Goal: Task Accomplishment & Management: Manage account settings

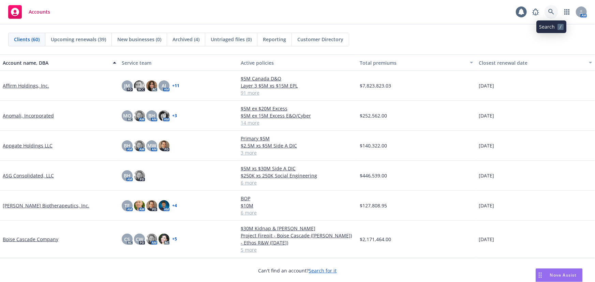
click at [551, 11] on icon at bounding box center [551, 12] width 6 height 6
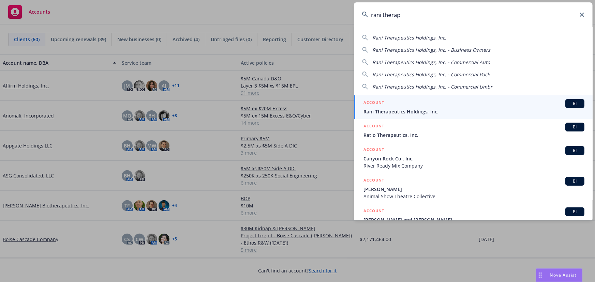
type input "rani therap"
click at [460, 107] on div "ACCOUNT BI" at bounding box center [473, 103] width 221 height 9
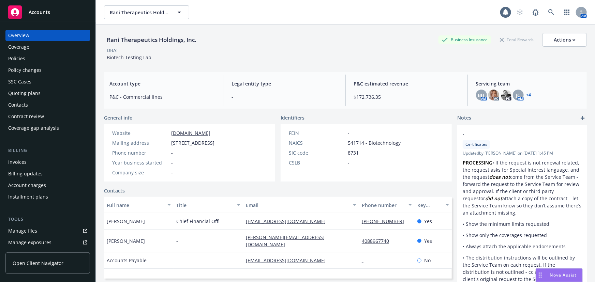
click at [21, 58] on div "Policies" at bounding box center [16, 58] width 17 height 11
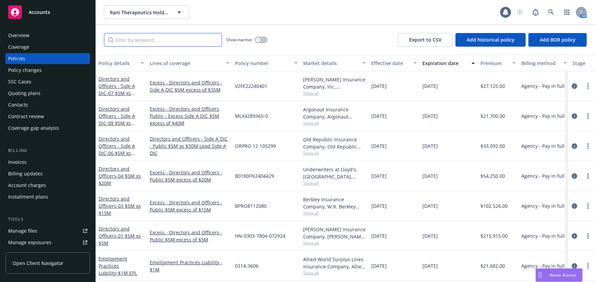
click at [181, 40] on input "Filter by keyword..." at bounding box center [163, 40] width 118 height 14
click at [130, 177] on span "- 04 $5M xs $20M" at bounding box center [119, 180] width 42 height 14
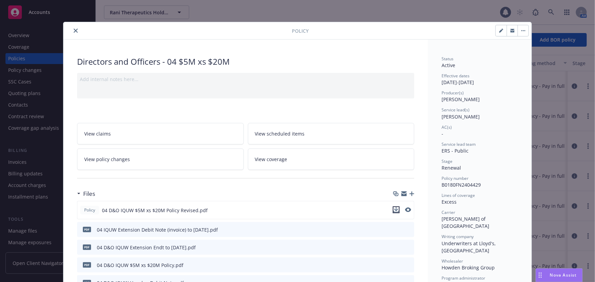
click at [395, 210] on icon "download file" at bounding box center [395, 209] width 5 height 5
click at [74, 32] on icon "close" at bounding box center [76, 31] width 4 height 4
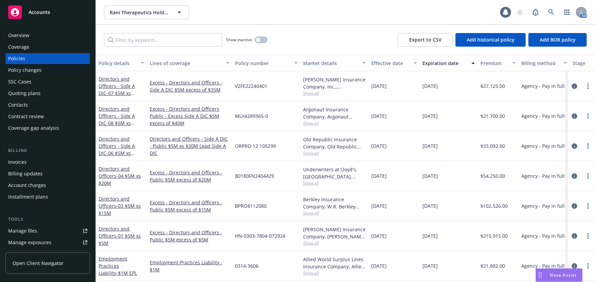
click at [36, 71] on div "Policy changes" at bounding box center [24, 70] width 33 height 11
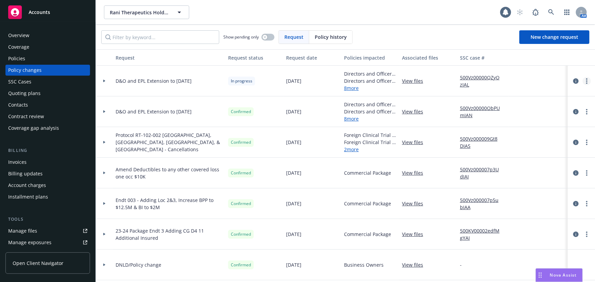
click at [586, 78] on icon "more" at bounding box center [586, 80] width 1 height 5
click at [500, 135] on link "Resume workflow" at bounding box center [527, 136] width 117 height 14
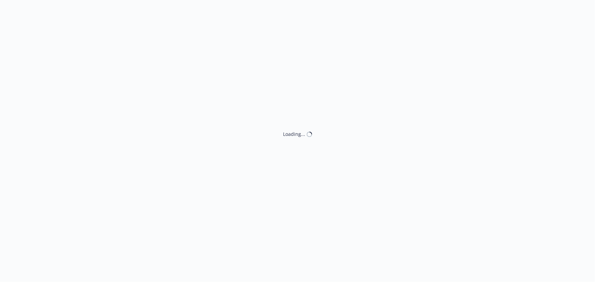
select select "ACCEPTED"
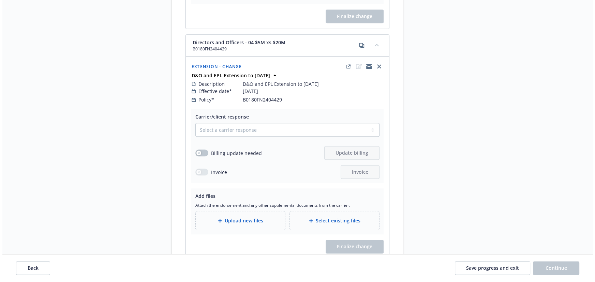
scroll to position [1022, 0]
click at [256, 123] on select "Select a carrier response Accepted Accepted with revision No endorsement needed…" at bounding box center [285, 130] width 184 height 14
select select "ACCEPTED"
click at [193, 123] on select "Select a carrier response Accepted Accepted with revision No endorsement needed…" at bounding box center [285, 130] width 184 height 14
click at [204, 150] on button "button" at bounding box center [199, 153] width 13 height 7
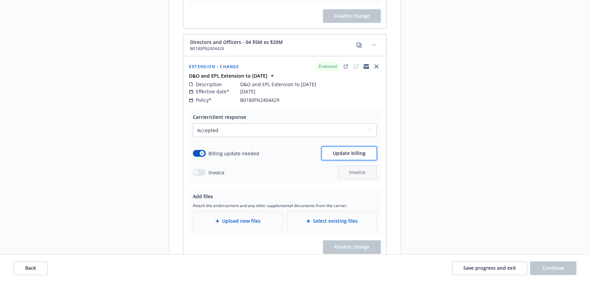
click at [359, 149] on button "Update billing" at bounding box center [349, 154] width 55 height 14
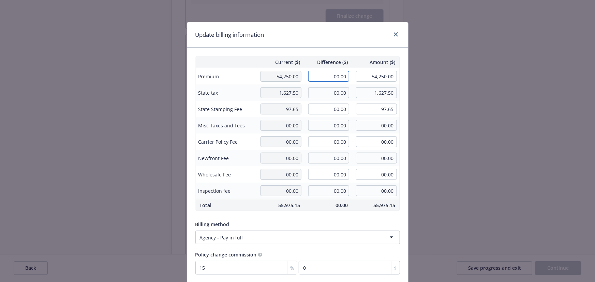
click at [334, 76] on input "00.00" at bounding box center [328, 76] width 41 height 11
type input "8,356.00"
type input "62,606.00"
type input "1253.4"
click at [349, 43] on div "Update billing information" at bounding box center [297, 35] width 221 height 26
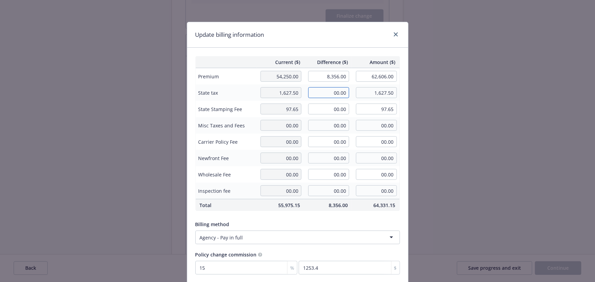
click at [333, 91] on input "00.00" at bounding box center [328, 92] width 41 height 11
click at [331, 91] on input "00.00" at bounding box center [328, 92] width 41 height 11
click at [330, 92] on input "00.00" at bounding box center [328, 92] width 41 height 11
type input "250.68"
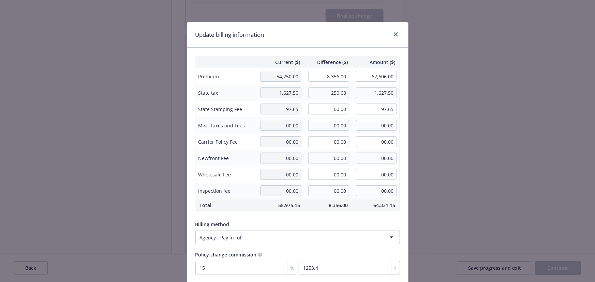
type input "1,878.18"
click at [330, 107] on input "00.00" at bounding box center [328, 109] width 41 height 11
type input "15.04"
type input "112.69"
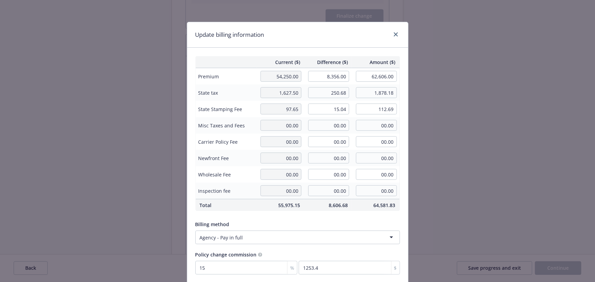
click at [362, 223] on div "Billing method" at bounding box center [297, 224] width 204 height 7
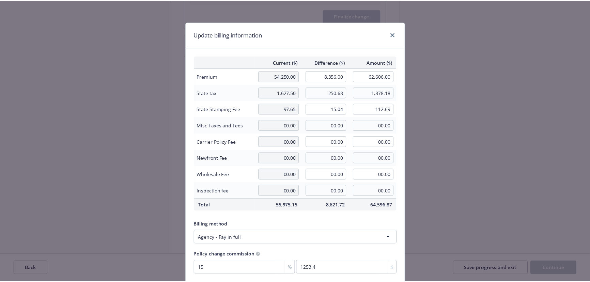
scroll to position [53, 0]
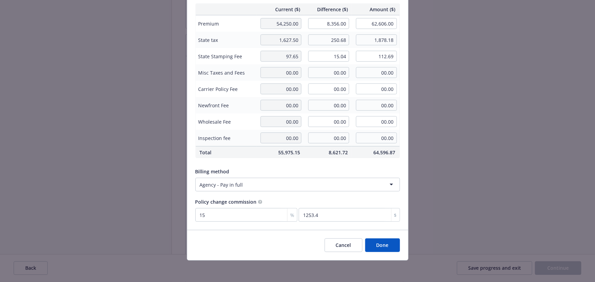
click at [384, 247] on button "Done" at bounding box center [382, 246] width 35 height 14
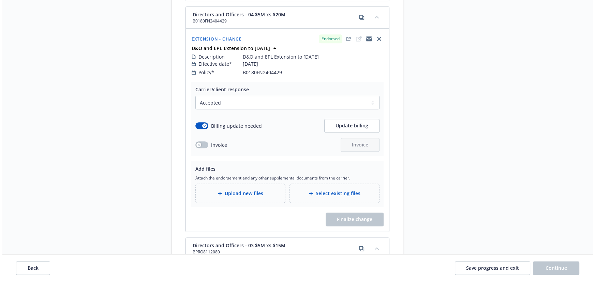
scroll to position [1053, 0]
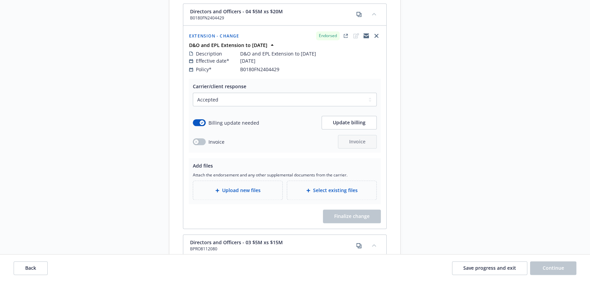
click at [237, 191] on div "Upload new files" at bounding box center [237, 190] width 89 height 19
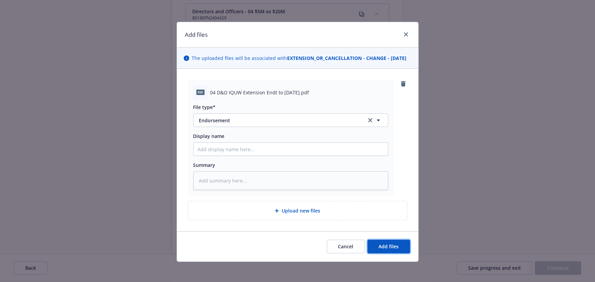
drag, startPoint x: 401, startPoint y: 256, endPoint x: 395, endPoint y: 252, distance: 7.5
click at [400, 254] on button "Add files" at bounding box center [388, 247] width 43 height 14
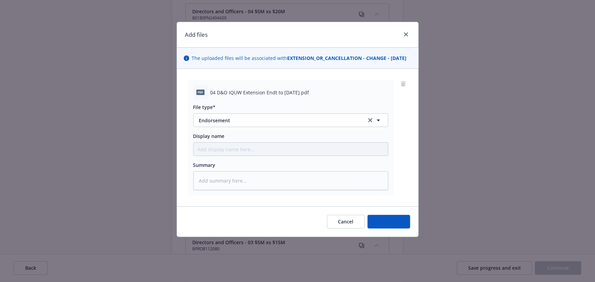
type textarea "x"
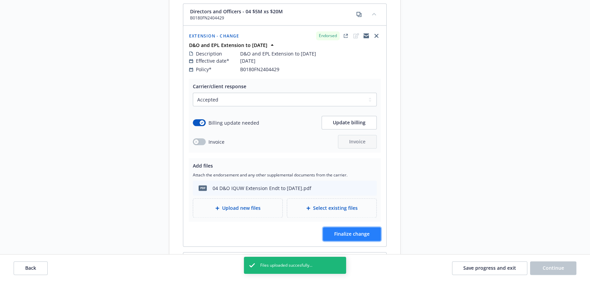
click at [345, 231] on span "Finalize change" at bounding box center [351, 234] width 35 height 6
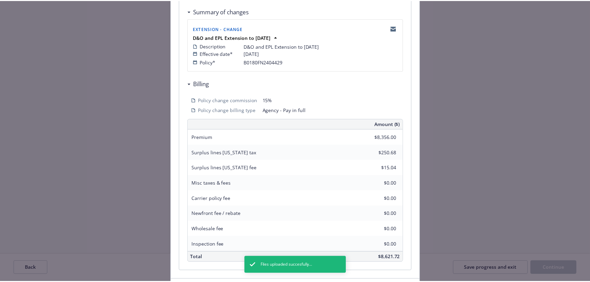
scroll to position [178, 0]
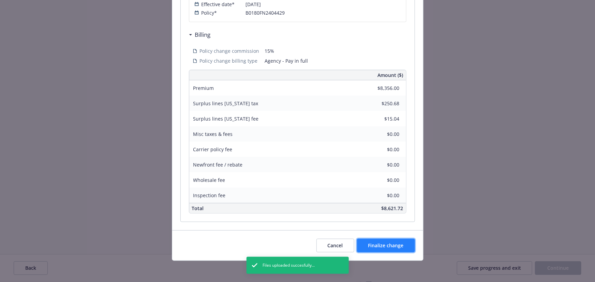
click at [397, 250] on button "Finalize change" at bounding box center [386, 246] width 58 height 14
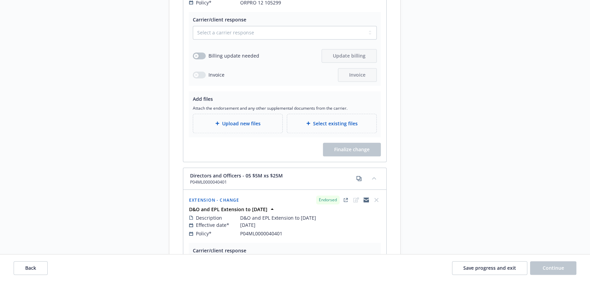
scroll to position [620, 0]
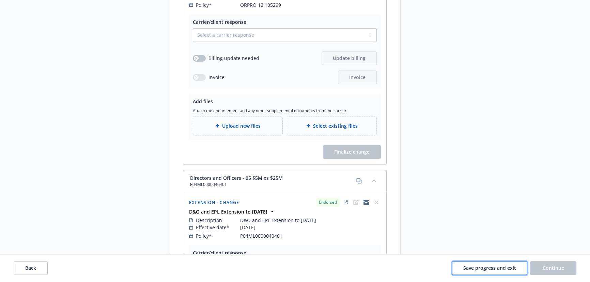
click at [466, 270] on span "Save progress and exit" at bounding box center [490, 268] width 53 height 6
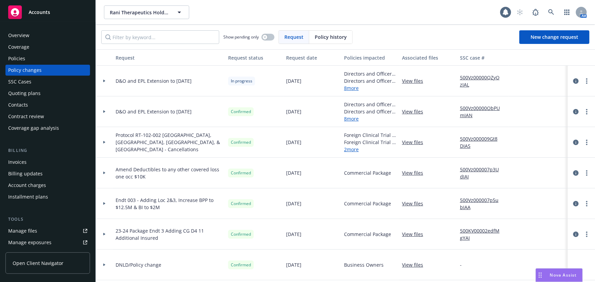
click at [31, 60] on div "Policies" at bounding box center [47, 58] width 79 height 11
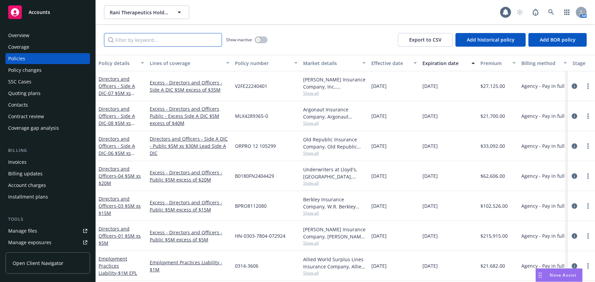
click at [207, 42] on input "Filter by keyword..." at bounding box center [163, 40] width 118 height 14
click at [133, 177] on span "- 04 $5M xs $20M" at bounding box center [119, 180] width 42 height 14
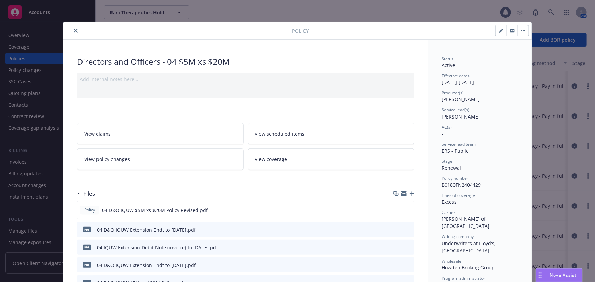
scroll to position [20, 0]
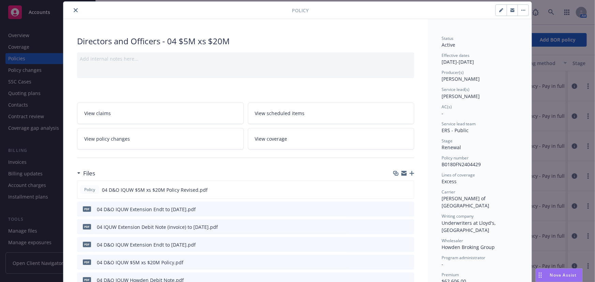
click at [496, 11] on button "button" at bounding box center [501, 10] width 11 height 11
select select "RENEWAL"
select select "other"
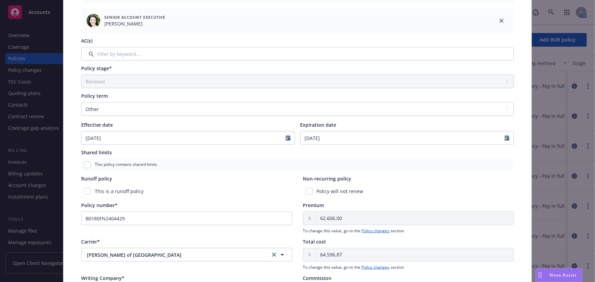
scroll to position [237, 0]
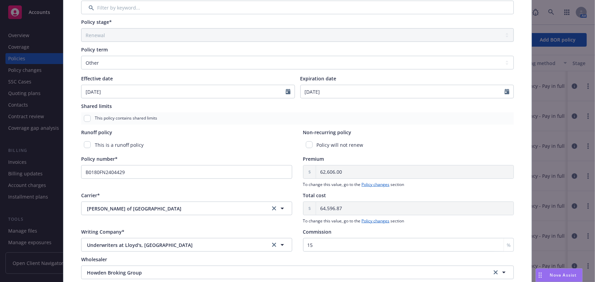
click at [512, 90] on div "Policy type* Directors and Officers Display name 04 $5M xs $20M Producer(s)* SV…" at bounding box center [297, 66] width 441 height 490
click at [506, 91] on icon "Calendar" at bounding box center [506, 91] width 5 height 5
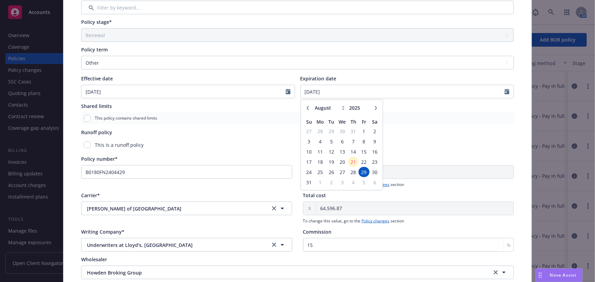
click at [375, 109] on icon "button" at bounding box center [376, 108] width 2 height 4
select select "10"
click at [340, 171] on span "29" at bounding box center [342, 172] width 10 height 9
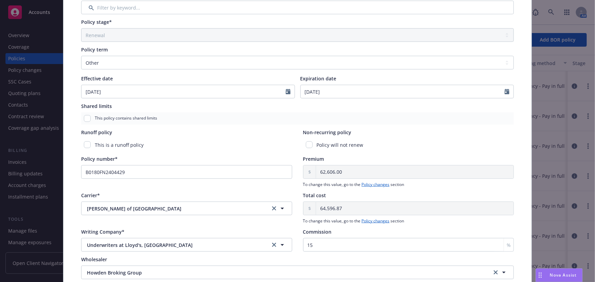
type input "10/29/2025"
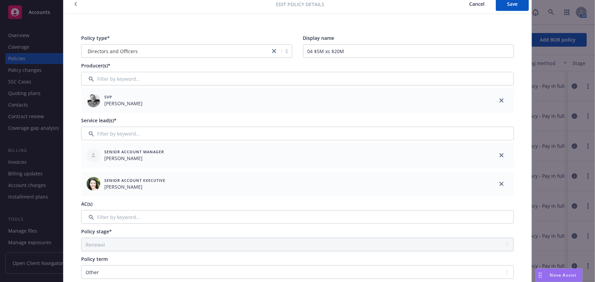
scroll to position [0, 0]
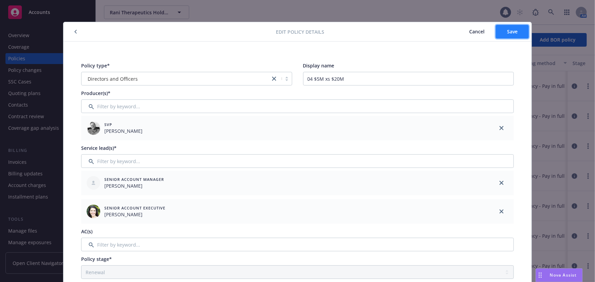
click at [516, 31] on button "Save" at bounding box center [512, 32] width 33 height 14
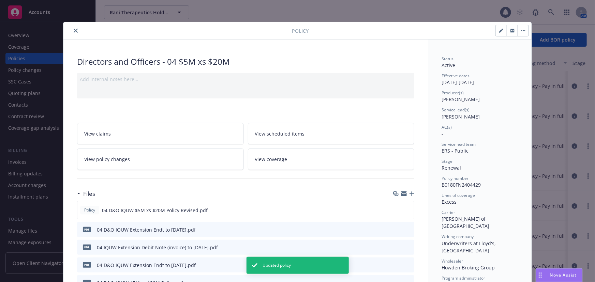
click at [75, 30] on icon "close" at bounding box center [76, 31] width 4 height 4
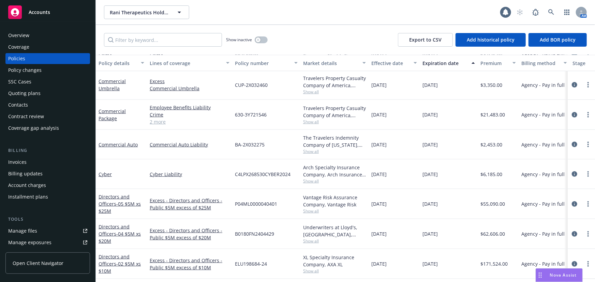
scroll to position [277, 0]
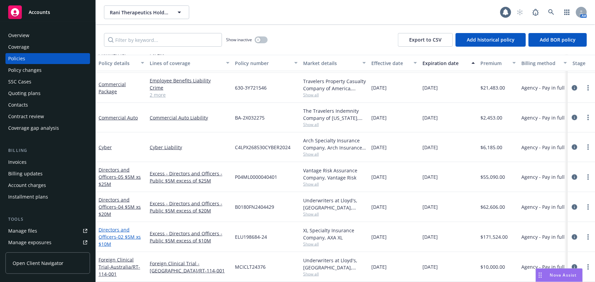
click at [125, 234] on span "- 02 $5M xs $10M" at bounding box center [119, 241] width 42 height 14
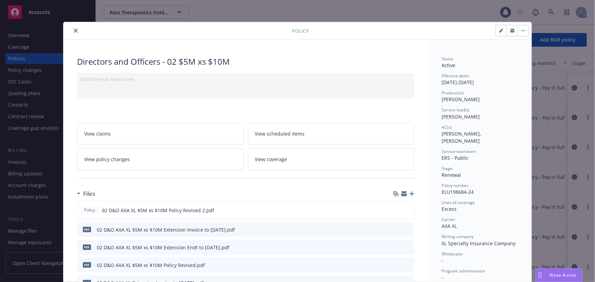
scroll to position [20, 0]
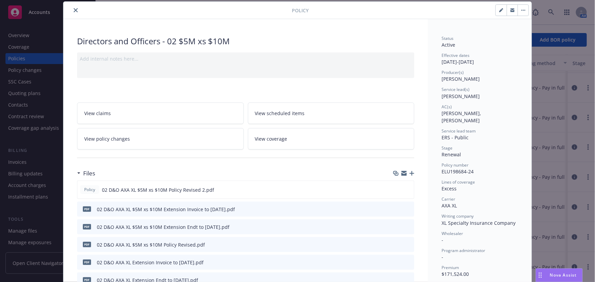
click at [75, 10] on icon "close" at bounding box center [76, 10] width 4 height 4
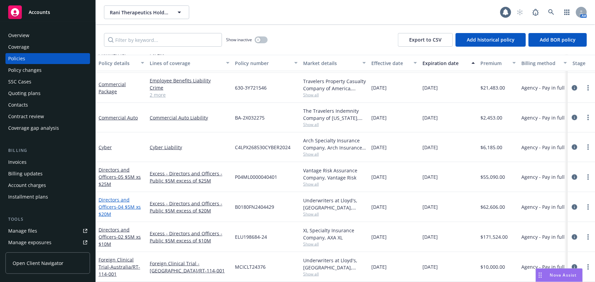
click at [122, 204] on span "- 04 $5M xs $20M" at bounding box center [119, 211] width 42 height 14
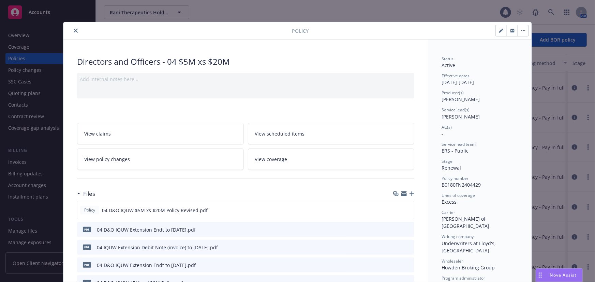
scroll to position [20, 0]
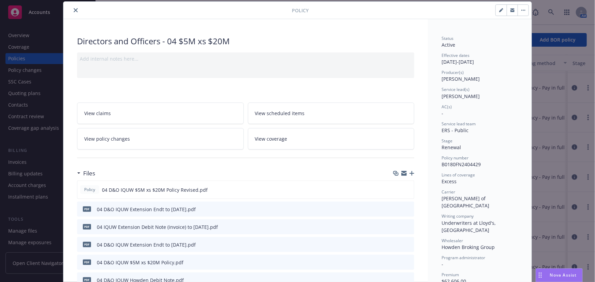
click at [409, 172] on icon "button" at bounding box center [411, 173] width 5 height 5
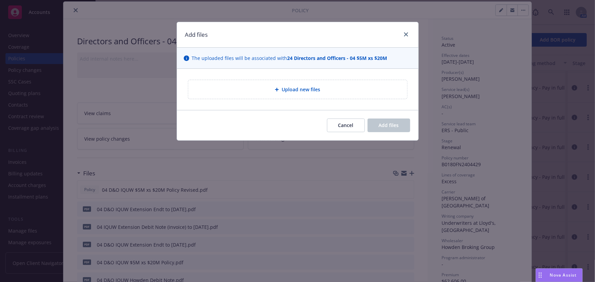
type textarea "x"
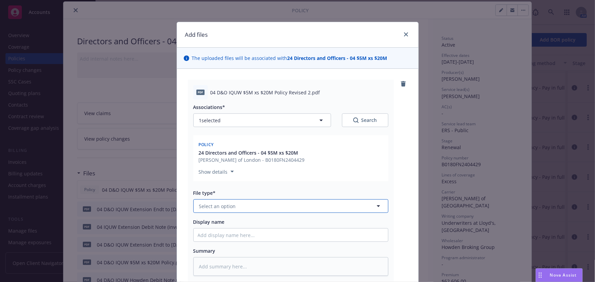
click at [260, 207] on button "Select an option" at bounding box center [290, 206] width 195 height 14
type input "polic"
click at [299, 224] on div "Policy" at bounding box center [291, 226] width 186 height 10
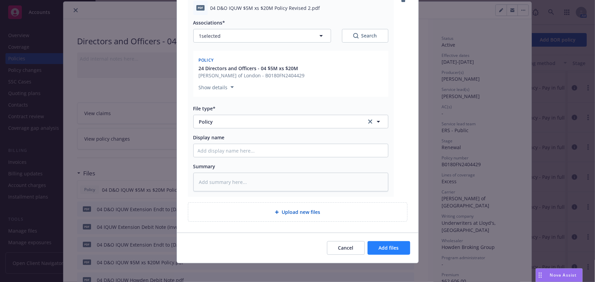
scroll to position [87, 0]
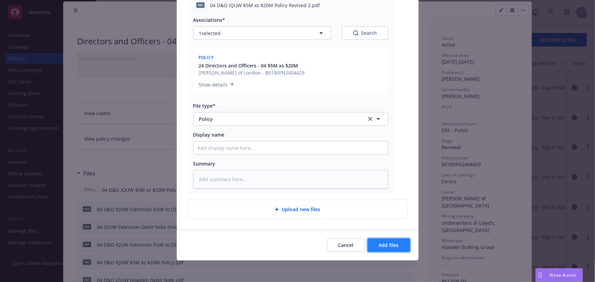
click at [392, 246] on span "Add files" at bounding box center [389, 245] width 20 height 6
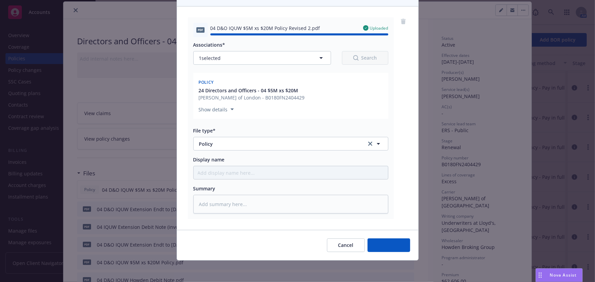
type textarea "x"
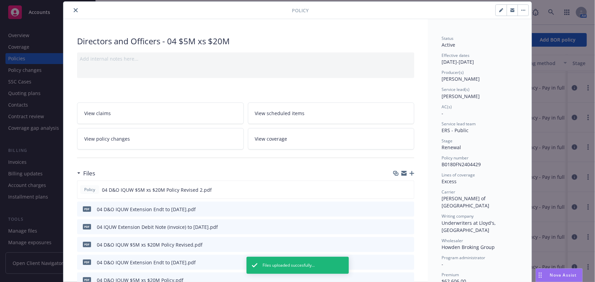
scroll to position [0, 0]
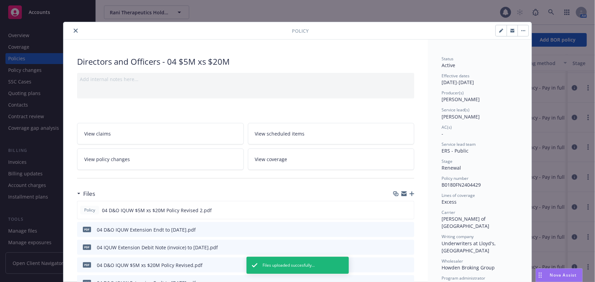
click at [75, 30] on button "close" at bounding box center [76, 31] width 8 height 8
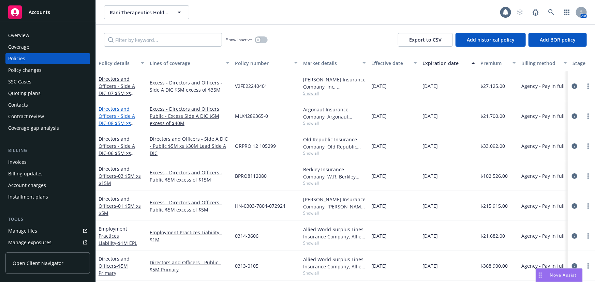
click at [133, 118] on link "Directors and Officers - Side A DIC - 08 $5M xs $40M Excess Side A DIC" at bounding box center [120, 123] width 45 height 35
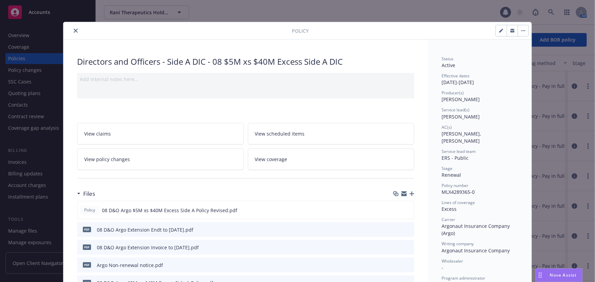
scroll to position [20, 0]
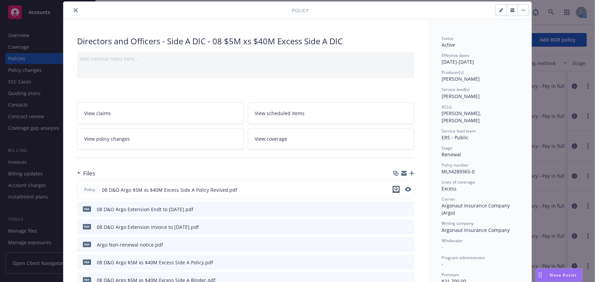
click at [393, 189] on icon "download file" at bounding box center [395, 189] width 5 height 5
drag, startPoint x: 180, startPoint y: 209, endPoint x: 95, endPoint y: 207, distance: 84.5
click at [97, 207] on div "08 D&O Argo Extension Endt to 8.29.25.pdf" at bounding box center [145, 209] width 96 height 7
copy div "08 D&O Argo Extension Endt to 8.29.25"
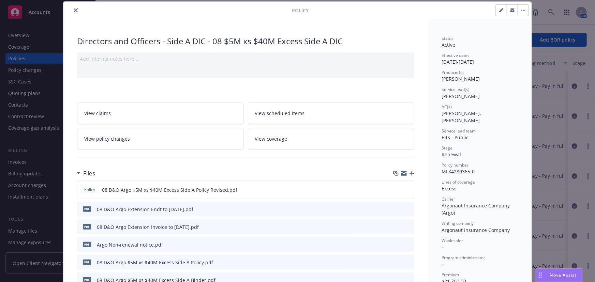
click at [499, 10] on icon "button" at bounding box center [500, 10] width 3 height 3
select select "RENEWAL"
select select "other"
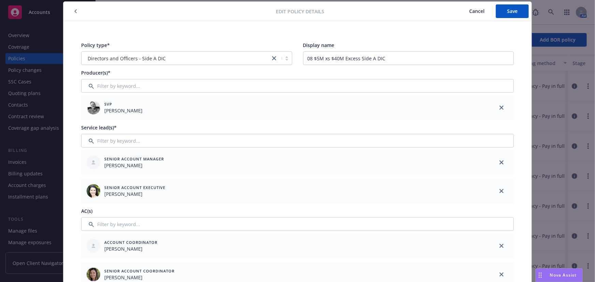
scroll to position [175, 0]
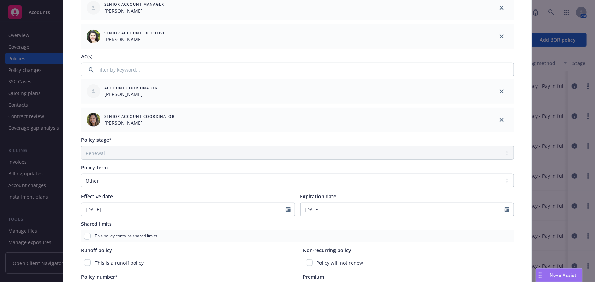
click at [507, 210] on div at bounding box center [508, 209] width 9 height 13
click at [505, 209] on icon "Calendar" at bounding box center [506, 209] width 5 height 5
click at [375, 117] on icon "button" at bounding box center [376, 119] width 4 height 4
select select "10"
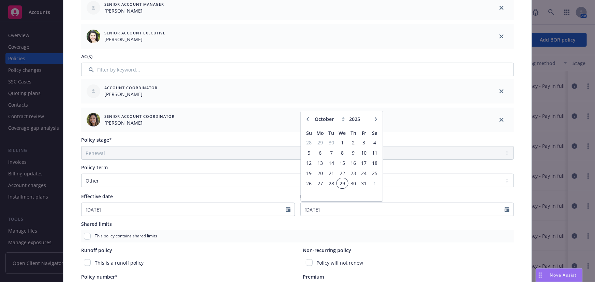
click at [341, 183] on span "29" at bounding box center [342, 183] width 10 height 9
type input "10/29/2025"
click at [518, 138] on div "Policy type* Directors and Officers - Side A DIC Display name 08 $5M xs $40M Ex…" at bounding box center [297, 155] width 468 height 579
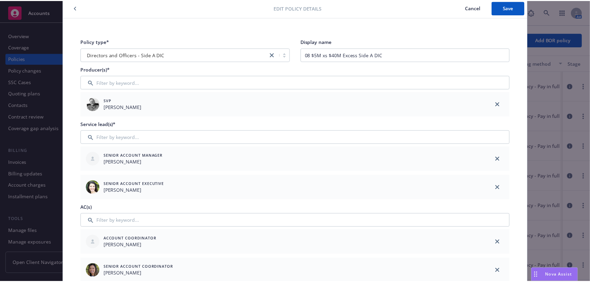
scroll to position [0, 0]
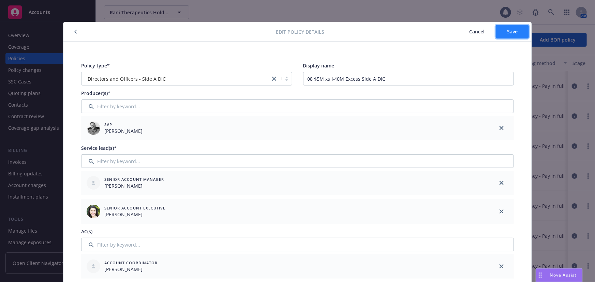
click at [504, 36] on button "Save" at bounding box center [512, 32] width 33 height 14
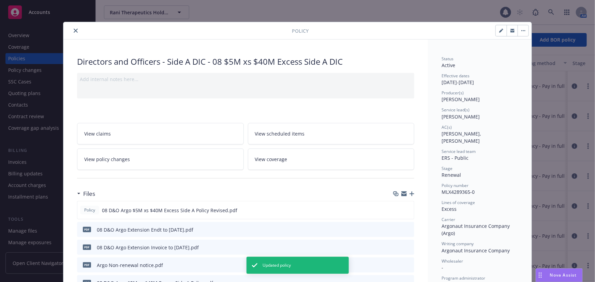
click at [74, 32] on icon "close" at bounding box center [76, 31] width 4 height 4
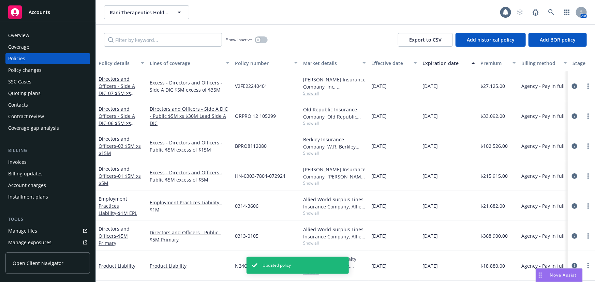
click at [41, 70] on div "Policy changes" at bounding box center [47, 70] width 79 height 11
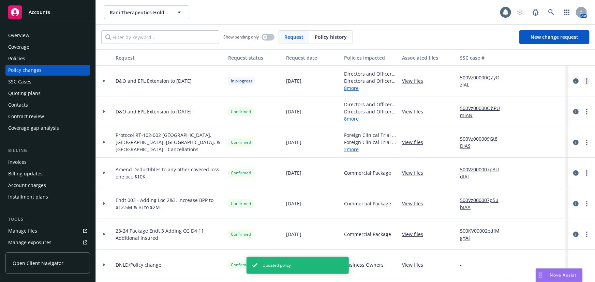
click at [585, 82] on link "more" at bounding box center [586, 81] width 8 height 8
click at [507, 107] on link "Edit request summary" at bounding box center [527, 109] width 117 height 14
type textarea "x"
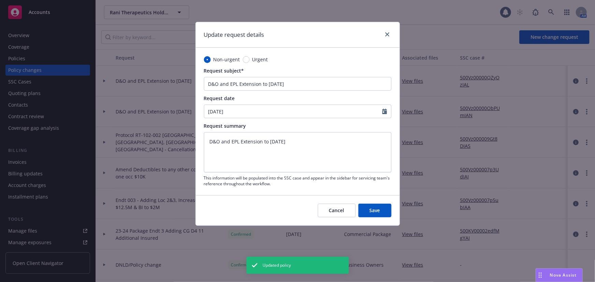
click at [333, 220] on div "Cancel Save" at bounding box center [298, 210] width 204 height 30
click at [334, 214] on button "Cancel" at bounding box center [337, 211] width 38 height 14
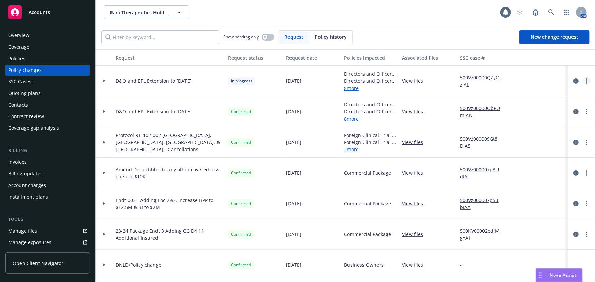
click at [584, 81] on link "more" at bounding box center [586, 81] width 8 height 8
click at [529, 138] on link "Resume workflow" at bounding box center [527, 136] width 117 height 14
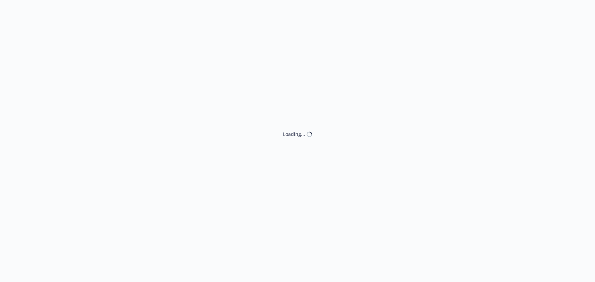
select select "ACCEPTED"
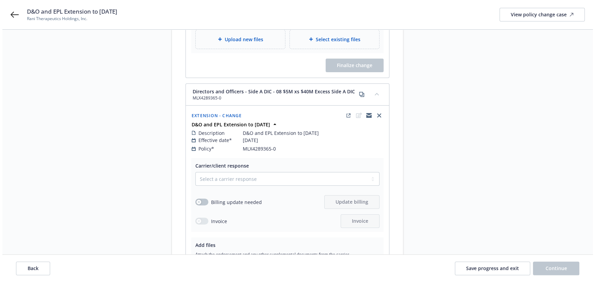
scroll to position [248, 0]
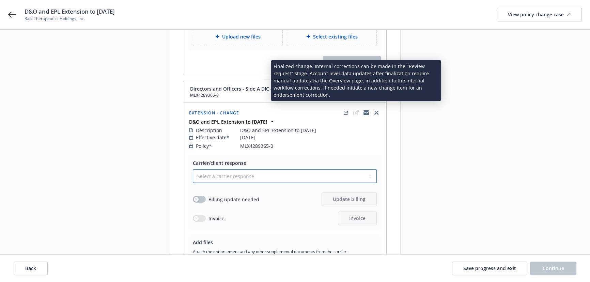
drag, startPoint x: 265, startPoint y: 171, endPoint x: 261, endPoint y: 173, distance: 4.3
click at [265, 171] on select "Select a carrier response Accepted Accepted with revision No endorsement needed…" at bounding box center [285, 176] width 184 height 14
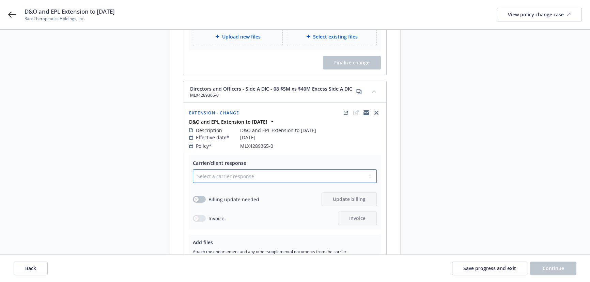
select select "ACCEPTED"
click at [193, 169] on select "Select a carrier response Accepted Accepted with revision No endorsement needed…" at bounding box center [285, 176] width 184 height 14
click at [202, 197] on button "button" at bounding box center [199, 200] width 13 height 7
click at [371, 195] on button "Update billing" at bounding box center [349, 200] width 55 height 14
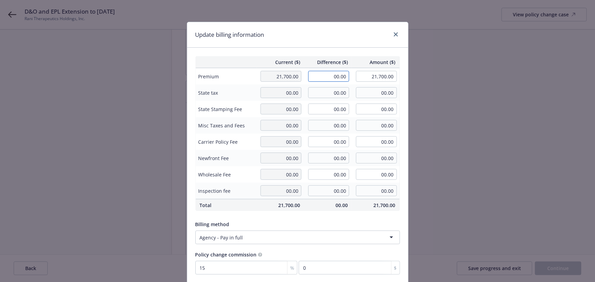
click at [332, 79] on input "00.00" at bounding box center [328, 76] width 41 height 11
type input "3,340.00"
type input "25,040.00"
type input "501"
click at [360, 34] on div "Update billing information" at bounding box center [297, 35] width 221 height 26
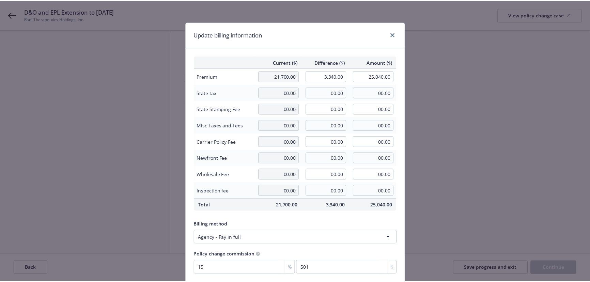
scroll to position [53, 0]
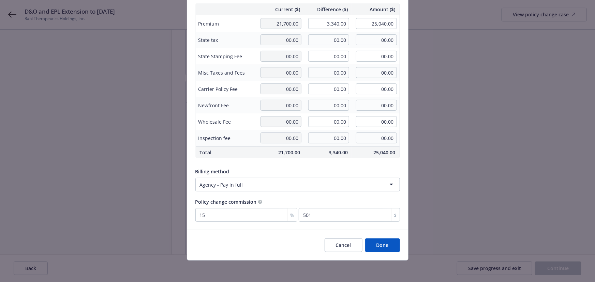
click at [394, 245] on button "Done" at bounding box center [382, 246] width 35 height 14
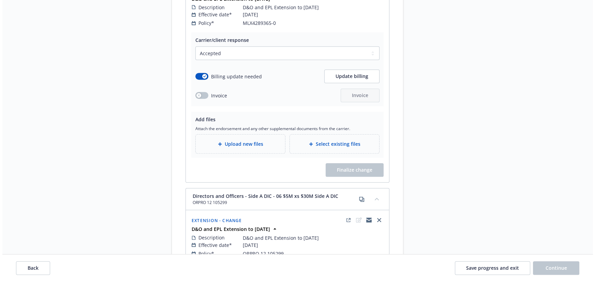
scroll to position [371, 0]
click at [255, 140] on span "Upload new files" at bounding box center [241, 143] width 39 height 7
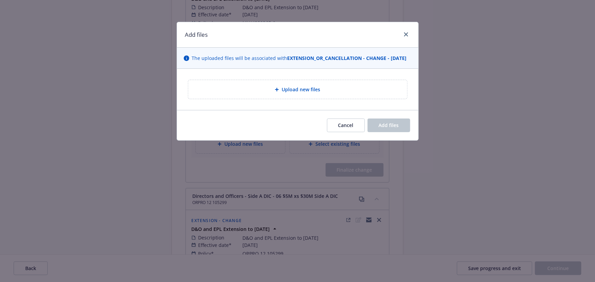
type textarea "x"
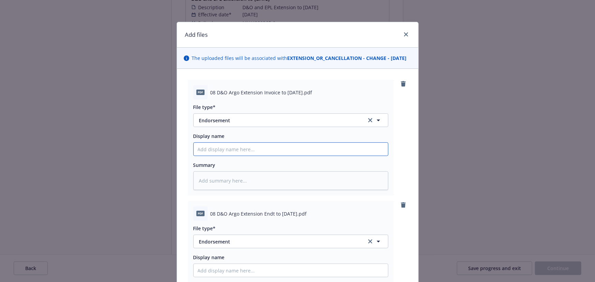
click at [238, 156] on input "Display name" at bounding box center [291, 149] width 194 height 13
click at [245, 120] on button "Endorsement" at bounding box center [290, 120] width 195 height 14
type input "invoice"
click at [255, 163] on div "Invoice - Third Party" at bounding box center [291, 158] width 186 height 10
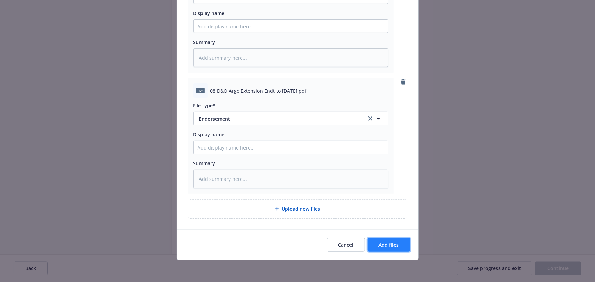
click at [396, 245] on span "Add files" at bounding box center [389, 245] width 20 height 6
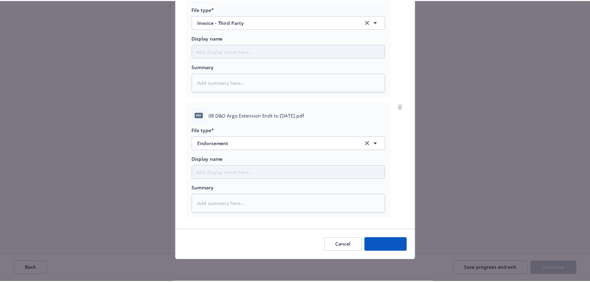
scroll to position [105, 0]
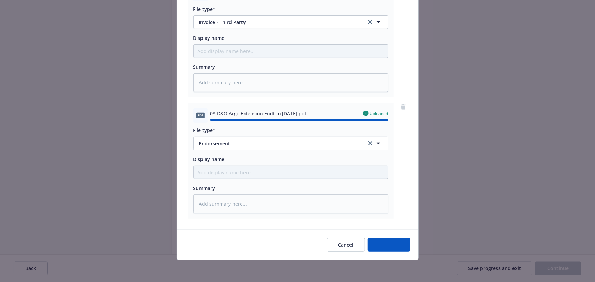
type textarea "x"
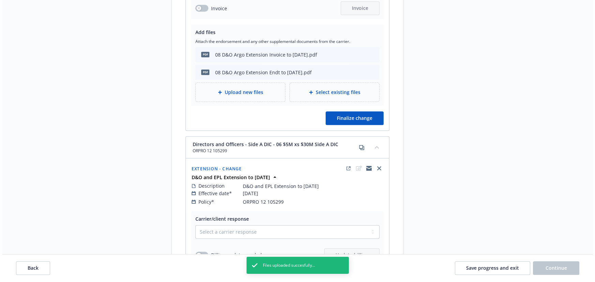
scroll to position [496, 0]
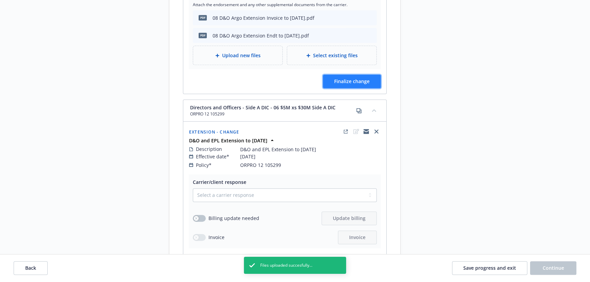
click at [339, 75] on button "Finalize change" at bounding box center [352, 82] width 58 height 14
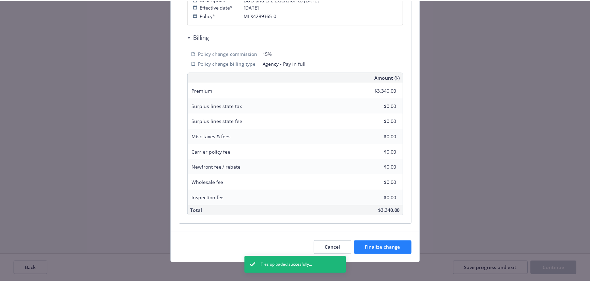
scroll to position [178, 0]
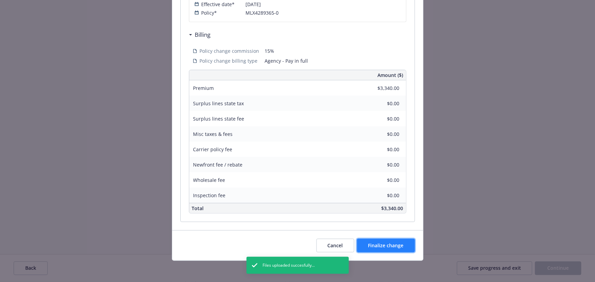
click at [391, 250] on button "Finalize change" at bounding box center [386, 246] width 58 height 14
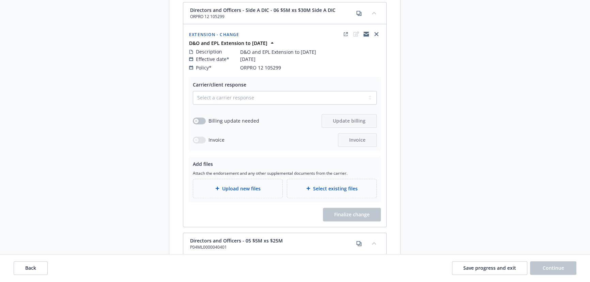
scroll to position [651, 0]
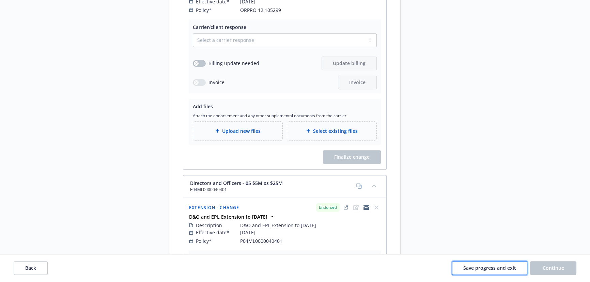
drag, startPoint x: 486, startPoint y: 273, endPoint x: 467, endPoint y: 264, distance: 21.4
click at [486, 273] on button "Save progress and exit" at bounding box center [489, 269] width 75 height 14
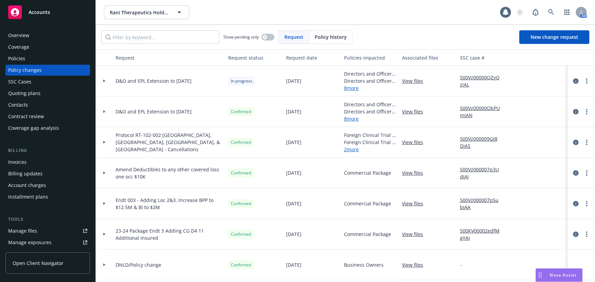
click at [31, 58] on div "Policies" at bounding box center [47, 58] width 79 height 11
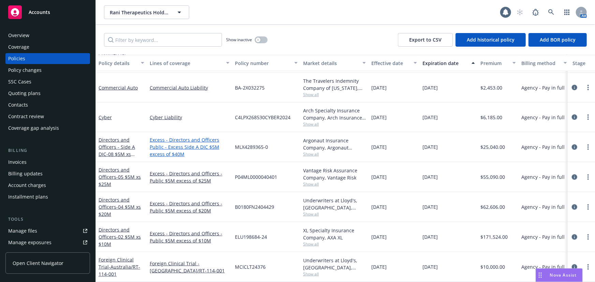
scroll to position [278, 0]
click at [123, 143] on link "Directors and Officers - Side A DIC - 08 $5M xs $40M Excess Side A DIC" at bounding box center [120, 154] width 45 height 35
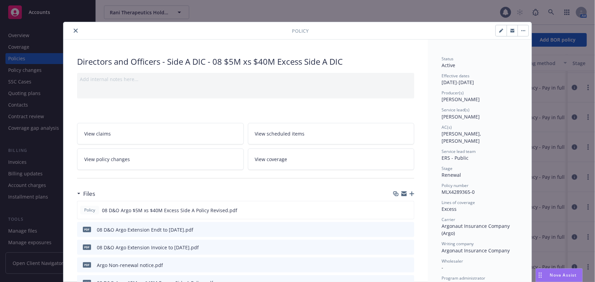
scroll to position [20, 0]
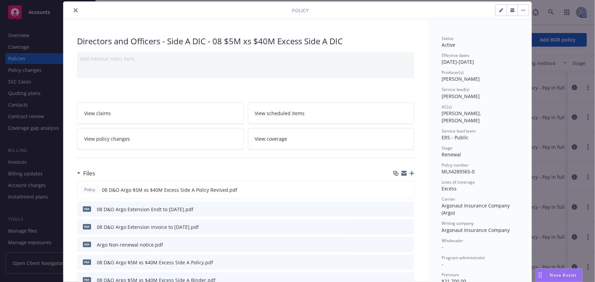
type input "$25,040.00"
click at [409, 172] on icon "button" at bounding box center [411, 173] width 5 height 5
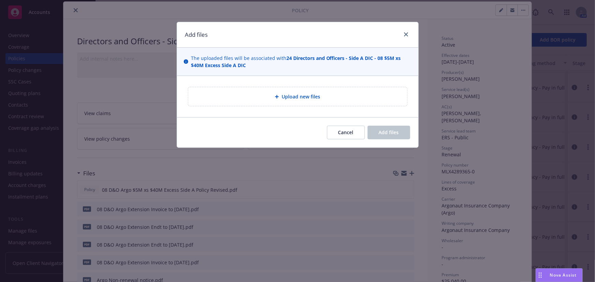
type textarea "x"
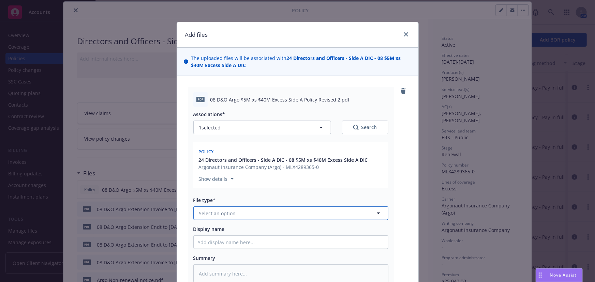
click at [320, 216] on button "Select an option" at bounding box center [290, 214] width 195 height 14
type input "policy"
click at [318, 228] on div "Policy" at bounding box center [291, 233] width 186 height 10
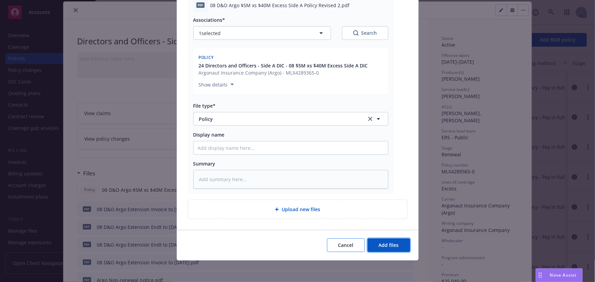
click at [379, 242] on span "Add files" at bounding box center [389, 245] width 20 height 6
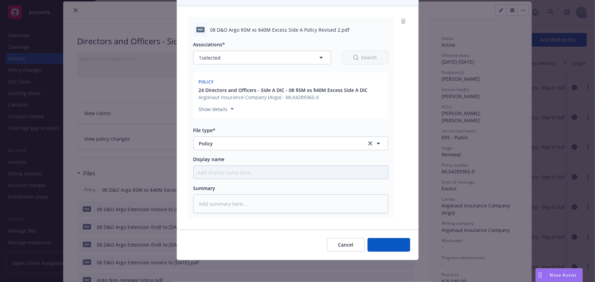
scroll to position [70, 0]
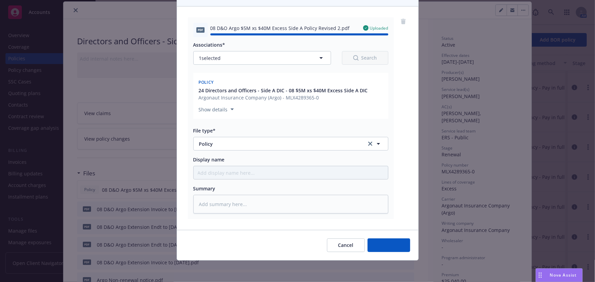
type textarea "x"
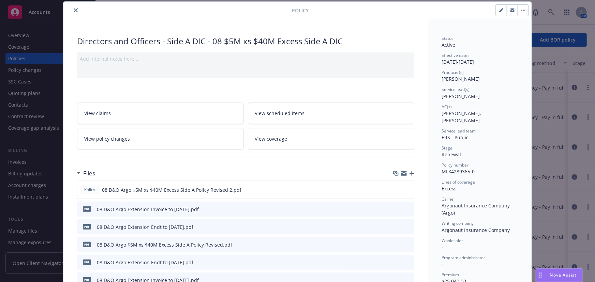
click at [75, 10] on icon "close" at bounding box center [76, 10] width 4 height 4
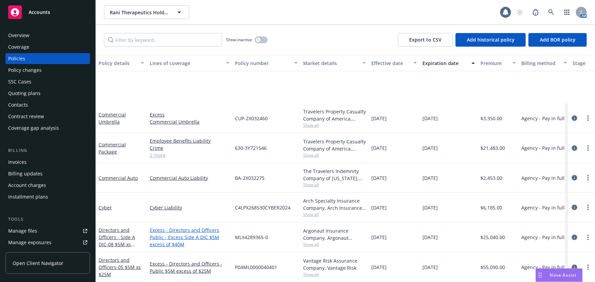
scroll to position [278, 0]
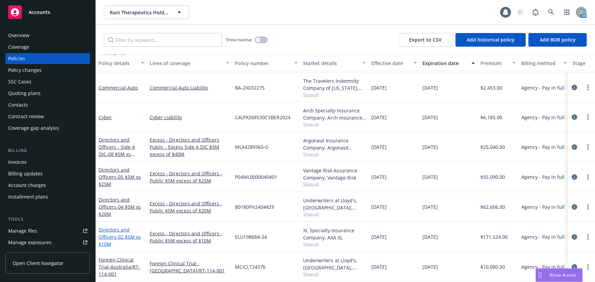
click at [123, 234] on span "- 02 $5M xs $10M" at bounding box center [119, 241] width 42 height 14
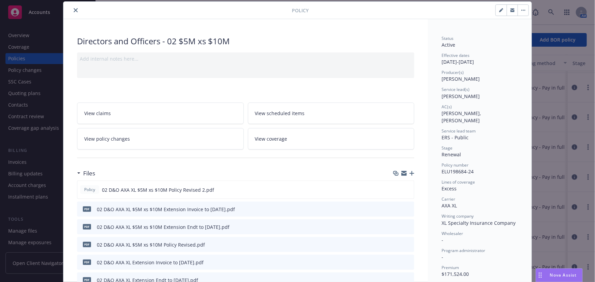
scroll to position [51, 0]
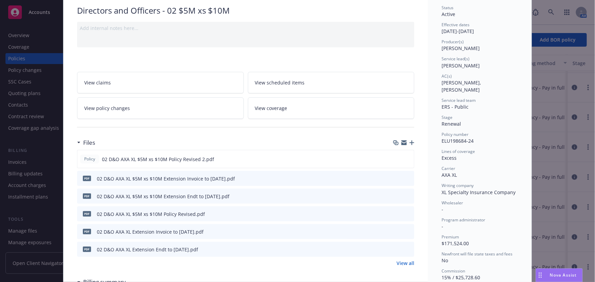
click at [395, 177] on icon "download file" at bounding box center [396, 178] width 4 height 4
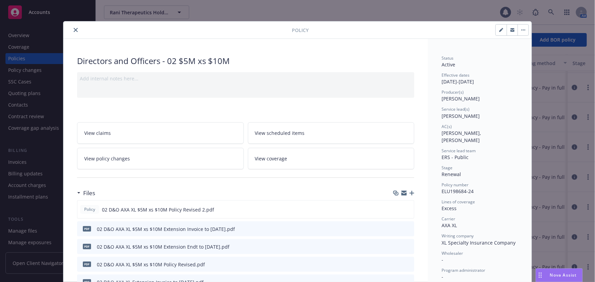
scroll to position [0, 0]
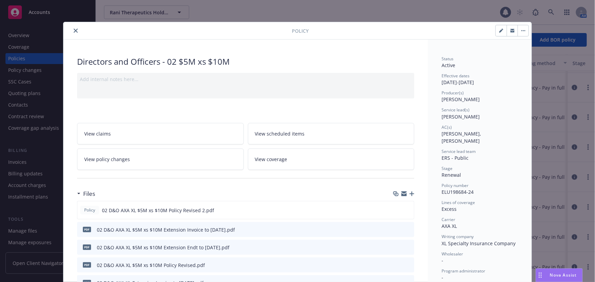
click at [74, 30] on icon "close" at bounding box center [76, 31] width 4 height 4
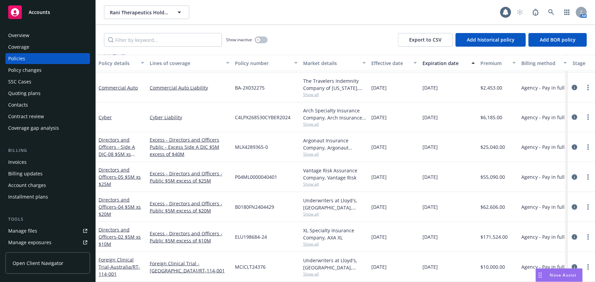
click at [51, 71] on div "Policy changes" at bounding box center [47, 70] width 79 height 11
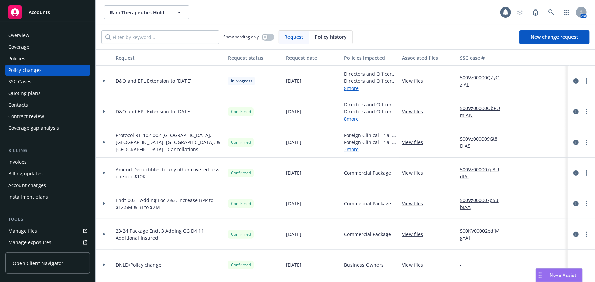
click at [47, 59] on div "Policies" at bounding box center [47, 58] width 79 height 11
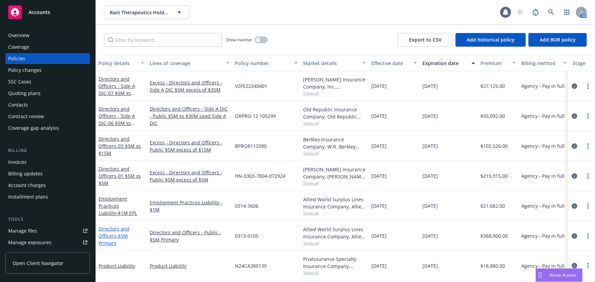
click at [108, 234] on link "Directors and Officers - $5M Primary" at bounding box center [113, 236] width 31 height 21
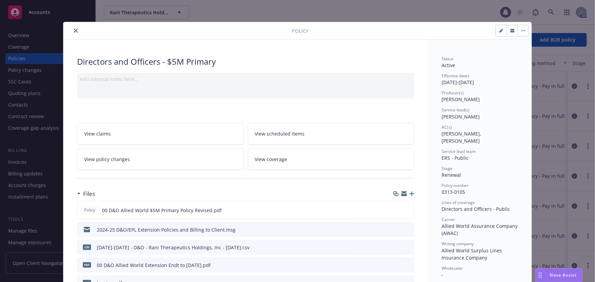
click at [409, 189] on div "Files" at bounding box center [245, 194] width 337 height 14
click at [73, 33] on button "close" at bounding box center [76, 31] width 8 height 8
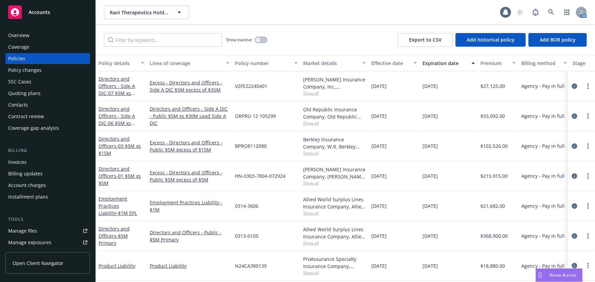
click at [42, 71] on div "Policy changes" at bounding box center [47, 70] width 79 height 11
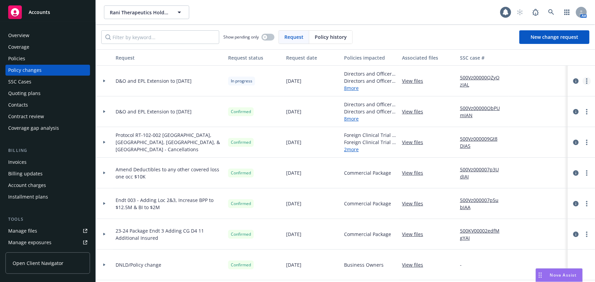
click at [582, 77] on link "more" at bounding box center [586, 81] width 8 height 8
click at [518, 137] on link "Resume workflow" at bounding box center [527, 136] width 117 height 14
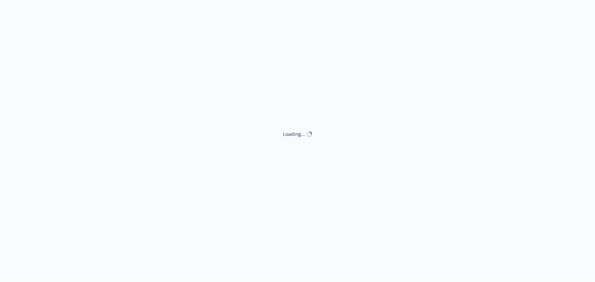
select select "ACCEPTED"
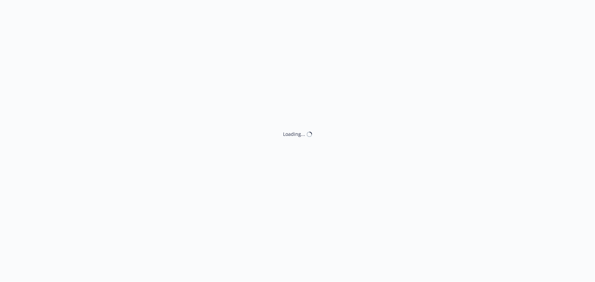
select select "ACCEPTED"
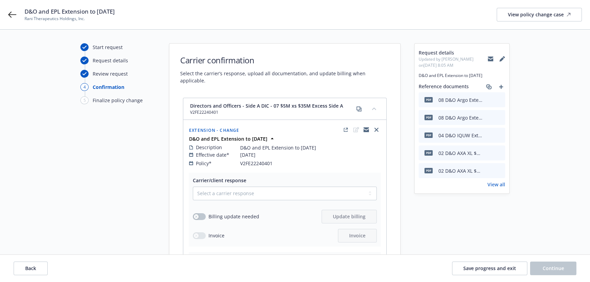
click at [85, 58] on div at bounding box center [84, 61] width 8 height 8
click at [39, 270] on button "Back" at bounding box center [31, 269] width 34 height 14
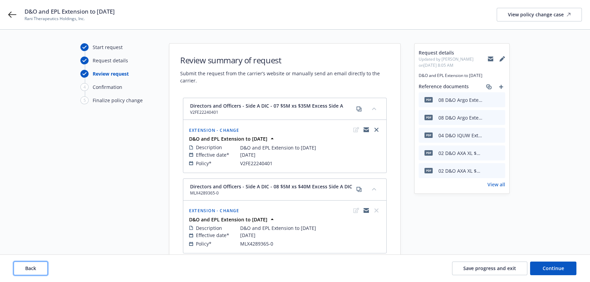
click at [36, 266] on button "Back" at bounding box center [31, 269] width 34 height 14
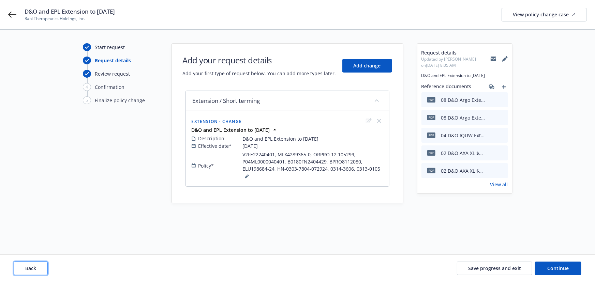
click at [40, 270] on button "Back" at bounding box center [31, 269] width 34 height 14
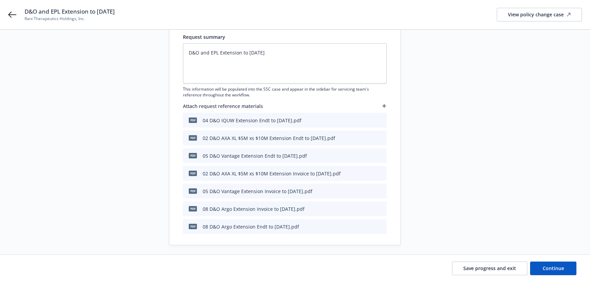
scroll to position [128, 0]
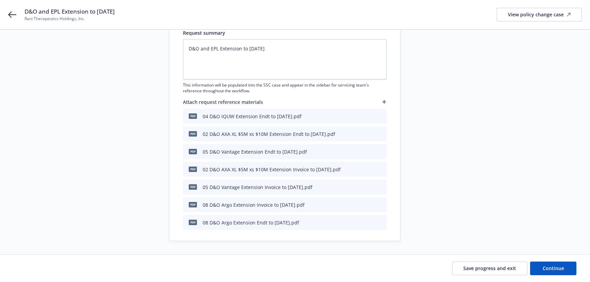
click at [385, 101] on icon "button" at bounding box center [384, 102] width 4 height 4
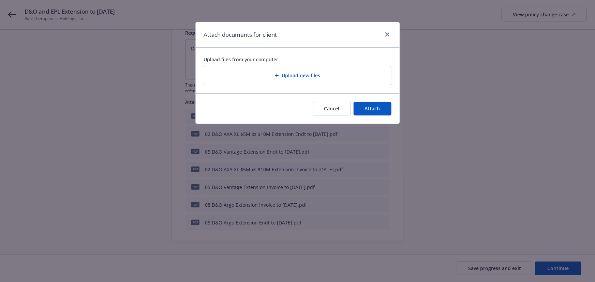
type textarea "x"
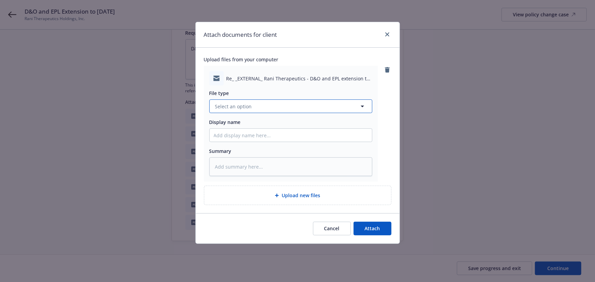
click at [262, 104] on button "Select an option" at bounding box center [290, 107] width 163 height 14
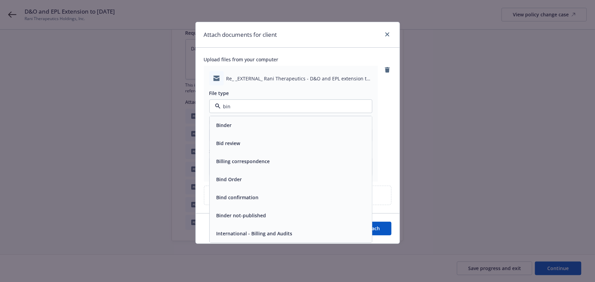
type input "bind"
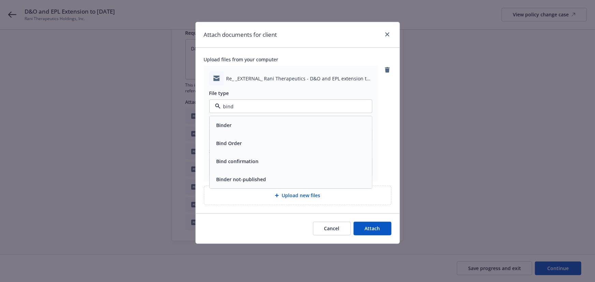
click at [263, 145] on div "Bind Order" at bounding box center [291, 144] width 154 height 10
click at [249, 140] on input "Display name" at bounding box center [291, 135] width 162 height 13
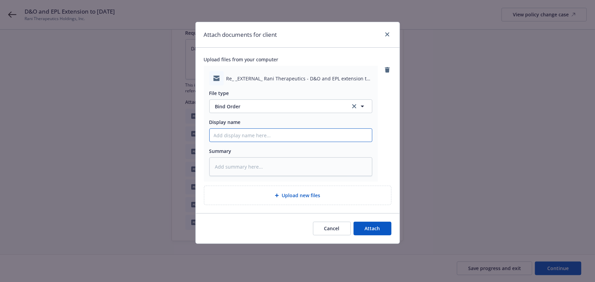
type textarea "x"
type input "C"
type textarea "x"
type input "Cl"
type textarea "x"
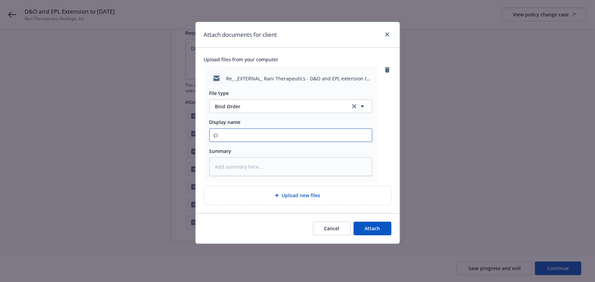
type input "C"
type textarea "x"
click at [370, 230] on span "Attach" at bounding box center [372, 228] width 15 height 6
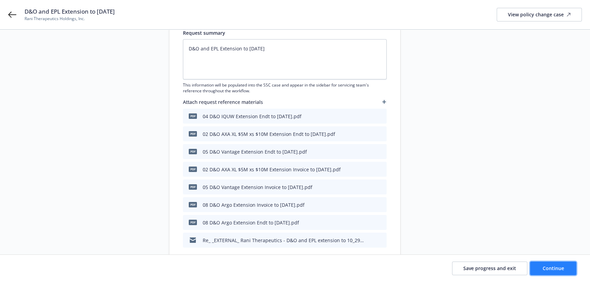
click at [542, 268] on button "Continue" at bounding box center [553, 269] width 46 height 14
type textarea "x"
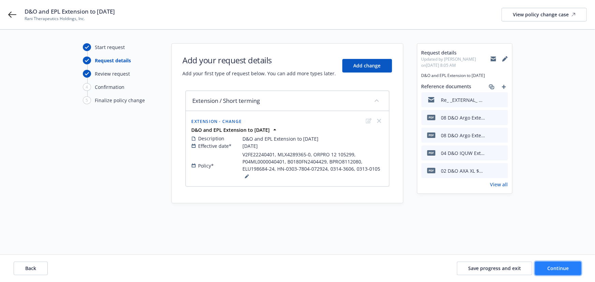
click at [555, 265] on button "Continue" at bounding box center [558, 269] width 46 height 14
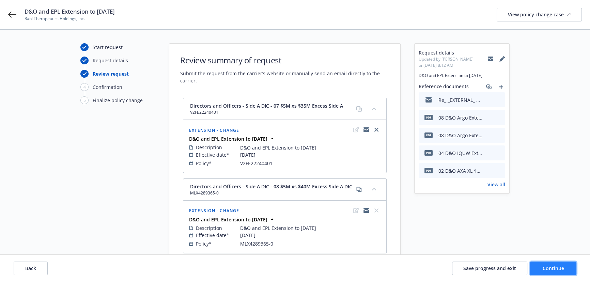
click at [567, 268] on button "Continue" at bounding box center [553, 269] width 46 height 14
select select "ACCEPTED"
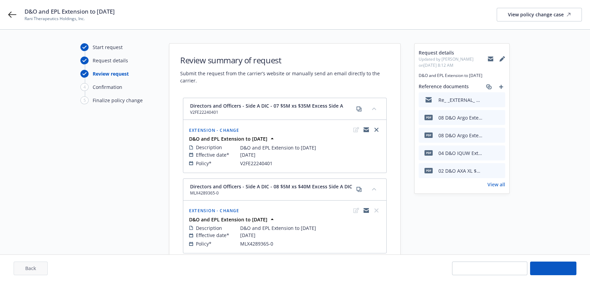
select select "ACCEPTED"
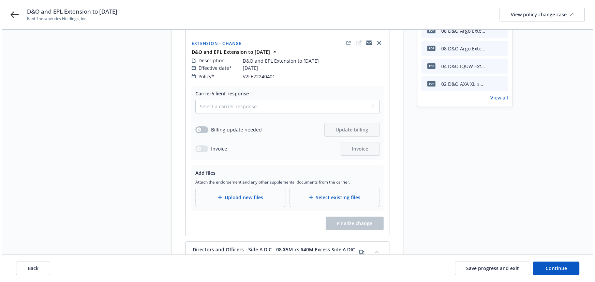
scroll to position [31, 0]
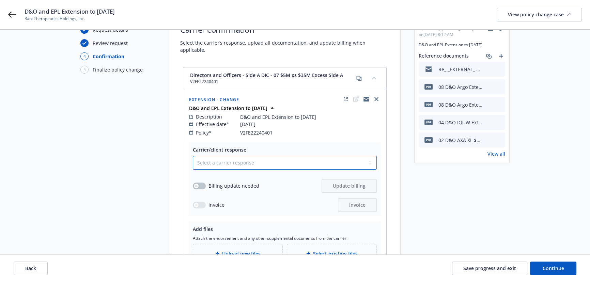
click at [236, 156] on select "Select a carrier response Accepted Accepted with revision No endorsement needed…" at bounding box center [285, 163] width 184 height 14
select select "ACCEPTED"
click at [193, 156] on select "Select a carrier response Accepted Accepted with revision No endorsement needed…" at bounding box center [285, 163] width 184 height 14
click at [200, 183] on button "button" at bounding box center [199, 186] width 13 height 7
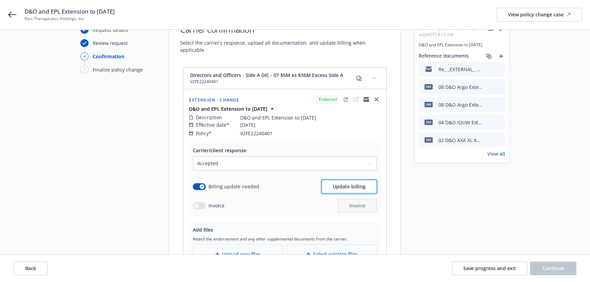
click at [350, 183] on span "Update billing" at bounding box center [349, 186] width 33 height 6
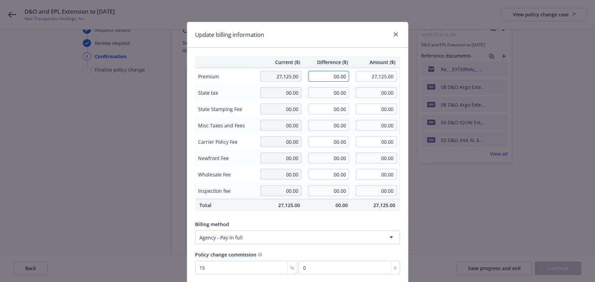
click at [325, 74] on input "00.00" at bounding box center [328, 76] width 41 height 11
type input "4,175.00"
type input "31,300.00"
type input "626.25"
click at [354, 35] on div "Update billing information" at bounding box center [297, 35] width 221 height 26
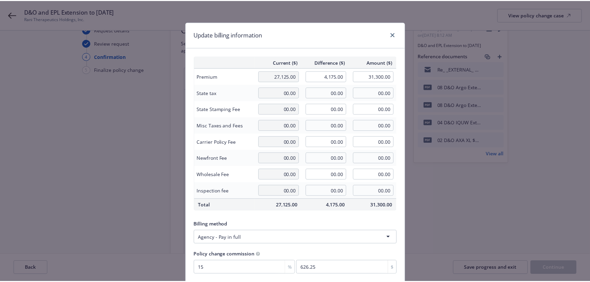
scroll to position [53, 0]
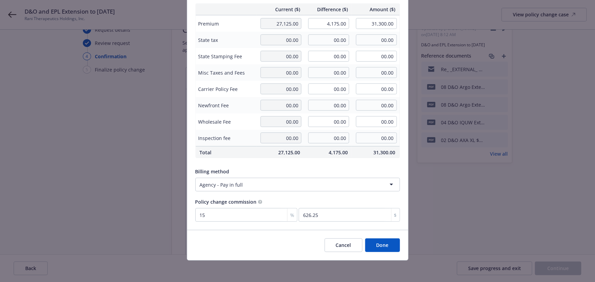
click at [385, 245] on button "Done" at bounding box center [382, 246] width 35 height 14
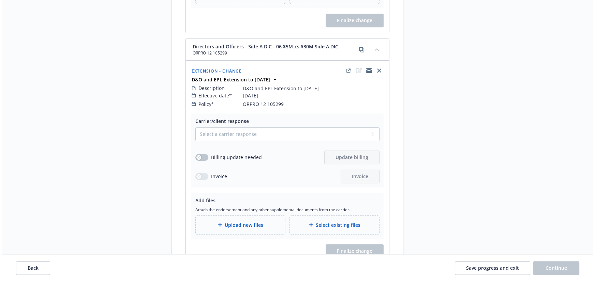
scroll to position [558, 0]
click at [235, 127] on select "Select a carrier response Accepted Accepted with revision No endorsement needed…" at bounding box center [285, 134] width 184 height 14
select select "ACCEPTED"
click at [193, 127] on select "Select a carrier response Accepted Accepted with revision No endorsement needed…" at bounding box center [285, 134] width 184 height 14
click at [199, 154] on button "button" at bounding box center [199, 157] width 13 height 7
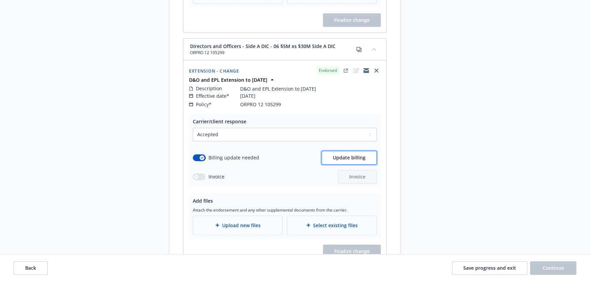
click at [364, 154] on span "Update billing" at bounding box center [349, 157] width 33 height 6
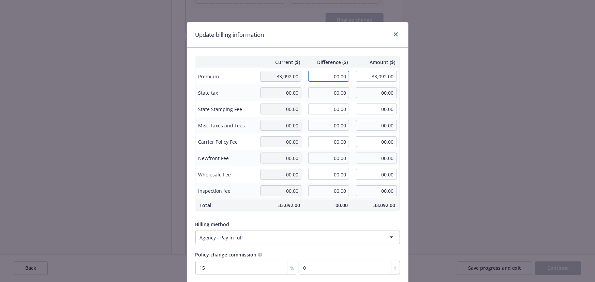
click at [334, 71] on input "00.00" at bounding box center [328, 76] width 41 height 11
type input "5,097.00"
type input "38,189.00"
type input "764.55"
click at [325, 40] on div "Update billing information" at bounding box center [297, 35] width 221 height 26
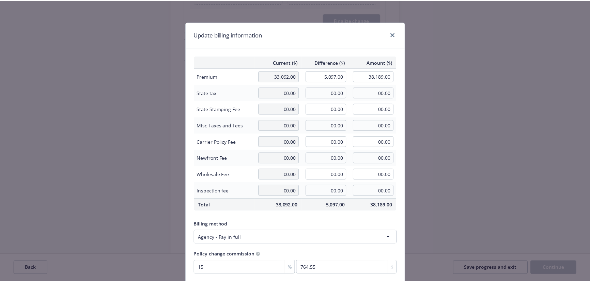
scroll to position [53, 0]
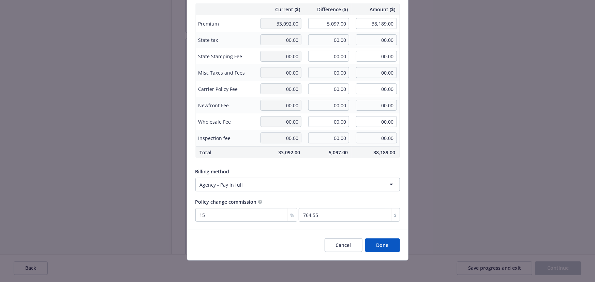
click at [375, 245] on button "Done" at bounding box center [382, 246] width 35 height 14
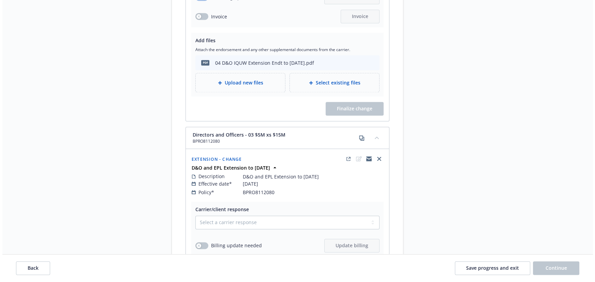
scroll to position [1270, 0]
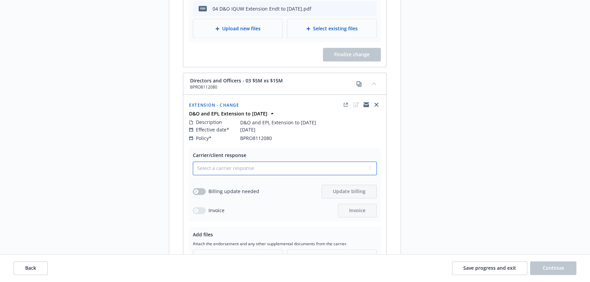
click at [351, 162] on select "Select a carrier response Accepted Accepted with revision No endorsement needed…" at bounding box center [285, 169] width 184 height 14
select select "ACCEPTED"
click at [193, 162] on select "Select a carrier response Accepted Accepted with revision No endorsement needed…" at bounding box center [285, 169] width 184 height 14
click at [193, 189] on button "button" at bounding box center [199, 192] width 13 height 7
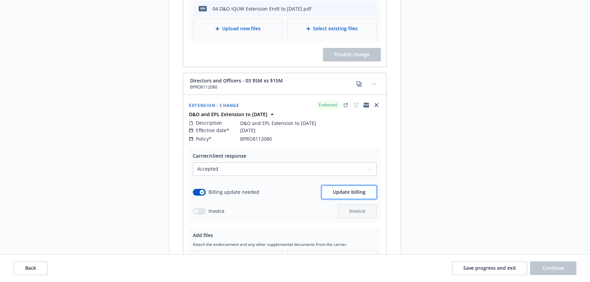
click at [357, 189] on span "Update billing" at bounding box center [349, 192] width 33 height 6
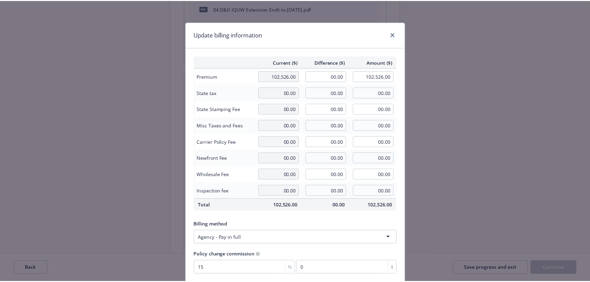
scroll to position [31, 0]
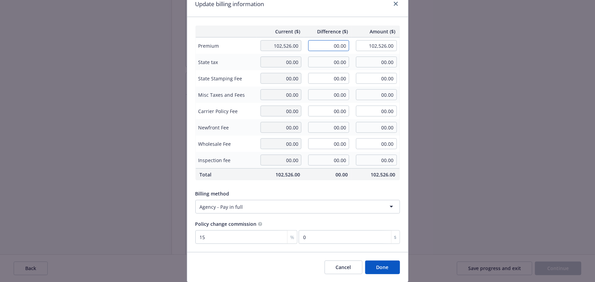
click at [336, 46] on input "00.00" at bounding box center [328, 45] width 41 height 11
type input "15,793.00"
type input "118,319.00"
type input "2368.95"
click at [349, 193] on div "Billing method" at bounding box center [297, 193] width 204 height 7
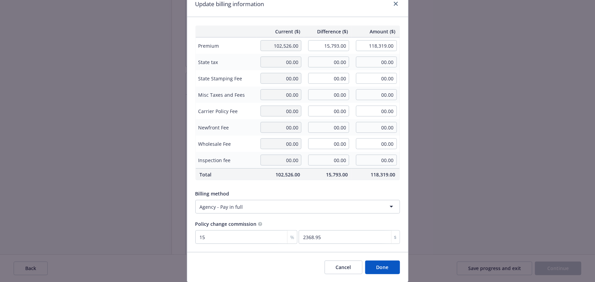
click at [379, 271] on button "Done" at bounding box center [382, 268] width 35 height 14
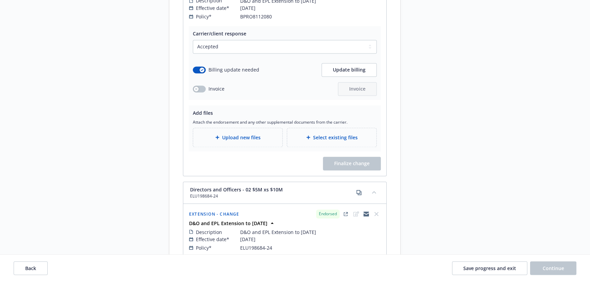
scroll to position [1394, 0]
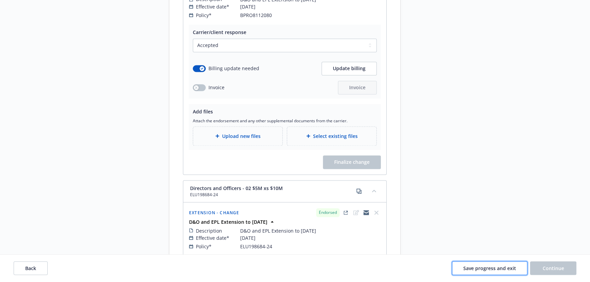
click at [500, 269] on span "Save progress and exit" at bounding box center [490, 268] width 53 height 6
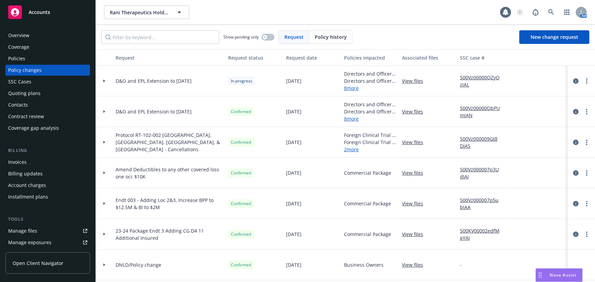
click at [47, 55] on div "Policies" at bounding box center [47, 58] width 79 height 11
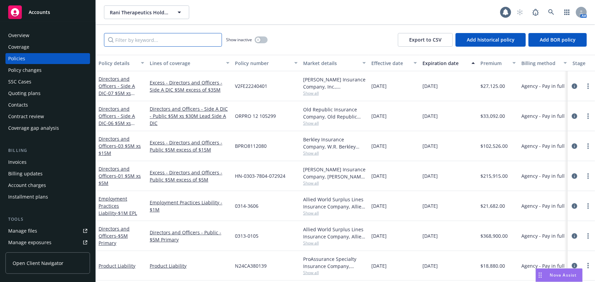
click at [161, 41] on input "Filter by keyword..." at bounding box center [163, 40] width 118 height 14
click at [137, 147] on span "- 03 $5M xs $15M" at bounding box center [119, 150] width 42 height 14
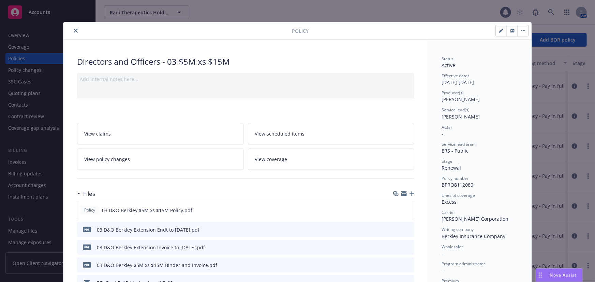
scroll to position [20, 0]
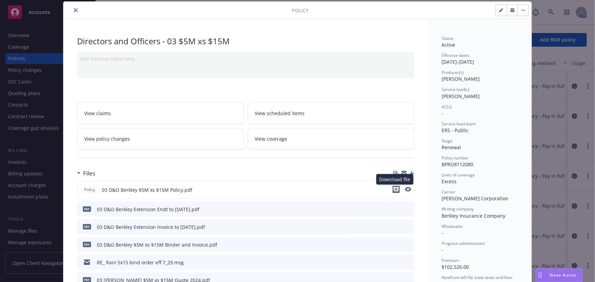
click at [395, 189] on icon "download file" at bounding box center [395, 189] width 5 height 5
click at [74, 13] on button "close" at bounding box center [76, 10] width 8 height 8
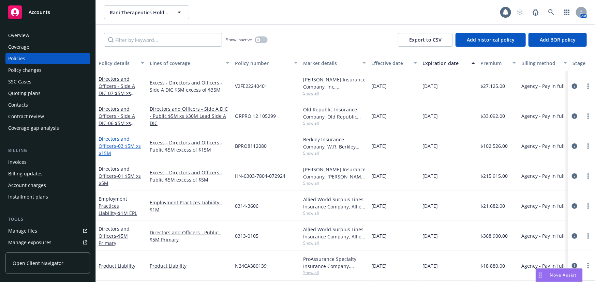
click at [126, 145] on span "- 03 $5M xs $15M" at bounding box center [119, 150] width 42 height 14
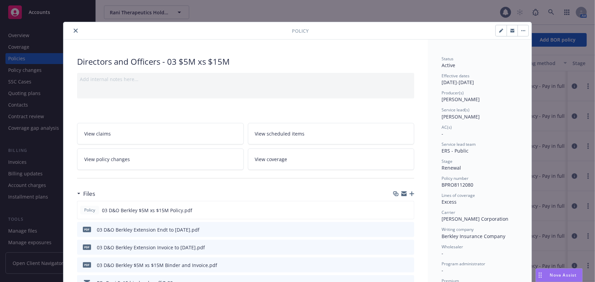
scroll to position [20, 0]
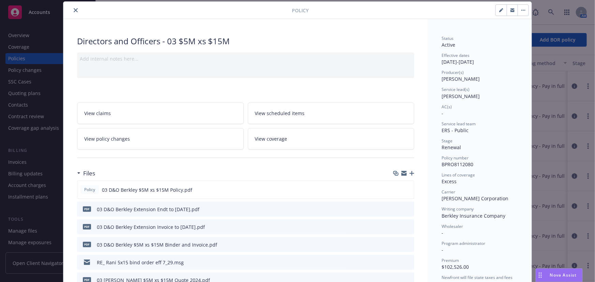
click at [499, 10] on icon "button" at bounding box center [500, 10] width 3 height 3
select select "RENEWAL"
select select "other"
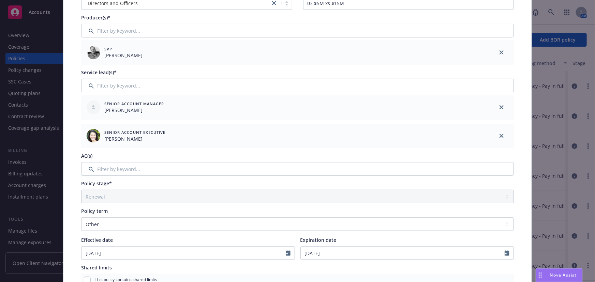
scroll to position [144, 0]
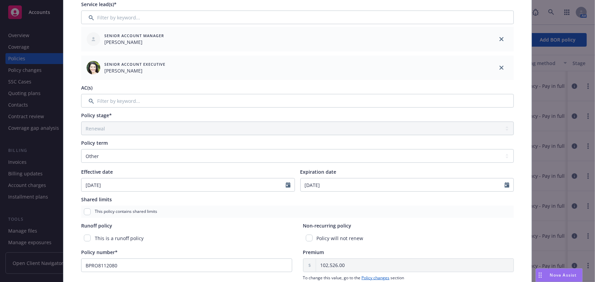
click at [507, 184] on div at bounding box center [508, 185] width 9 height 13
click at [506, 184] on icon "Calendar" at bounding box center [506, 184] width 5 height 5
click at [374, 93] on icon "button" at bounding box center [376, 95] width 4 height 4
select select "10"
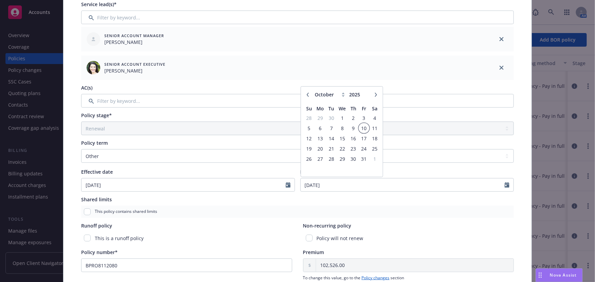
click at [361, 128] on span "10" at bounding box center [363, 128] width 9 height 9
type input "10/10/2025"
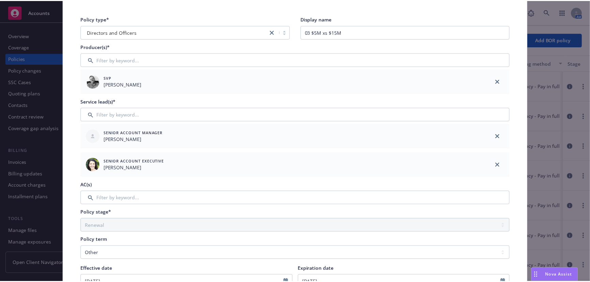
scroll to position [0, 0]
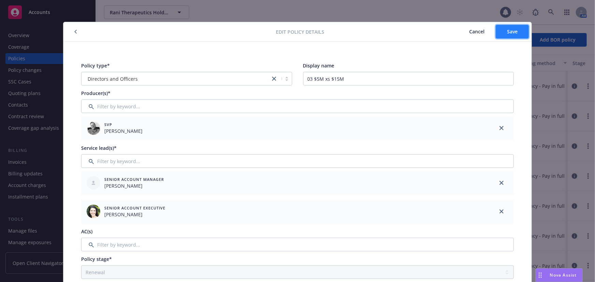
click at [512, 32] on span "Save" at bounding box center [512, 31] width 11 height 6
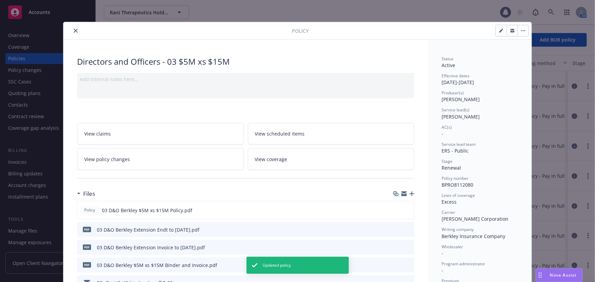
click at [74, 31] on icon "close" at bounding box center [76, 31] width 4 height 4
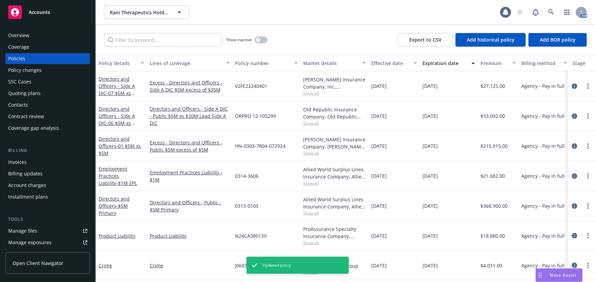
click at [58, 73] on div "Policy changes" at bounding box center [47, 70] width 79 height 11
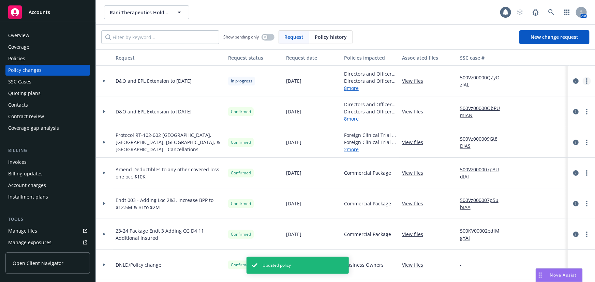
click at [584, 81] on link "more" at bounding box center [586, 81] width 8 height 8
click at [520, 136] on link "Resume workflow" at bounding box center [527, 136] width 117 height 14
select select "ACCEPTED"
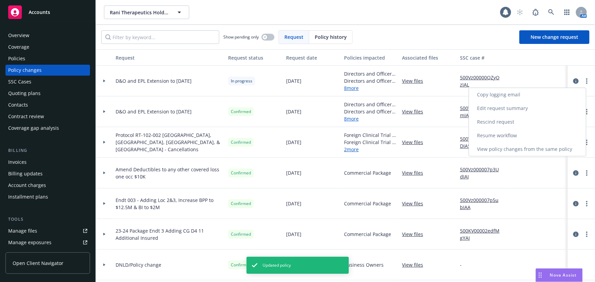
select select "ACCEPTED"
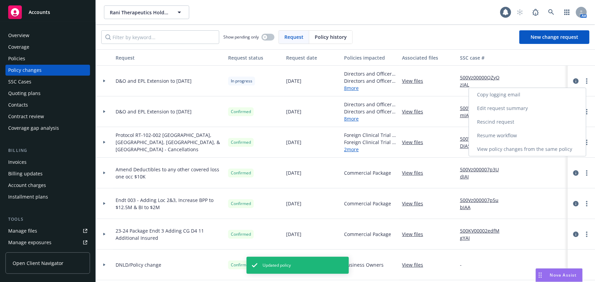
select select "ACCEPTED"
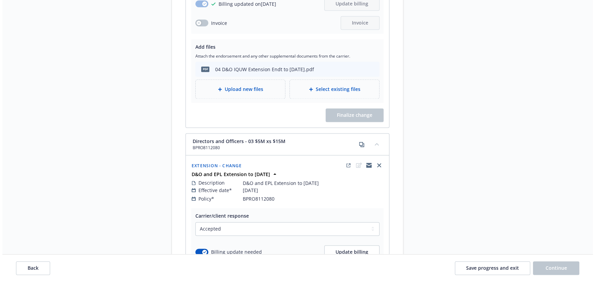
scroll to position [1332, 0]
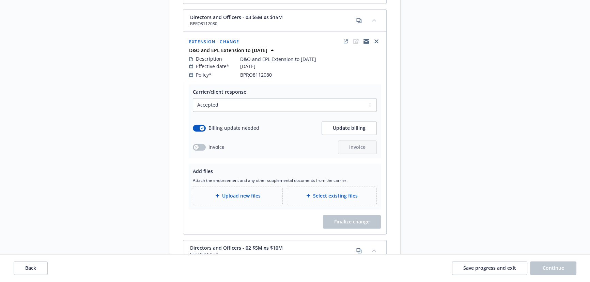
click at [256, 192] on span "Upload new files" at bounding box center [241, 195] width 39 height 7
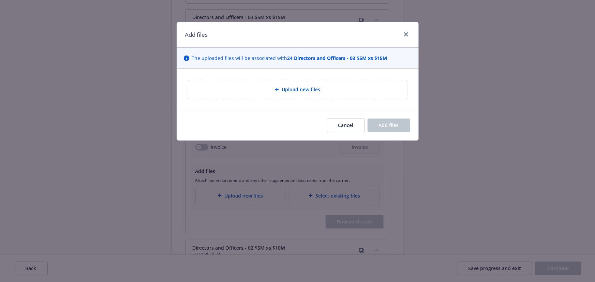
type textarea "x"
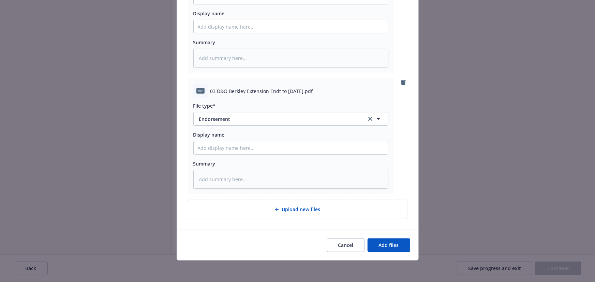
scroll to position [30, 0]
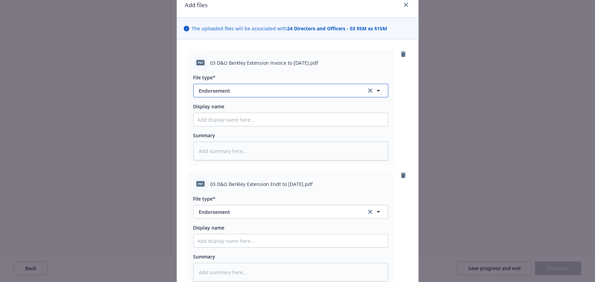
click at [251, 84] on button "Endorsement" at bounding box center [290, 91] width 195 height 14
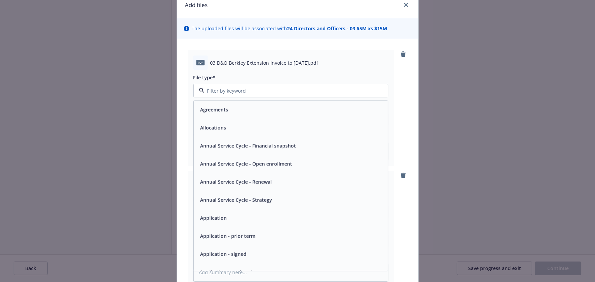
click at [245, 89] on input at bounding box center [289, 90] width 170 height 7
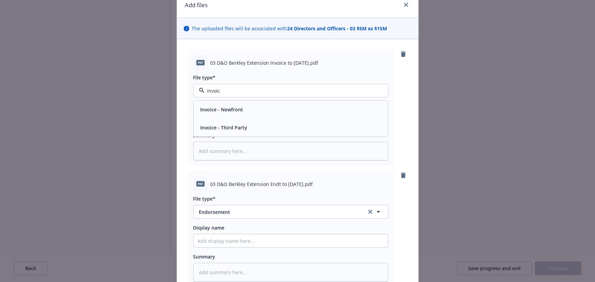
type input "invoice"
click at [234, 127] on span "Invoice - Third Party" at bounding box center [223, 127] width 47 height 7
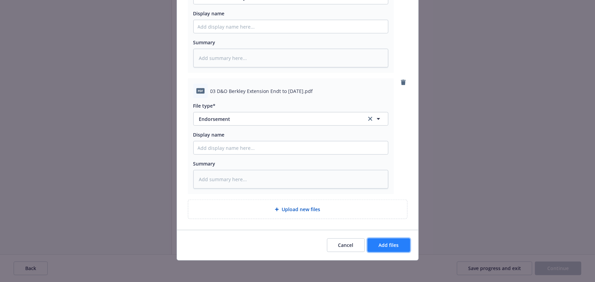
click at [388, 248] on span "Add files" at bounding box center [389, 245] width 20 height 6
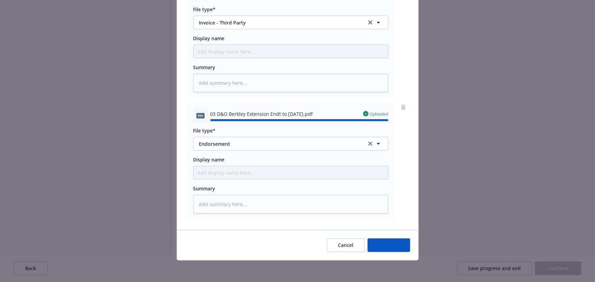
type textarea "x"
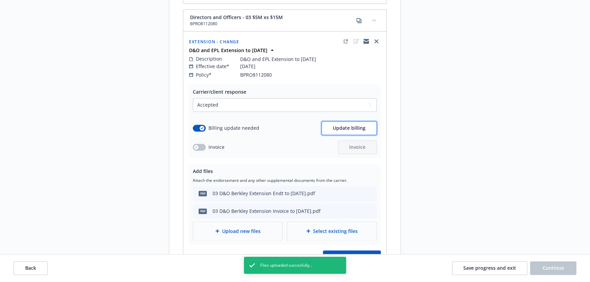
click at [361, 121] on button "Update billing" at bounding box center [349, 128] width 55 height 14
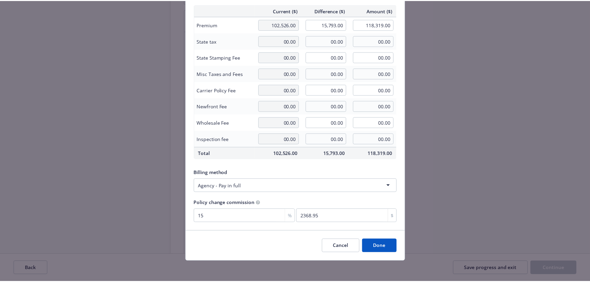
scroll to position [53, 0]
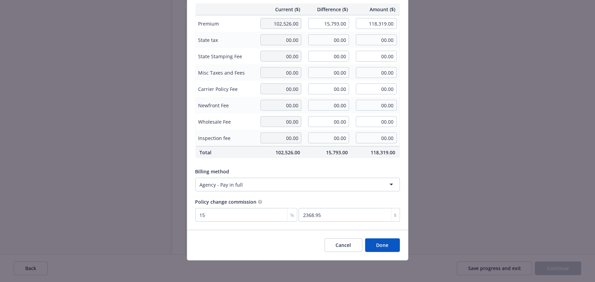
click at [385, 244] on button "Done" at bounding box center [382, 246] width 35 height 14
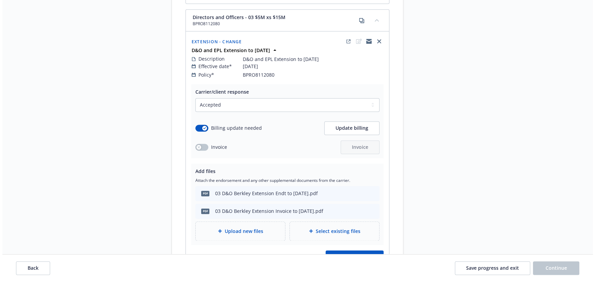
scroll to position [1394, 0]
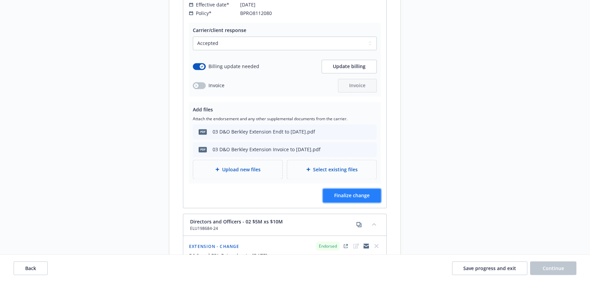
click at [365, 192] on span "Finalize change" at bounding box center [351, 195] width 35 height 6
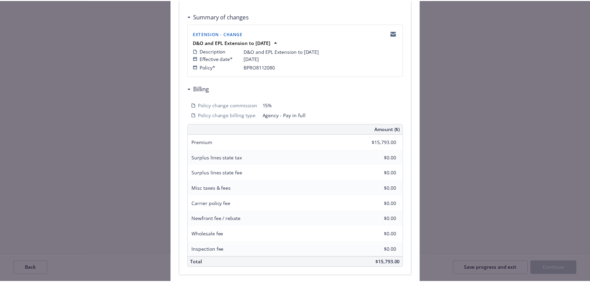
scroll to position [178, 0]
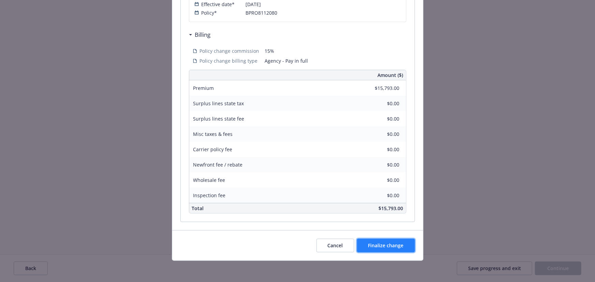
click at [396, 245] on span "Finalize change" at bounding box center [385, 245] width 35 height 6
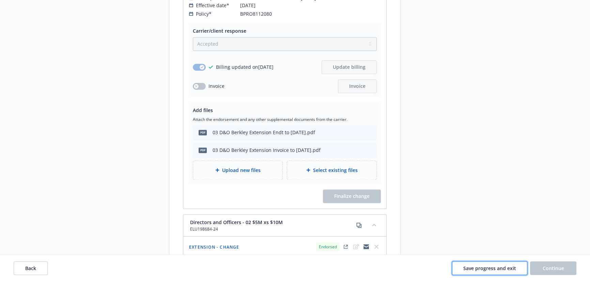
click at [473, 272] on button "Save progress and exit" at bounding box center [489, 269] width 75 height 14
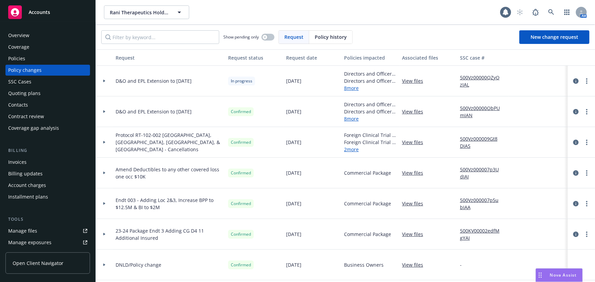
click at [38, 55] on div "Policies" at bounding box center [47, 58] width 79 height 11
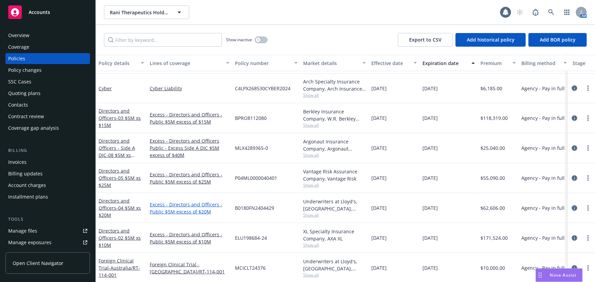
scroll to position [278, 0]
click at [123, 114] on span "- 03 $5M xs $15M" at bounding box center [119, 121] width 42 height 14
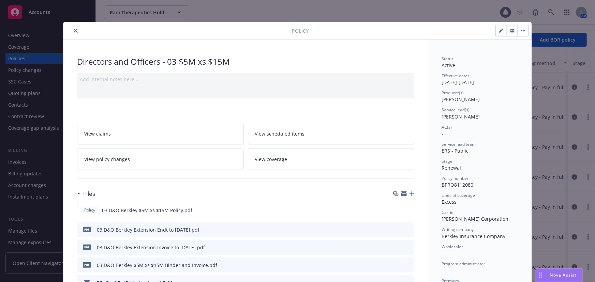
type input "$118,319.00"
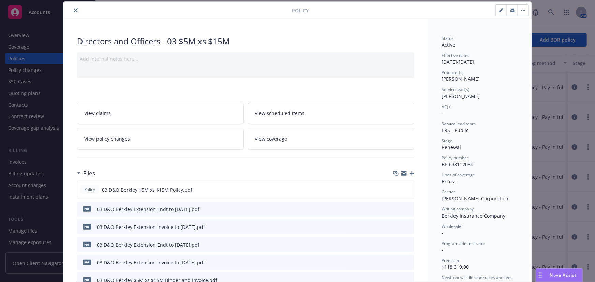
click at [410, 175] on icon "button" at bounding box center [411, 173] width 5 height 5
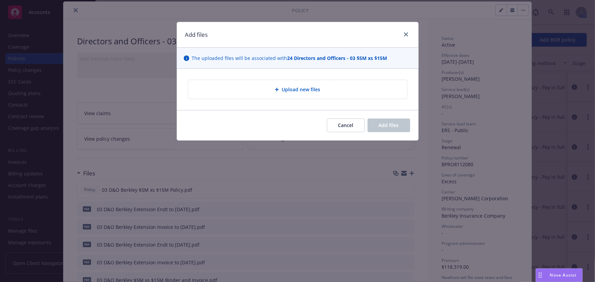
type textarea "x"
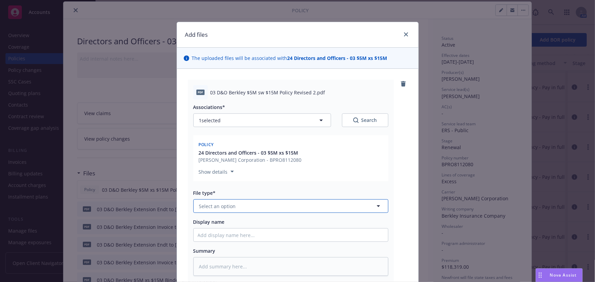
click at [229, 211] on button "Select an option" at bounding box center [290, 206] width 195 height 14
type input "policy"
click at [218, 228] on div "Policy" at bounding box center [291, 226] width 186 height 10
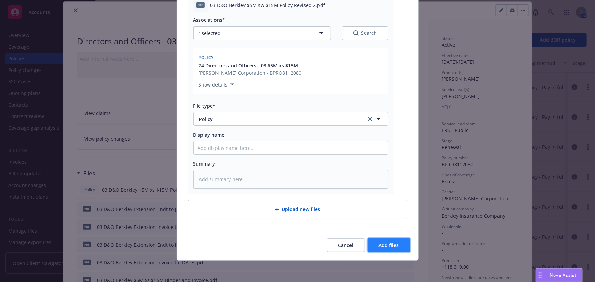
click at [389, 246] on span "Add files" at bounding box center [389, 245] width 20 height 6
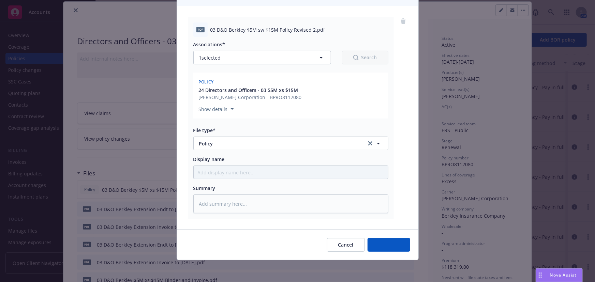
scroll to position [62, 0]
type textarea "x"
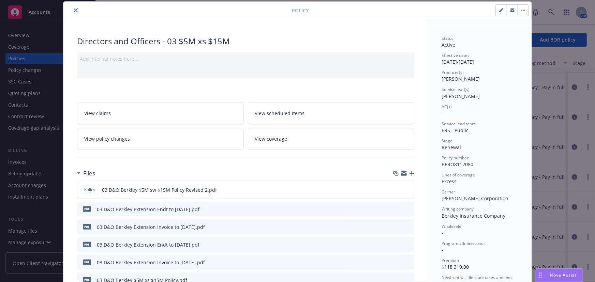
drag, startPoint x: 73, startPoint y: 10, endPoint x: 80, endPoint y: 10, distance: 7.2
click at [74, 10] on icon "close" at bounding box center [76, 10] width 4 height 4
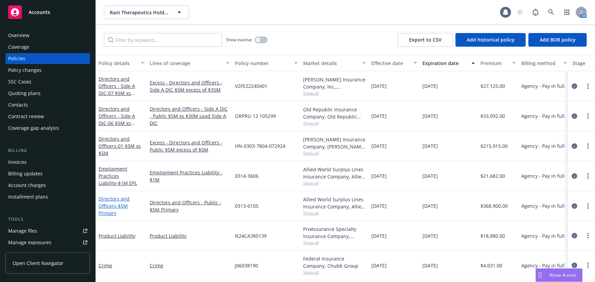
click at [120, 206] on span "- $5M Primary" at bounding box center [112, 210] width 29 height 14
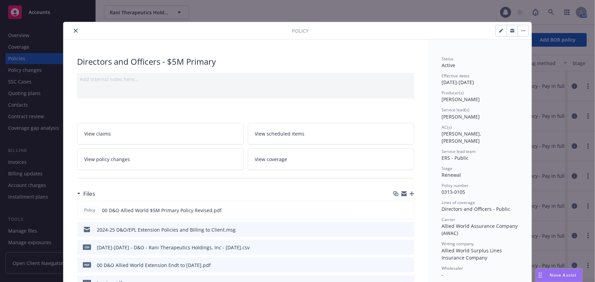
scroll to position [20, 0]
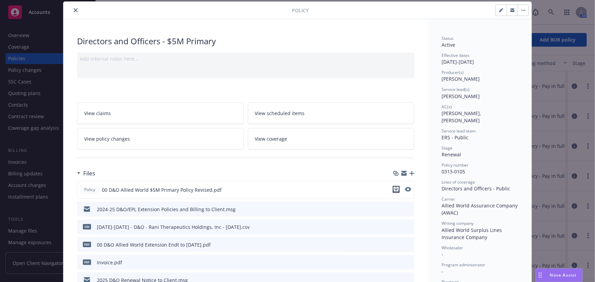
click at [394, 190] on icon "download file" at bounding box center [395, 189] width 5 height 5
click at [496, 6] on button "button" at bounding box center [501, 10] width 11 height 11
select select "RENEWAL"
select select "other"
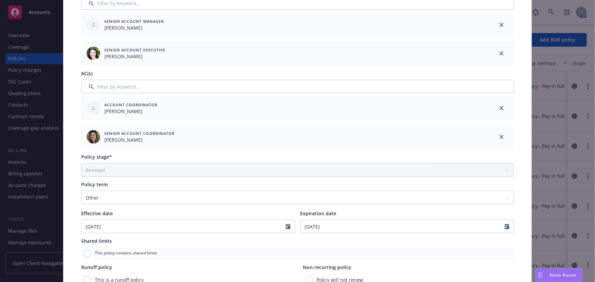
scroll to position [237, 0]
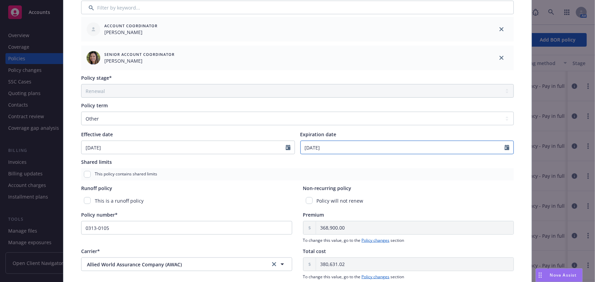
click at [504, 148] on icon "Calendar" at bounding box center [506, 147] width 5 height 5
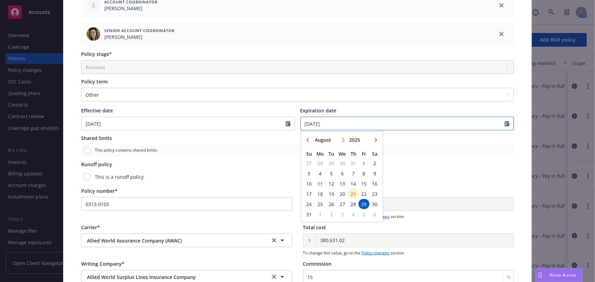
scroll to position [268, 0]
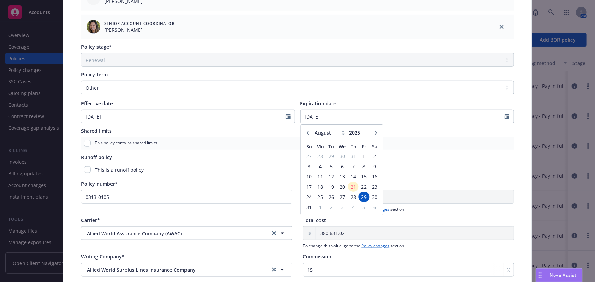
click at [374, 127] on div "January February March April May June July August September October November De…" at bounding box center [342, 132] width 76 height 11
click at [374, 131] on icon "button" at bounding box center [376, 133] width 4 height 4
click at [374, 132] on icon "button" at bounding box center [376, 133] width 4 height 4
select select "10"
click at [337, 198] on span "29" at bounding box center [342, 197] width 10 height 9
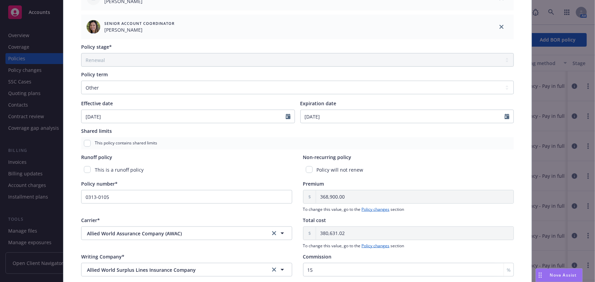
type input "10/29/2025"
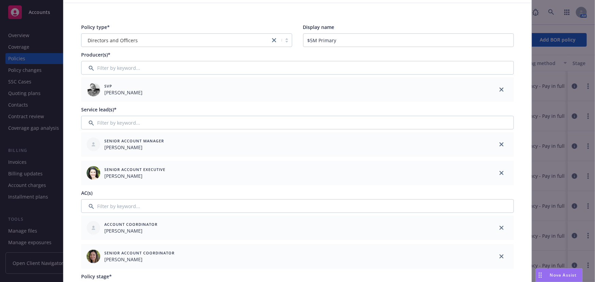
scroll to position [0, 0]
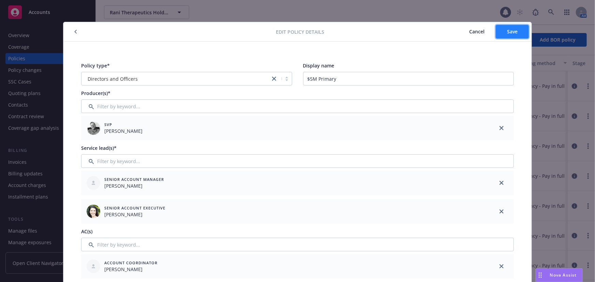
click at [508, 31] on span "Save" at bounding box center [512, 31] width 11 height 6
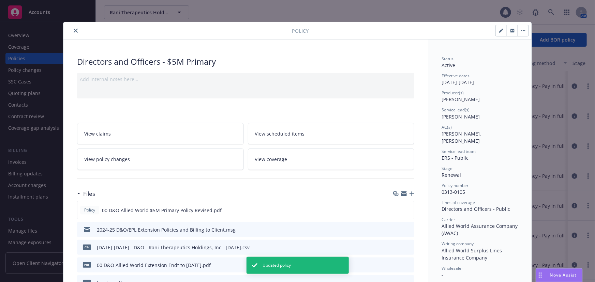
click at [78, 29] on div at bounding box center [179, 31] width 226 height 8
click at [74, 32] on icon "close" at bounding box center [76, 31] width 4 height 4
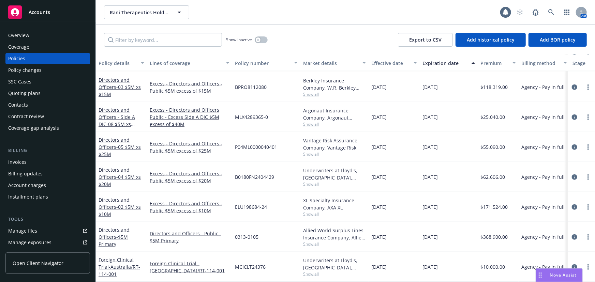
scroll to position [278, 0]
click at [109, 228] on link "Directors and Officers - $5M Primary" at bounding box center [113, 237] width 31 height 21
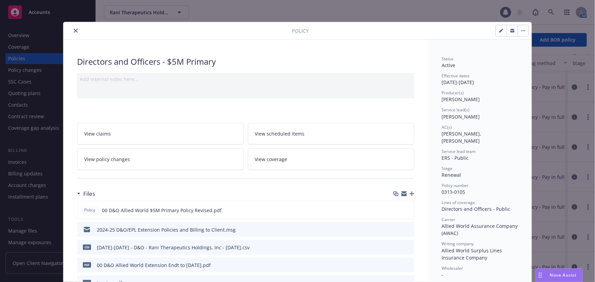
click at [112, 244] on div "2023-2024 - D&O - Rani Therapeutics Holdings, Inc - 05-06-2025.csv" at bounding box center [173, 247] width 153 height 7
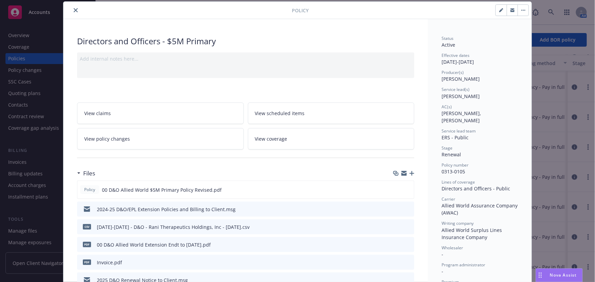
click at [409, 172] on icon "button" at bounding box center [411, 173] width 5 height 5
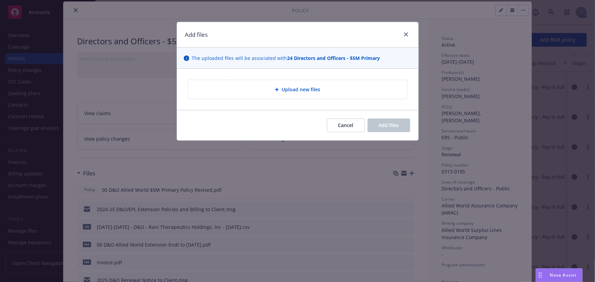
type textarea "x"
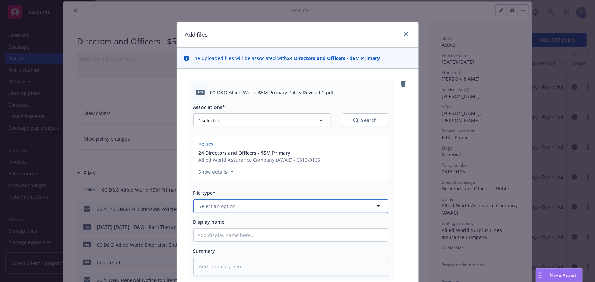
click at [259, 204] on button "Select an option" at bounding box center [290, 206] width 195 height 14
type input "policy"
click at [245, 221] on div "Policy" at bounding box center [291, 226] width 186 height 10
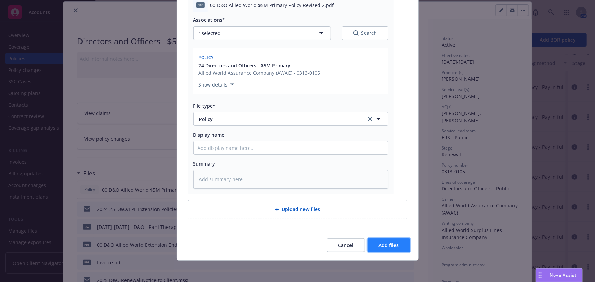
click at [396, 247] on span "Add files" at bounding box center [389, 245] width 20 height 6
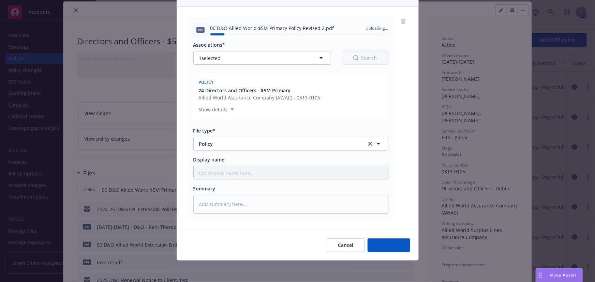
type textarea "x"
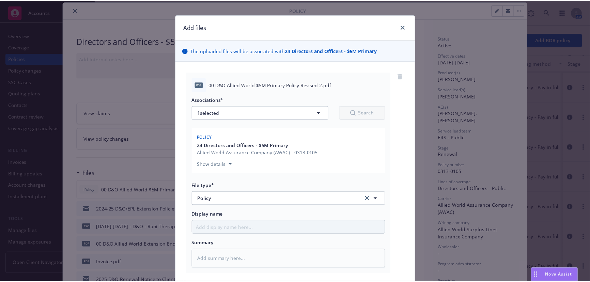
scroll to position [0, 0]
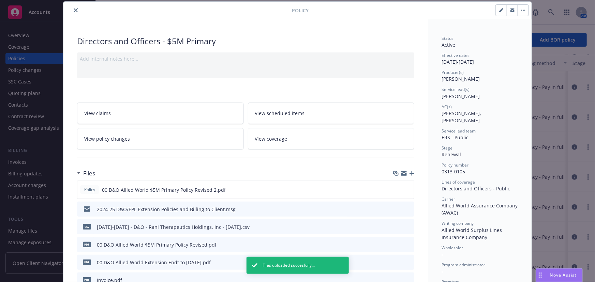
click at [72, 12] on button "close" at bounding box center [76, 10] width 8 height 8
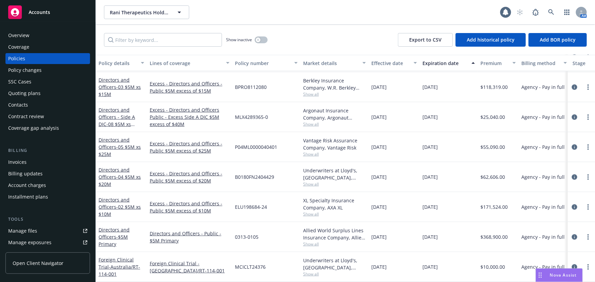
drag, startPoint x: 33, startPoint y: 72, endPoint x: 30, endPoint y: 66, distance: 6.7
click at [33, 72] on div "Policy changes" at bounding box center [24, 70] width 33 height 11
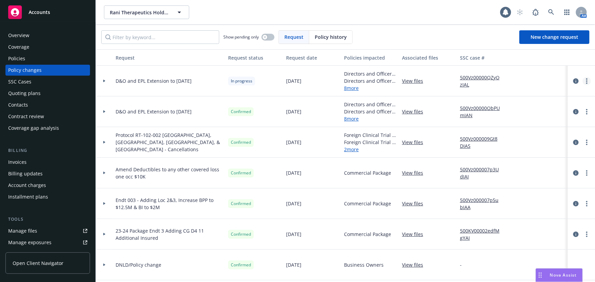
click at [586, 81] on icon "more" at bounding box center [586, 80] width 1 height 5
click at [527, 139] on link "Resume workflow" at bounding box center [527, 136] width 117 height 14
select select "ACCEPTED"
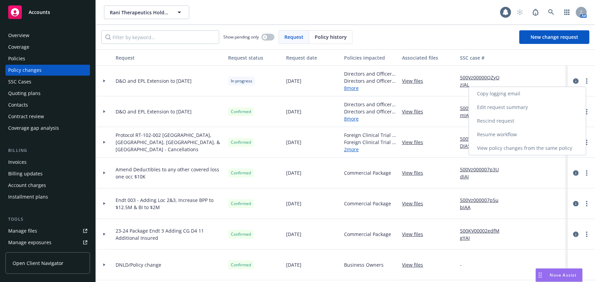
select select "ACCEPTED"
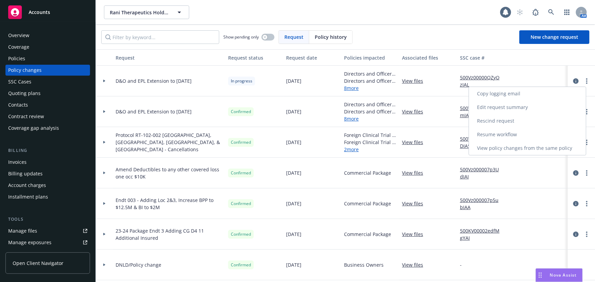
select select "ACCEPTED"
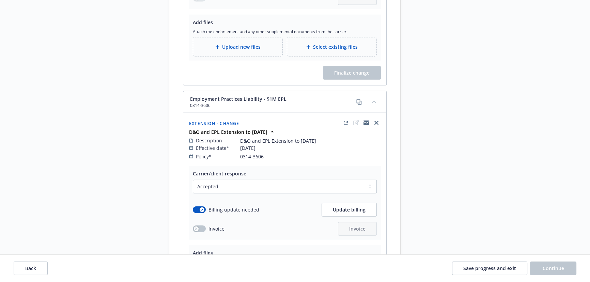
scroll to position [2107, 0]
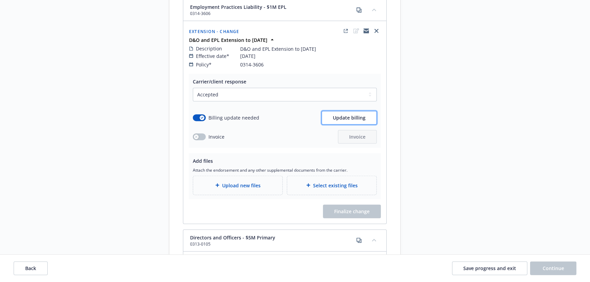
click at [353, 115] on span "Update billing" at bounding box center [349, 118] width 33 height 6
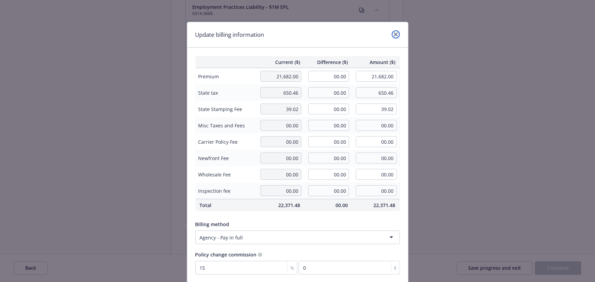
click at [394, 34] on icon "close" at bounding box center [396, 34] width 4 height 4
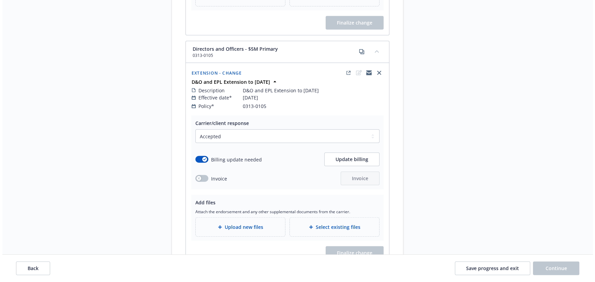
scroll to position [2324, 0]
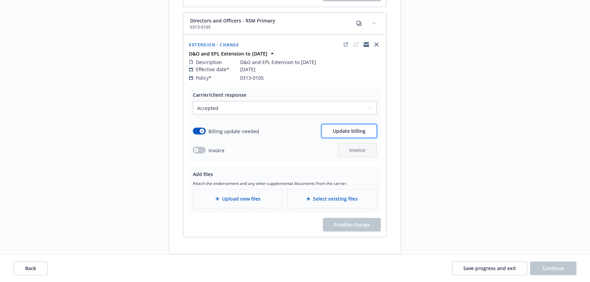
click at [346, 128] on span "Update billing" at bounding box center [349, 131] width 33 height 6
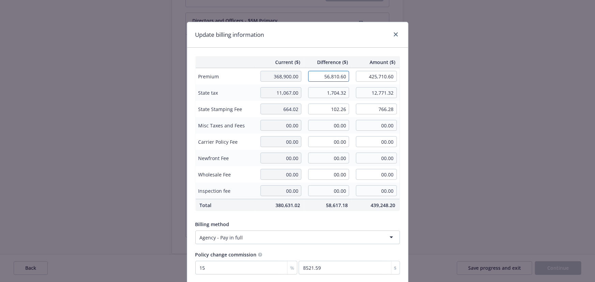
click at [326, 78] on input "56,810.60" at bounding box center [328, 76] width 41 height 11
type input "56,811.00"
type input "425,711.00"
type input "8521.65"
click at [345, 58] on th "Difference ($)" at bounding box center [328, 62] width 48 height 12
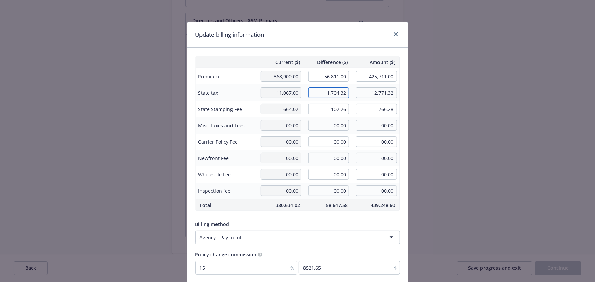
click at [330, 95] on input "1,704.32" at bounding box center [328, 92] width 41 height 11
type input "1,704.33"
type input "12,771.33"
click at [353, 229] on div "Billing method Agency - Pay in full" at bounding box center [297, 233] width 204 height 24
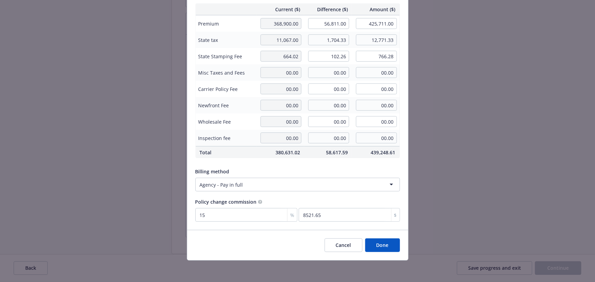
click at [386, 246] on button "Done" at bounding box center [382, 246] width 35 height 14
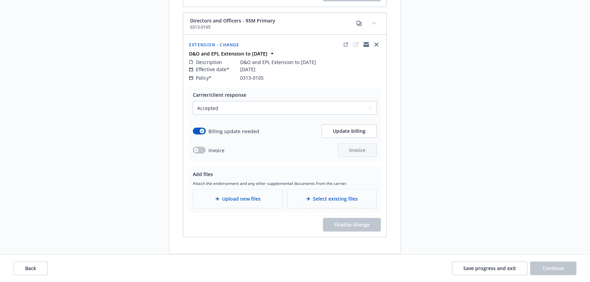
click at [229, 195] on span "Upload new files" at bounding box center [241, 198] width 39 height 7
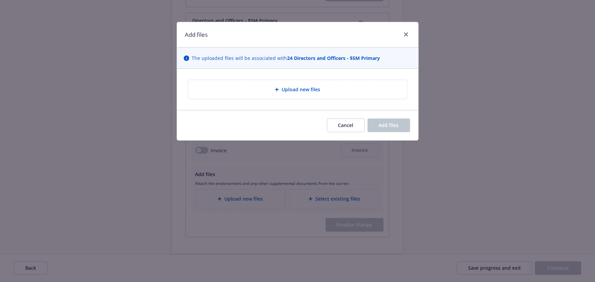
type textarea "x"
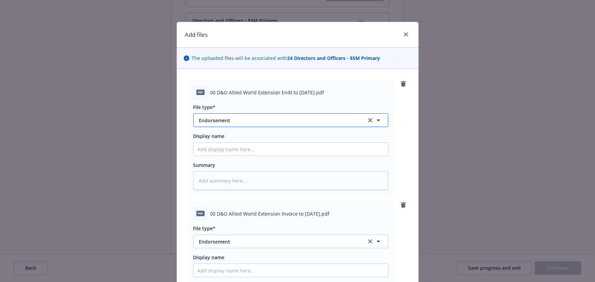
click at [254, 121] on span "Endorsement" at bounding box center [278, 120] width 158 height 7
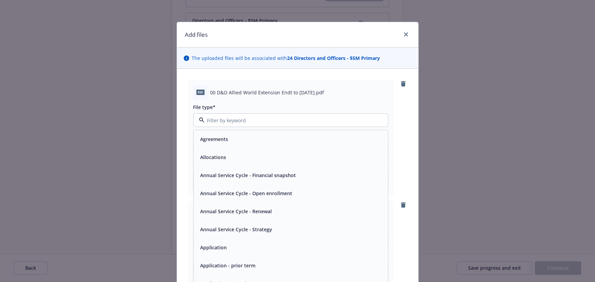
click at [273, 97] on div "pdf 00 D&O Allied World Extension Endt to 10.29.25.pdf" at bounding box center [290, 92] width 195 height 14
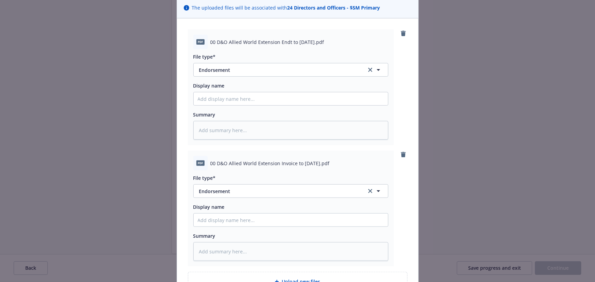
scroll to position [62, 0]
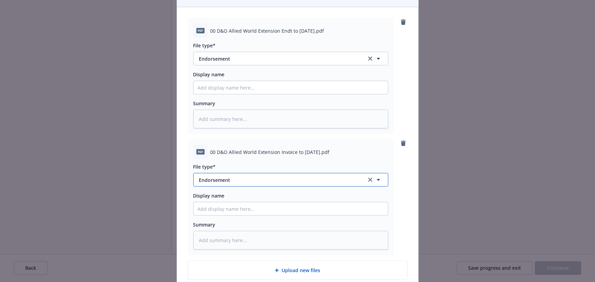
click at [241, 181] on span "Endorsement" at bounding box center [278, 180] width 158 height 7
type input "invoice"
click at [237, 214] on span "Invoice - Third Party" at bounding box center [223, 216] width 47 height 7
click at [409, 227] on div "pdf 00 D&O Allied World Extension Endt to 10.29.25.pdf File type* Endorsement D…" at bounding box center [297, 149] width 241 height 284
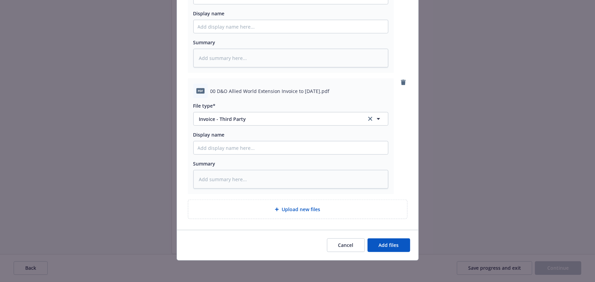
click at [384, 254] on div "Cancel Add files" at bounding box center [297, 245] width 241 height 30
click at [388, 246] on span "Add files" at bounding box center [389, 245] width 20 height 6
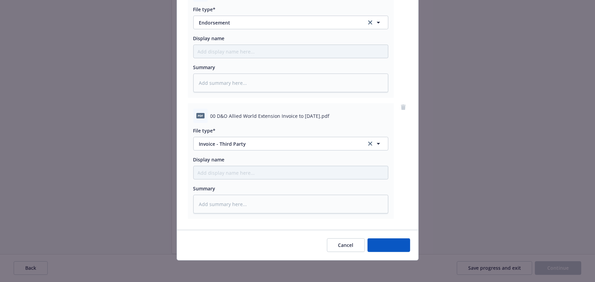
type textarea "x"
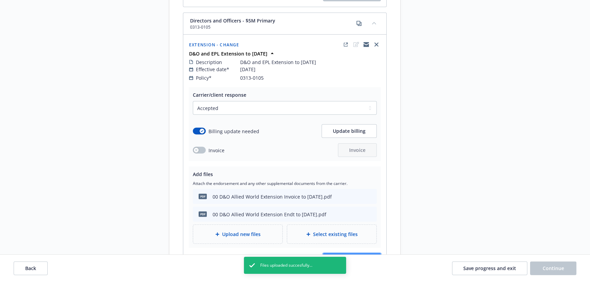
click at [362, 254] on button "Finalize change" at bounding box center [352, 261] width 58 height 14
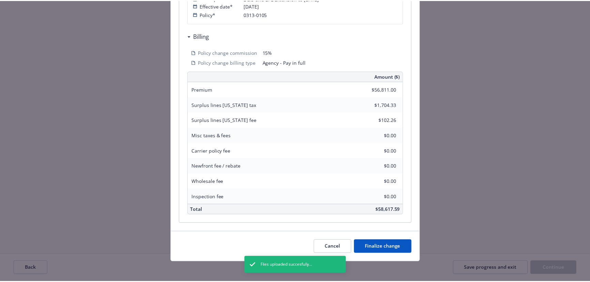
scroll to position [178, 0]
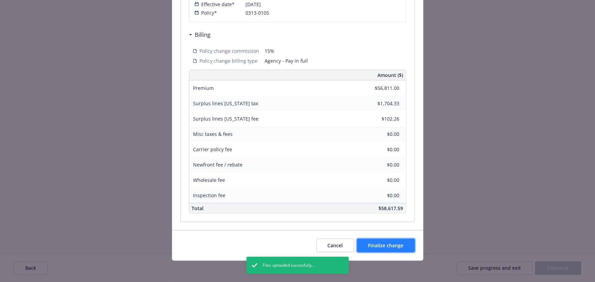
click at [393, 244] on span "Finalize change" at bounding box center [385, 245] width 35 height 6
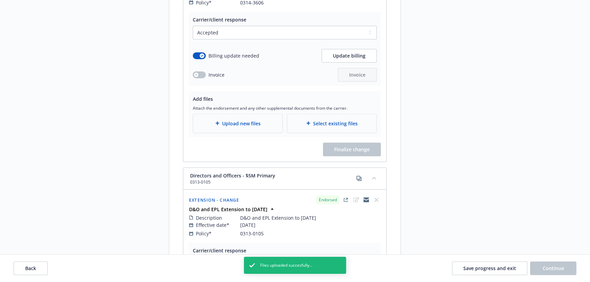
scroll to position [2324, 0]
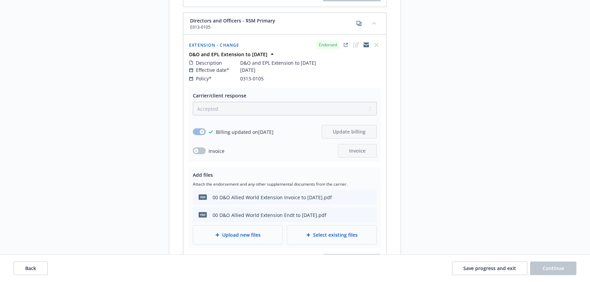
click at [483, 267] on span "Save progress and exit" at bounding box center [490, 268] width 53 height 6
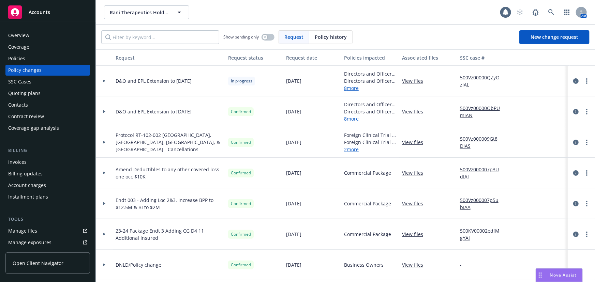
click at [22, 58] on div "Policies" at bounding box center [16, 58] width 17 height 11
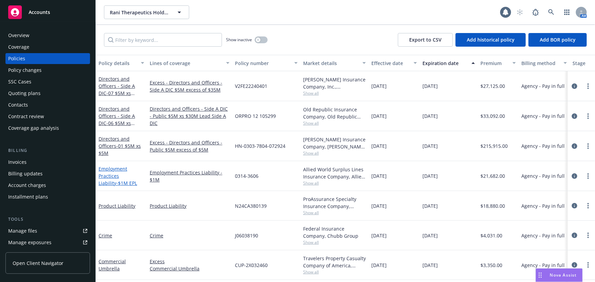
click at [130, 176] on link "Employment Practices Liability - $1M EPL" at bounding box center [117, 176] width 39 height 21
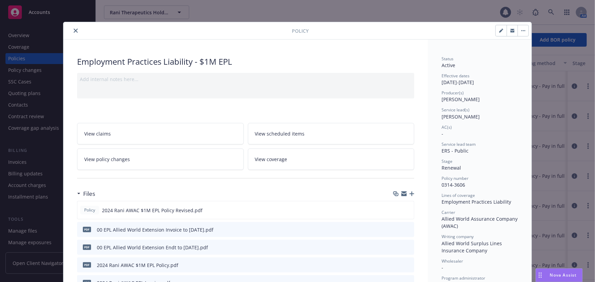
scroll to position [20, 0]
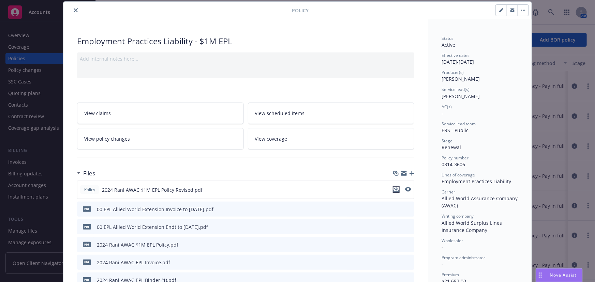
click at [394, 187] on icon "download file" at bounding box center [395, 189] width 5 height 5
click at [499, 11] on icon "button" at bounding box center [500, 10] width 3 height 3
select select "RENEWAL"
select select "other"
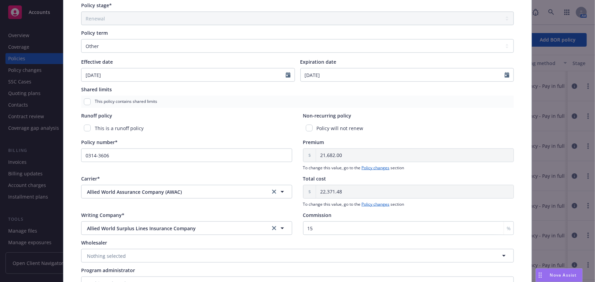
scroll to position [299, 0]
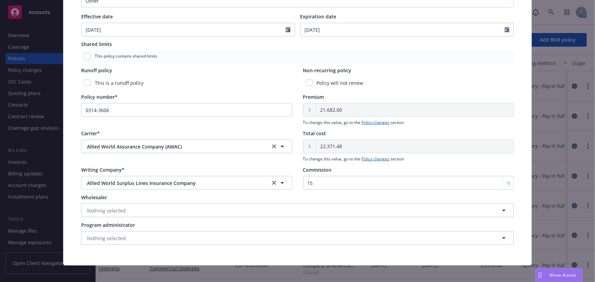
click at [504, 24] on div at bounding box center [508, 29] width 9 height 13
click at [505, 29] on icon "Calendar" at bounding box center [506, 29] width 5 height 5
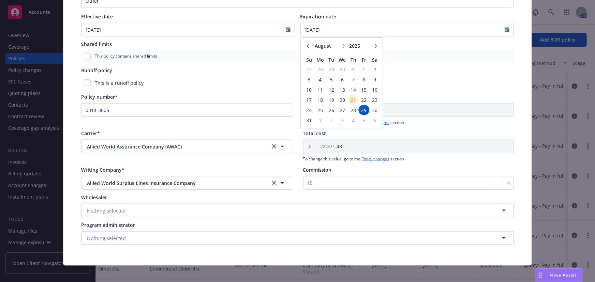
click at [374, 46] on icon "button" at bounding box center [376, 46] width 4 height 4
select select "10"
click at [340, 109] on span "29" at bounding box center [342, 110] width 10 height 9
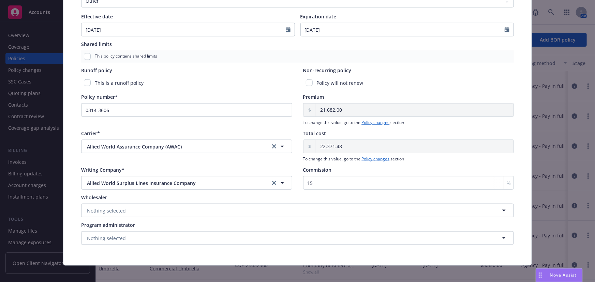
type input "10/29/2025"
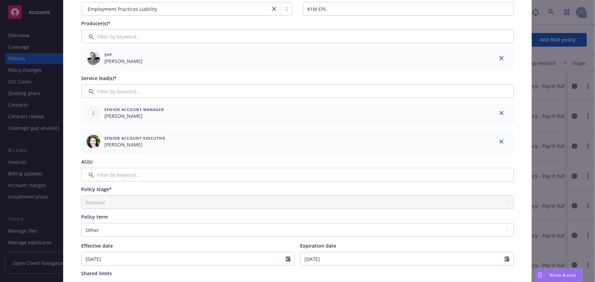
scroll to position [0, 0]
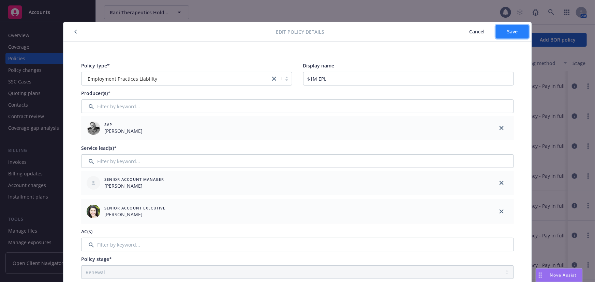
click at [511, 29] on span "Save" at bounding box center [512, 31] width 11 height 6
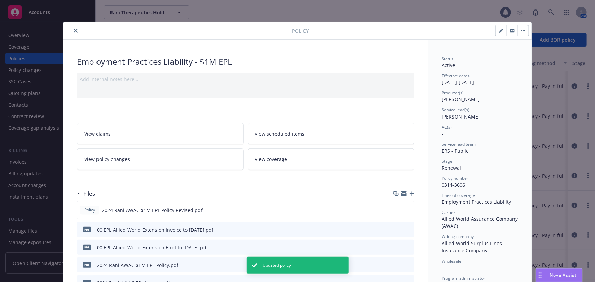
click at [73, 33] on button "close" at bounding box center [76, 31] width 8 height 8
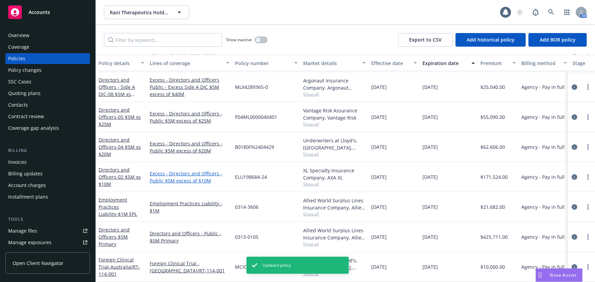
scroll to position [278, 0]
click at [133, 204] on link "Employment Practices Liability - $1M EPL" at bounding box center [117, 207] width 39 height 21
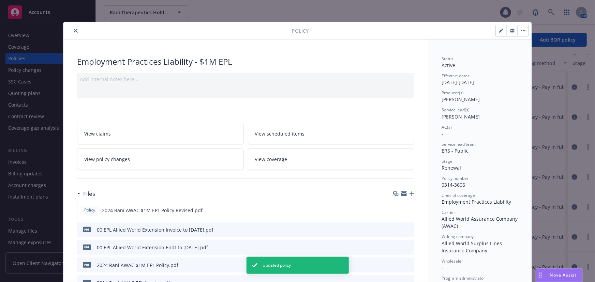
scroll to position [20, 0]
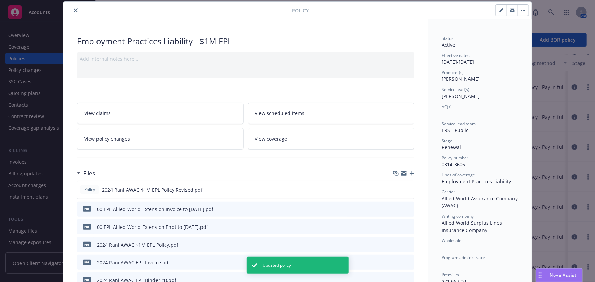
click at [410, 172] on icon "button" at bounding box center [411, 173] width 5 height 5
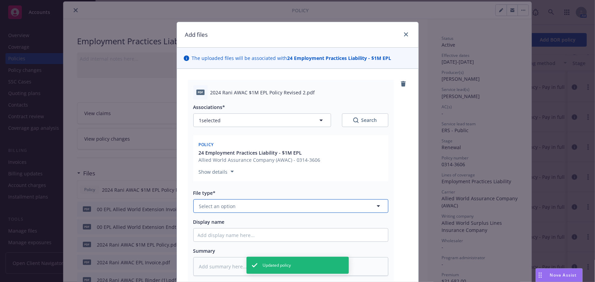
click at [248, 208] on button "Select an option" at bounding box center [290, 206] width 195 height 14
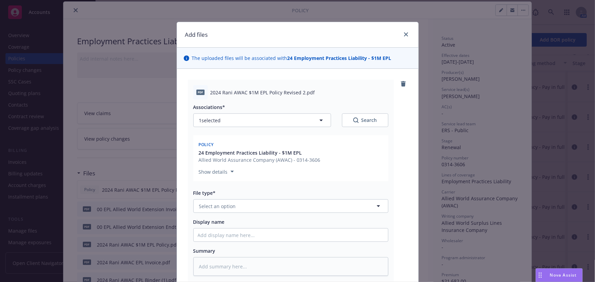
type textarea "x"
type input "policy"
click at [234, 224] on div "Policy" at bounding box center [291, 226] width 186 height 10
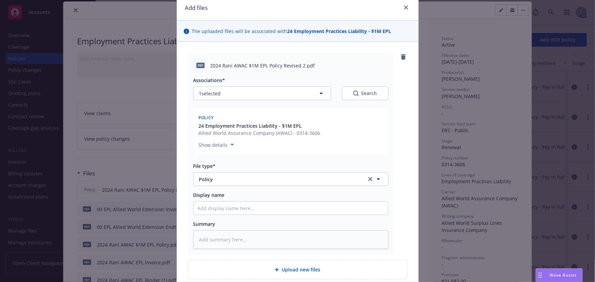
scroll to position [87, 0]
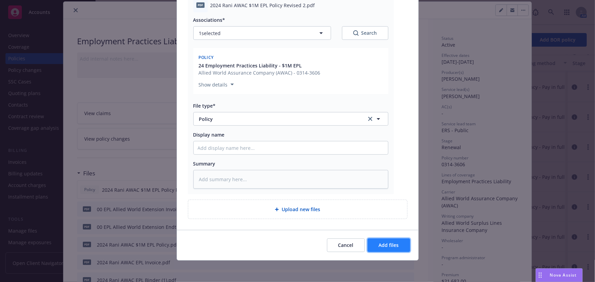
click at [389, 250] on button "Add files" at bounding box center [388, 246] width 43 height 14
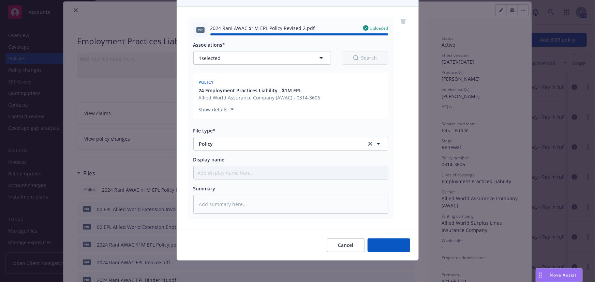
type textarea "x"
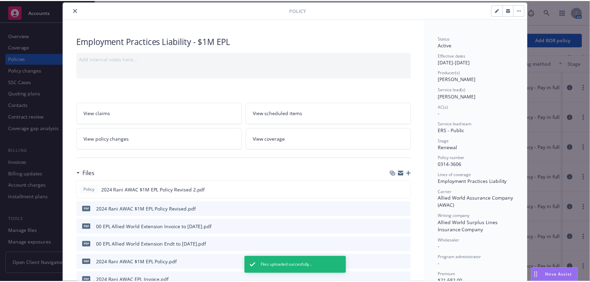
scroll to position [0, 0]
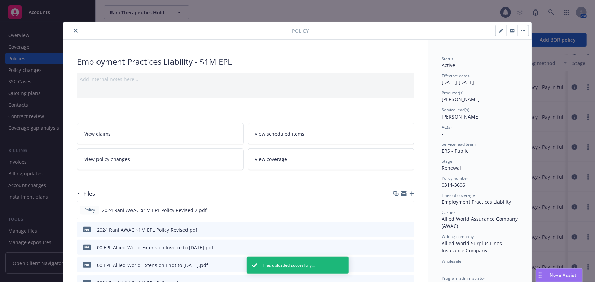
click at [75, 32] on icon "close" at bounding box center [76, 31] width 4 height 4
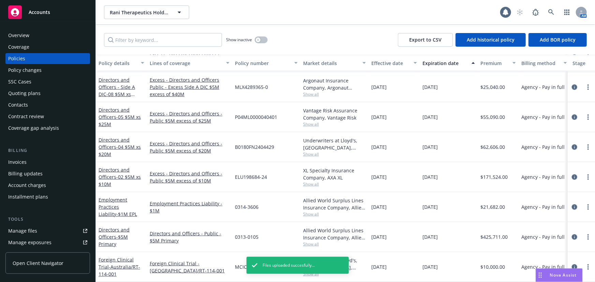
click at [43, 97] on div "Quoting plans" at bounding box center [47, 93] width 79 height 11
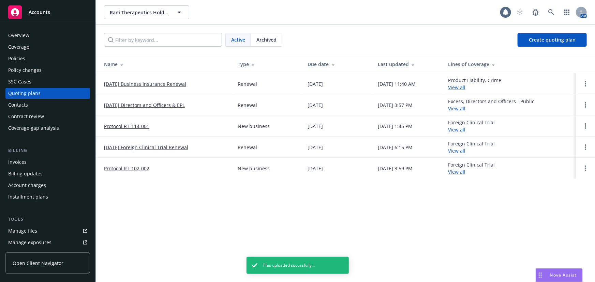
click at [45, 74] on div "Policy changes" at bounding box center [47, 70] width 79 height 11
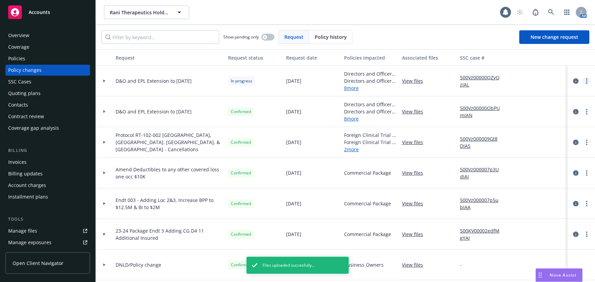
click at [582, 80] on link "more" at bounding box center [586, 81] width 8 height 8
click at [520, 136] on link "Resume workflow" at bounding box center [527, 136] width 117 height 14
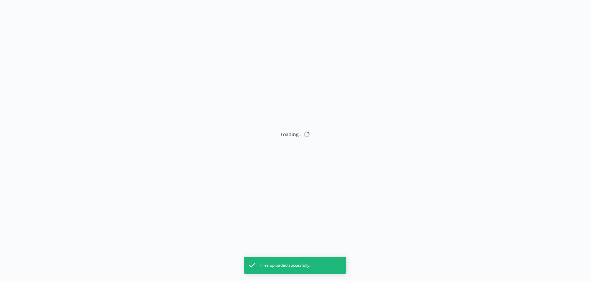
select select "ACCEPTED"
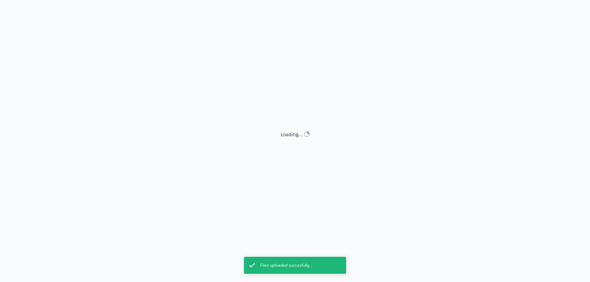
select select "ACCEPTED"
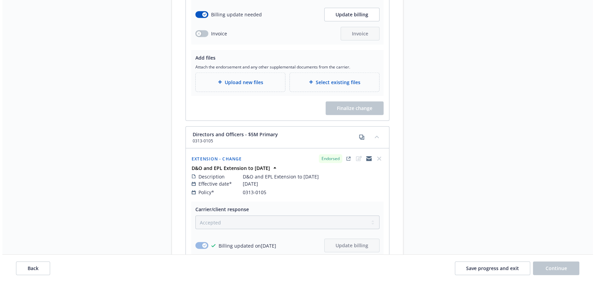
scroll to position [2086, 0]
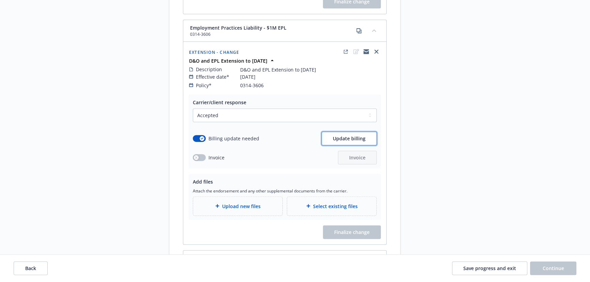
click at [348, 135] on span "Update billing" at bounding box center [349, 138] width 33 height 6
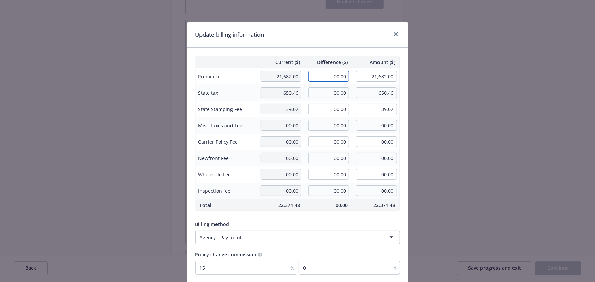
click at [335, 78] on input "00.00" at bounding box center [328, 76] width 41 height 11
click at [330, 91] on input "00.00" at bounding box center [328, 92] width 41 height 11
type input "3,340.00"
type input "25,022.00"
type input "501"
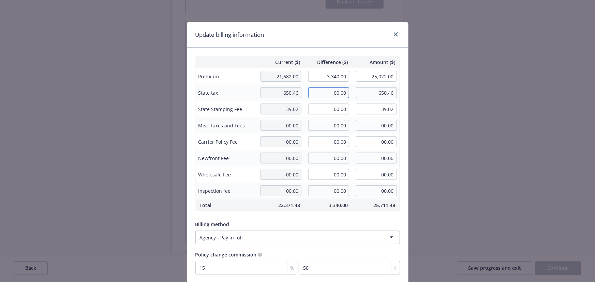
click at [339, 93] on input "00.00" at bounding box center [328, 92] width 41 height 11
click at [329, 93] on input "00.00" at bounding box center [328, 92] width 41 height 11
click at [330, 93] on input "00.00" at bounding box center [328, 92] width 41 height 11
type input "100.20"
type input "750.66"
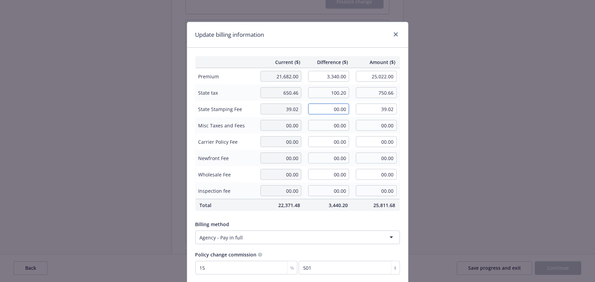
click at [319, 110] on input "00.00" at bounding box center [328, 109] width 41 height 11
type input "6.01"
type input "45.03"
click at [361, 49] on div "Current ($) Difference ($) Amount ($) Premium 21,682.00 3,340.00 25,022.00 Stat…" at bounding box center [297, 165] width 221 height 235
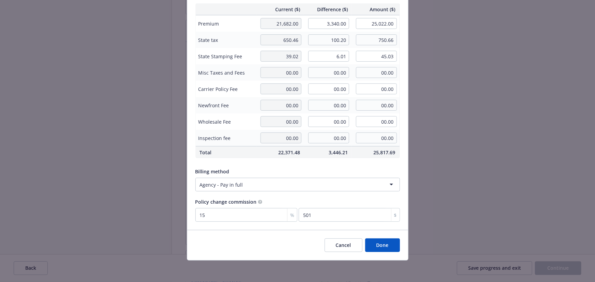
click at [381, 246] on button "Done" at bounding box center [382, 246] width 35 height 14
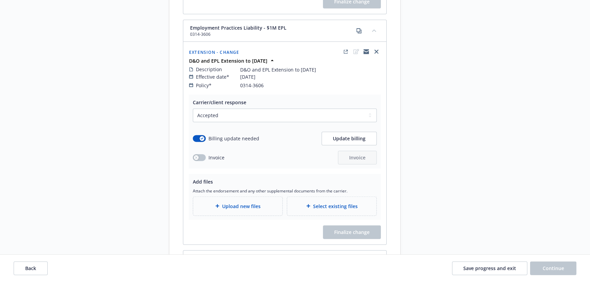
click at [247, 203] on span "Upload new files" at bounding box center [241, 206] width 39 height 7
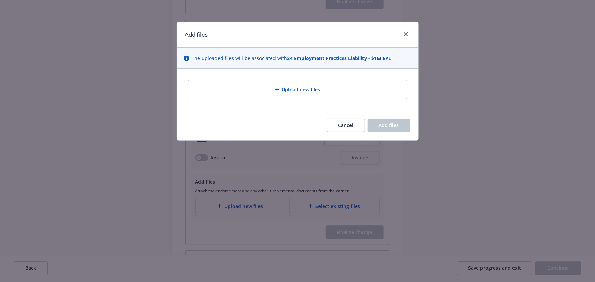
type textarea "x"
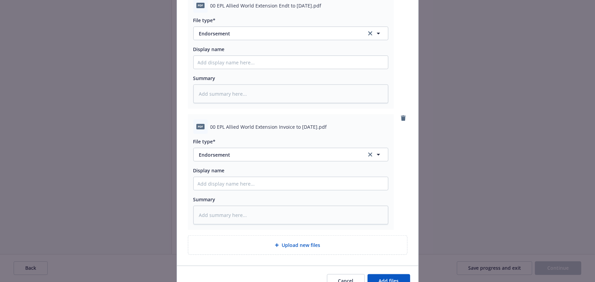
scroll to position [123, 0]
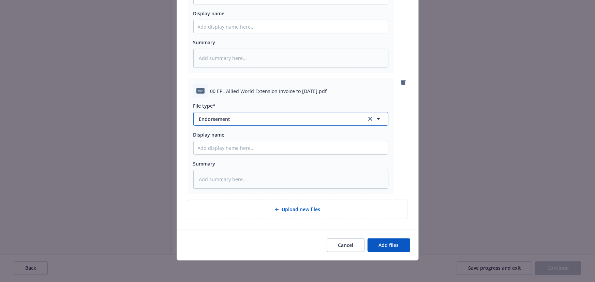
click at [250, 119] on span "Endorsement" at bounding box center [278, 119] width 158 height 7
type input "invo"
click at [269, 153] on div "Invoice - Third Party" at bounding box center [291, 156] width 186 height 10
click at [395, 244] on span "Add files" at bounding box center [389, 245] width 20 height 6
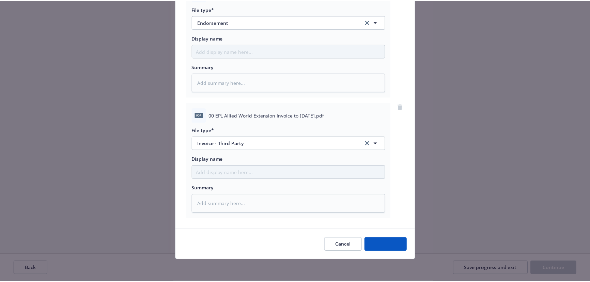
scroll to position [98, 0]
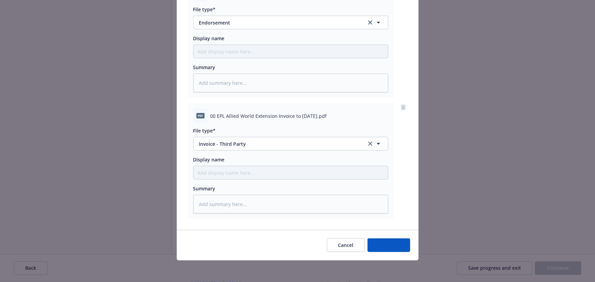
type textarea "x"
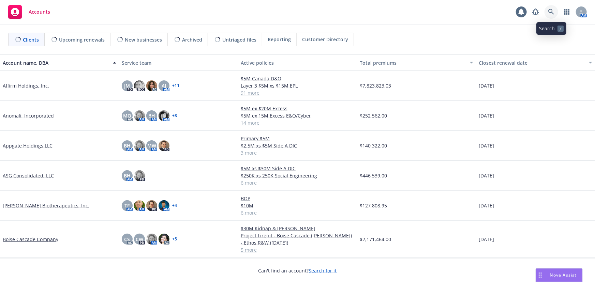
click at [550, 12] on icon at bounding box center [551, 12] width 6 height 6
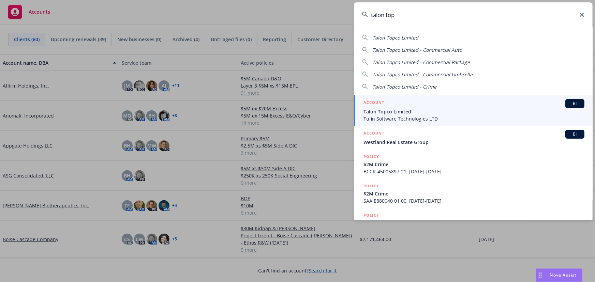
type input "talon top"
click at [435, 113] on span "Talon Topco Limited" at bounding box center [473, 111] width 221 height 7
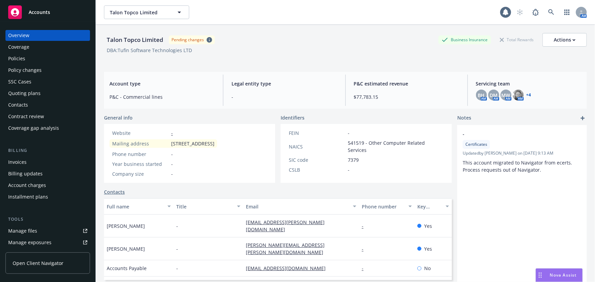
click at [30, 93] on div "Quoting plans" at bounding box center [24, 93] width 32 height 11
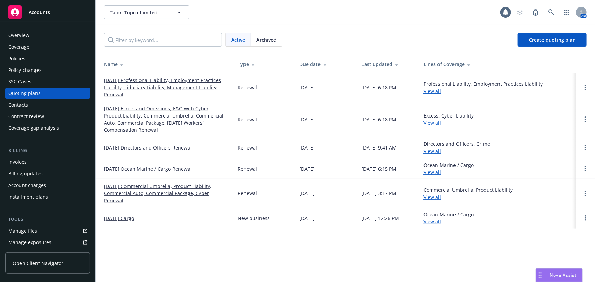
click at [187, 79] on link "01/01/26 Professional Liability, Employment Practices Liability, Fiduciary Liab…" at bounding box center [165, 87] width 123 height 21
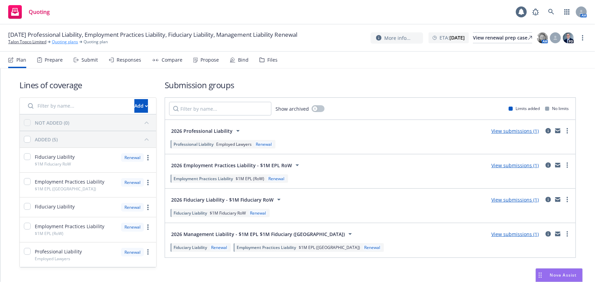
click at [64, 43] on link "Quoting plans" at bounding box center [65, 42] width 26 height 6
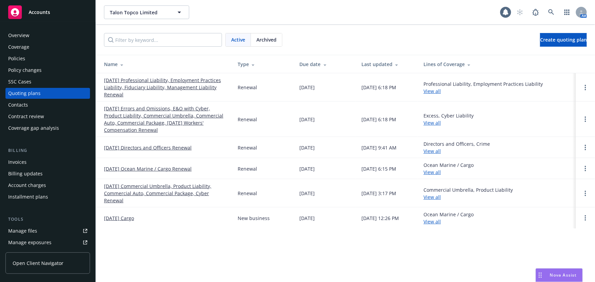
click at [178, 148] on link "08/25/25 Directors and Officers Renewal" at bounding box center [148, 147] width 88 height 7
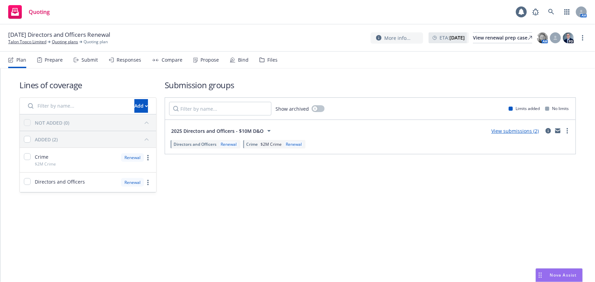
click at [271, 61] on div "Files" at bounding box center [272, 59] width 10 height 5
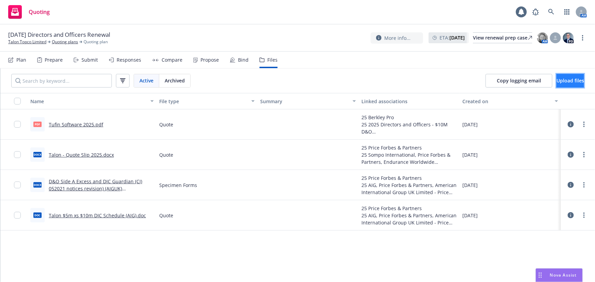
click at [571, 86] on button "Upload files" at bounding box center [570, 81] width 28 height 14
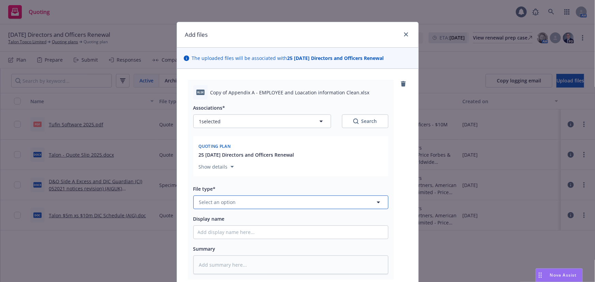
click at [256, 203] on button "Select an option" at bounding box center [290, 203] width 195 height 14
type input "other"
click at [273, 183] on div "Other" at bounding box center [291, 184] width 186 height 10
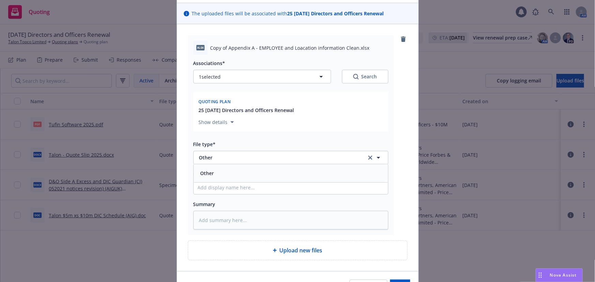
scroll to position [86, 0]
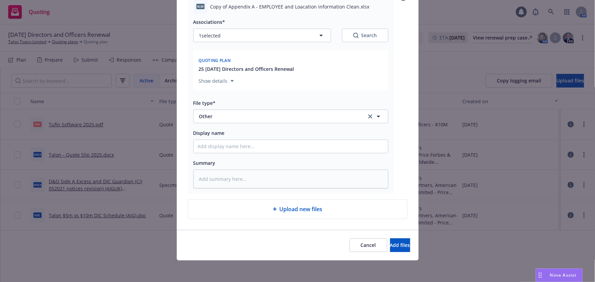
click at [393, 252] on div "Cancel Add files" at bounding box center [297, 245] width 241 height 30
click at [390, 245] on span "Add files" at bounding box center [400, 245] width 20 height 6
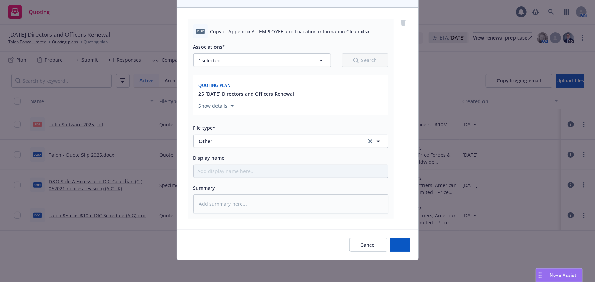
scroll to position [61, 0]
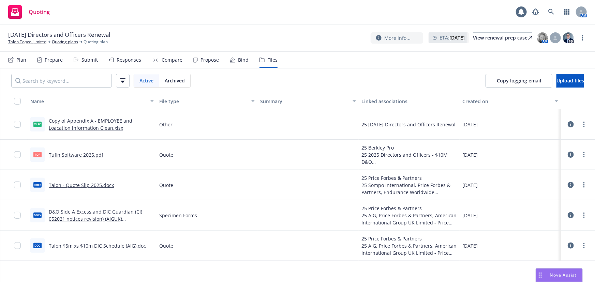
click at [200, 61] on div "Propose" at bounding box center [209, 59] width 18 height 5
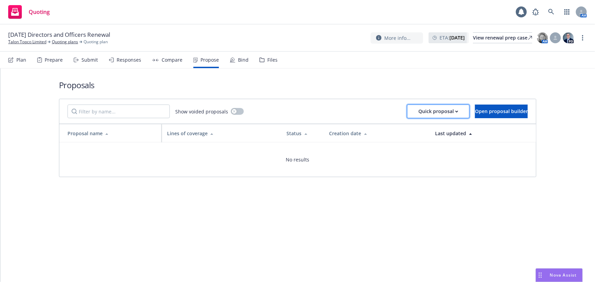
drag, startPoint x: 439, startPoint y: 112, endPoint x: 431, endPoint y: 115, distance: 7.8
click at [439, 112] on button "Quick proposal" at bounding box center [438, 112] width 62 height 14
click at [405, 130] on span "Upload quick proposal" at bounding box center [421, 129] width 68 height 6
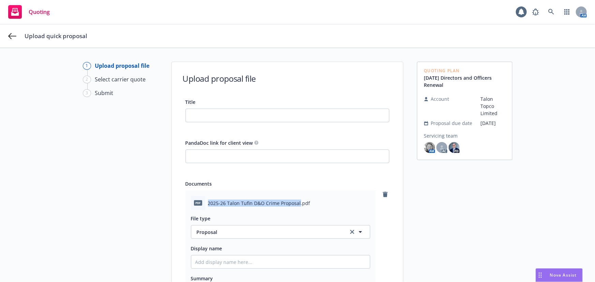
drag, startPoint x: 296, startPoint y: 202, endPoint x: 206, endPoint y: 198, distance: 90.8
click at [206, 198] on div "pdf 2025-26 Talon Tufin D&O Crime Proposal.pdf" at bounding box center [280, 203] width 179 height 14
copy span "2025-26 Talon Tufin D&O Crime Proposal"
click at [227, 119] on input "Title" at bounding box center [287, 115] width 203 height 13
paste input "2025-26 Talon Tufin D&O Crime Proposal"
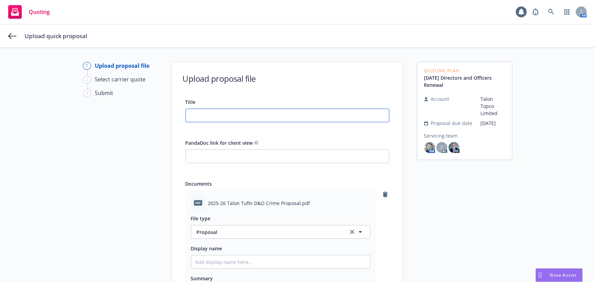
type textarea "x"
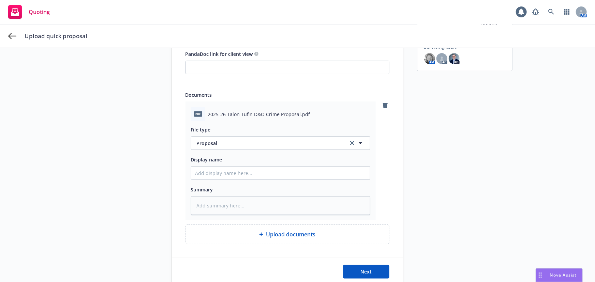
scroll to position [106, 0]
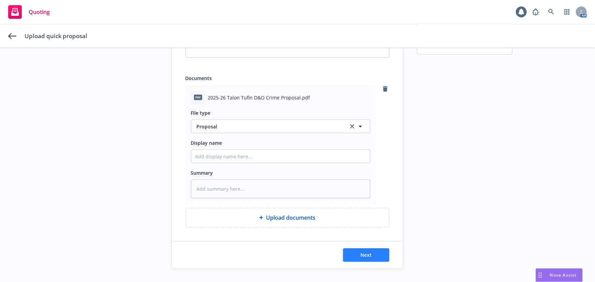
type input "2025-26 Talon Tufin D&O Crime Proposal"
click at [374, 253] on button "Next" at bounding box center [366, 255] width 46 height 14
type textarea "x"
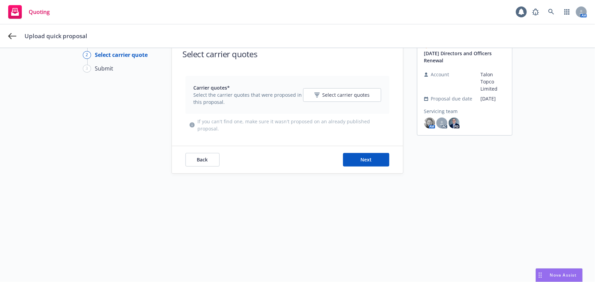
scroll to position [24, 0]
click at [342, 90] on button "Select carrier quotes" at bounding box center [342, 96] width 78 height 14
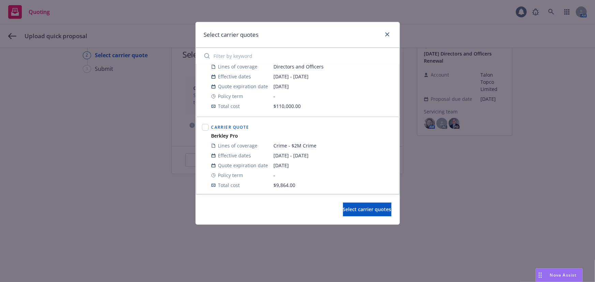
scroll to position [107, 0]
click at [207, 125] on input "checkbox" at bounding box center [205, 125] width 7 height 7
checkbox input "true"
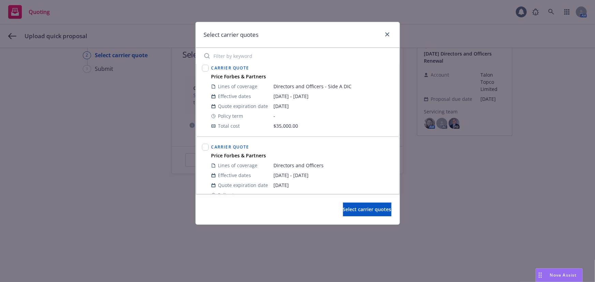
scroll to position [31, 0]
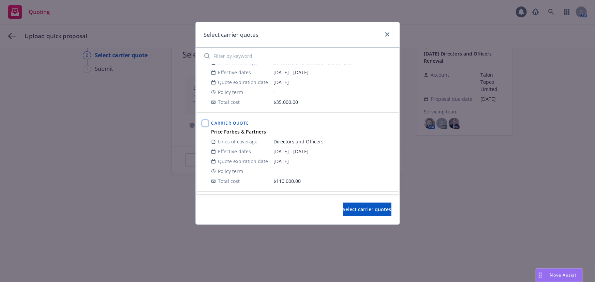
click at [208, 122] on input "checkbox" at bounding box center [205, 123] width 7 height 7
checkbox input "true"
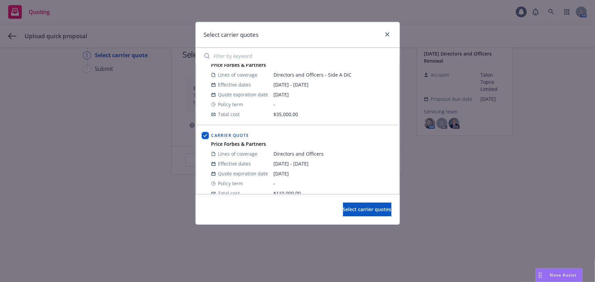
scroll to position [0, 0]
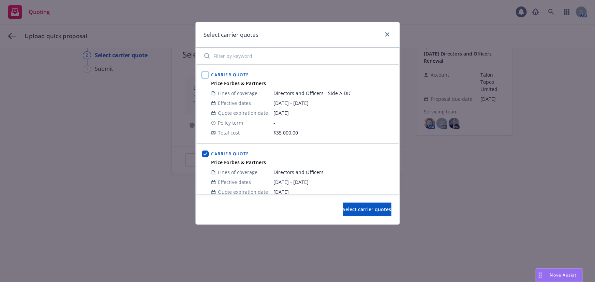
click at [203, 75] on input "checkbox" at bounding box center [205, 75] width 7 height 7
checkbox input "true"
click at [362, 211] on span "Select carrier quotes" at bounding box center [367, 209] width 48 height 6
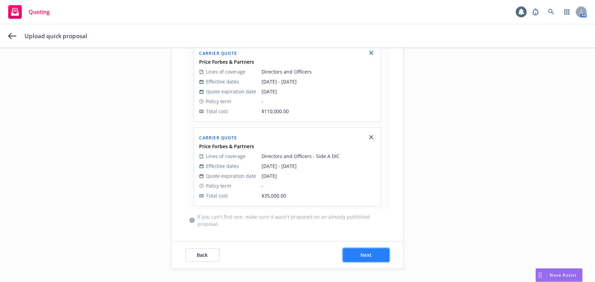
click at [356, 251] on button "Next" at bounding box center [366, 255] width 46 height 14
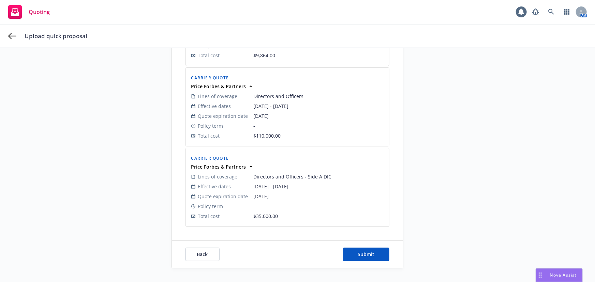
scroll to position [171, 0]
click at [361, 256] on span "Submit" at bounding box center [366, 255] width 17 height 6
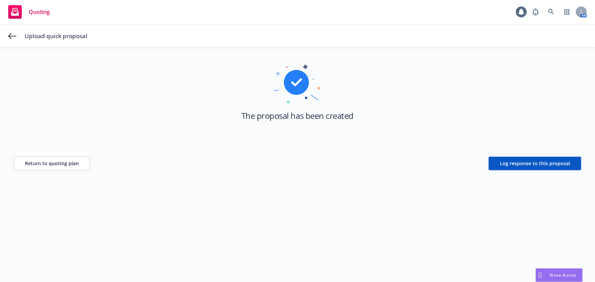
scroll to position [24, 0]
click at [512, 161] on span "Log response to this proposal" at bounding box center [535, 164] width 70 height 6
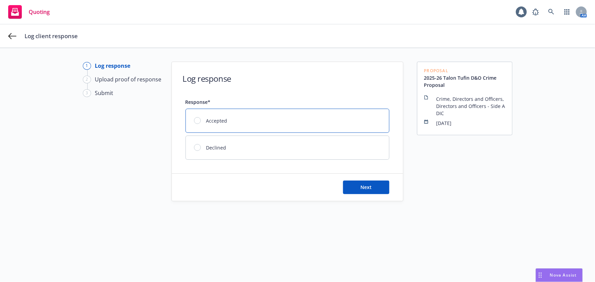
drag, startPoint x: 250, startPoint y: 104, endPoint x: 250, endPoint y: 109, distance: 5.5
click at [249, 106] on div "Response* Accepted Declined" at bounding box center [287, 129] width 204 height 62
click at [250, 116] on div "Accepted" at bounding box center [287, 121] width 203 height 24
click at [363, 183] on button "Next" at bounding box center [366, 188] width 46 height 14
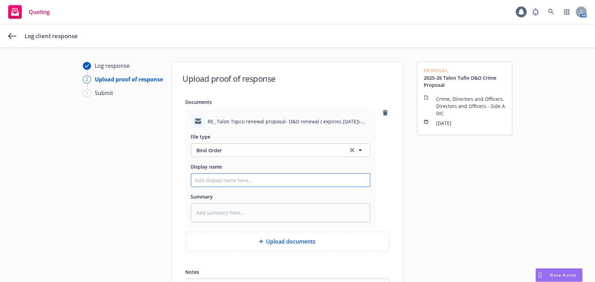
click at [227, 180] on input "Display name" at bounding box center [280, 180] width 179 height 13
type textarea "x"
type input "C"
type textarea "x"
type input "Cl"
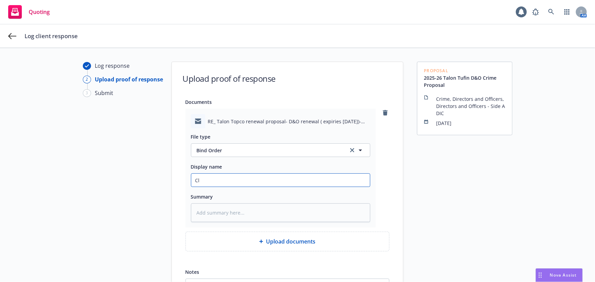
type textarea "x"
type input "Cli"
type textarea "x"
type input "Clie"
type textarea "x"
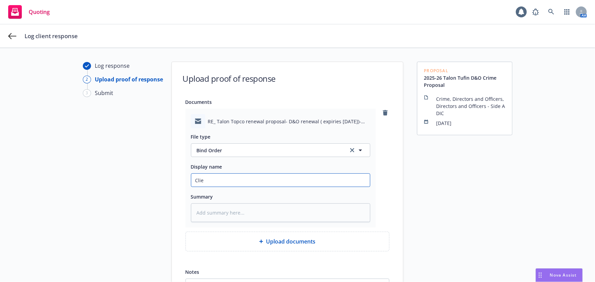
type input "Clien"
type textarea "x"
type input "Client"
type textarea "x"
type input "Client"
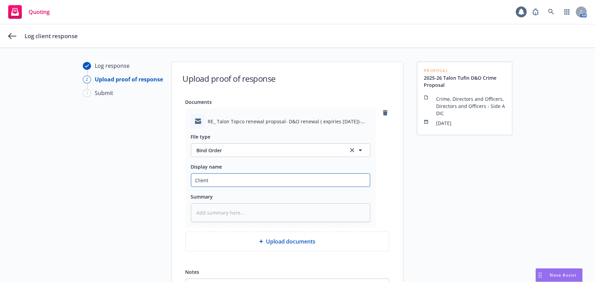
type textarea "x"
type input "Client c"
type textarea "x"
type input "Client co"
type textarea "x"
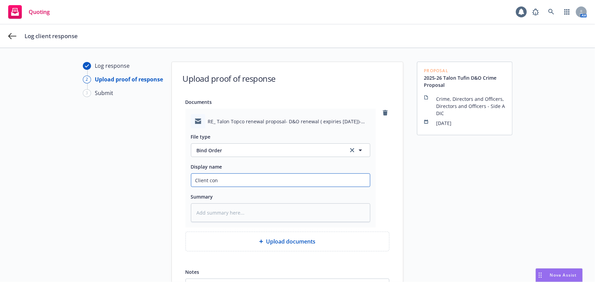
type input "Client conf"
type textarea "x"
type input "Client confi"
type textarea "x"
type input "Client confir"
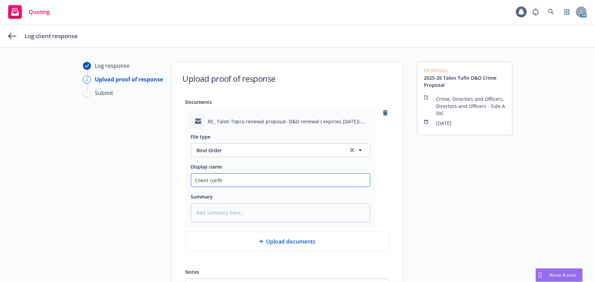
type textarea "x"
type input "Client confirm"
type textarea "x"
type input "Client confirma"
type textarea "x"
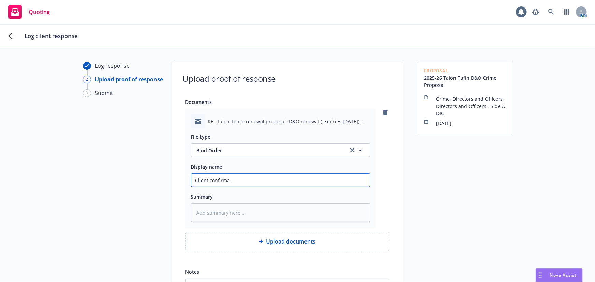
type input "Client confirmat"
type textarea "x"
type input "Client confirmatio"
type textarea "x"
type input "Client confirmation"
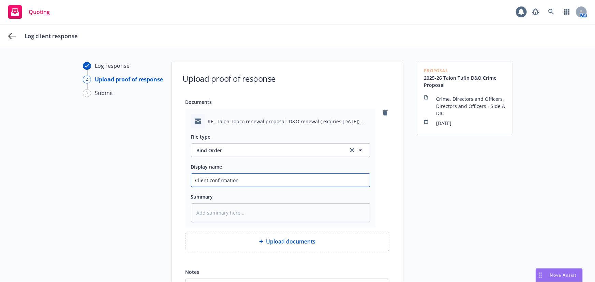
type textarea "x"
type input "Client confirmation"
type textarea "x"
type input "Client confirmation o"
type textarea "x"
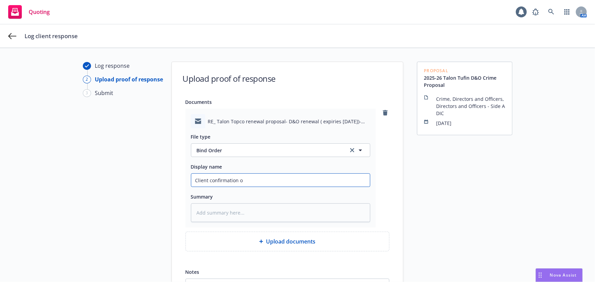
type input "Client confirmation of"
type textarea "x"
type input "Client confirmation of"
type textarea "x"
type input "Client confirmation of b"
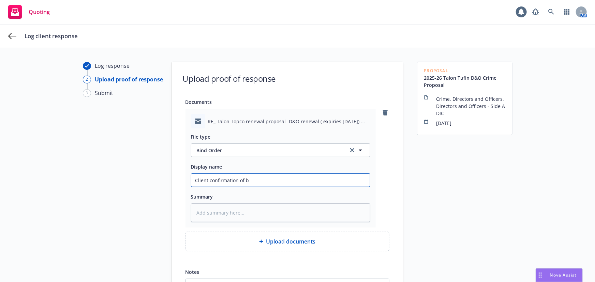
type textarea "x"
type input "Client confirmation of bi"
type textarea "x"
type input "Client confirmation of bind"
type textarea "x"
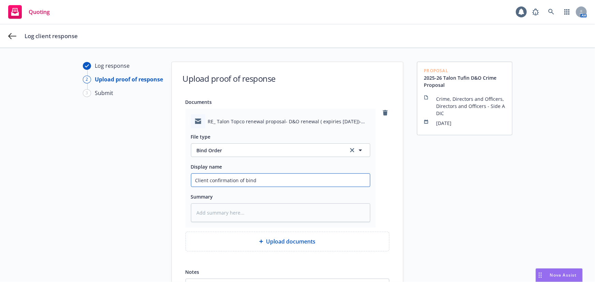
type input "Client confirmation of bind"
type textarea "x"
type input "Client confirmation of bind a"
type textarea "x"
type input "Client confirmation of bind af"
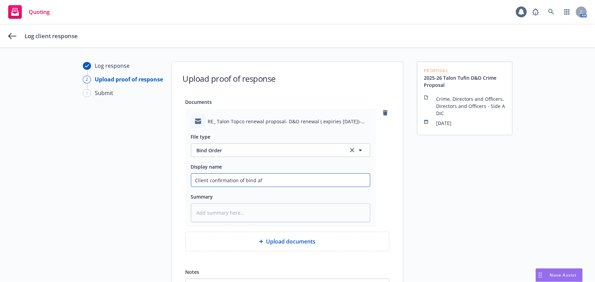
type textarea "x"
type input "Client confirmation of bind aft"
type textarea "x"
type input "Client confirmation of bind after"
type textarea "x"
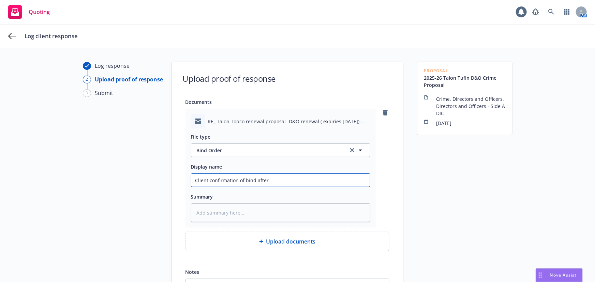
type input "Client confirmation of bind after"
type textarea "x"
type input "Client confirmation of bind after p"
type textarea "x"
type input "Client confirmation of bind after pr"
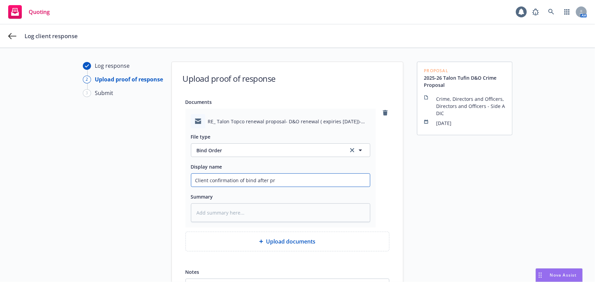
type textarea "x"
type input "Client confirmation of bind after pro"
type textarea "x"
type input "Client confirmation of bind after prop"
type textarea "x"
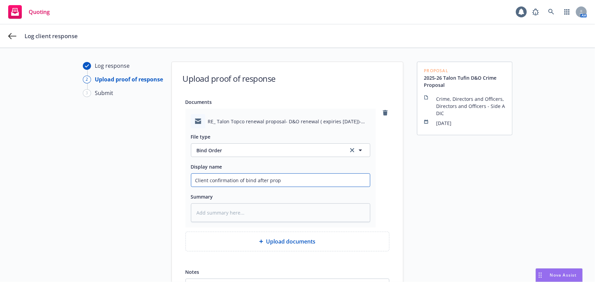
type input "Client confirmation of bind after propo"
type textarea "x"
type input "Client confirmation of bind after propos"
type textarea "x"
type input "Client confirmation of bind after proposal"
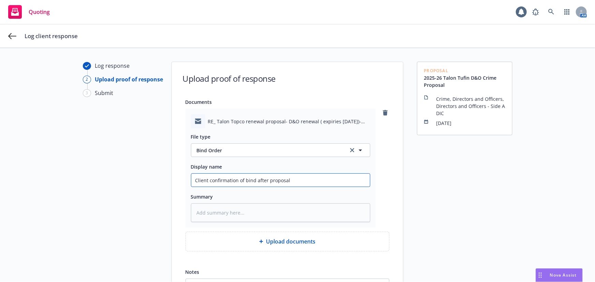
type textarea "x"
type input "Client confirmation of bind after proposal"
type textarea "x"
type input "Client confirmation of bind after proposal c"
type textarea "x"
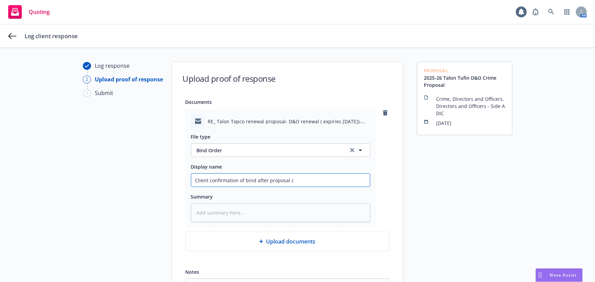
type input "Client confirmation of bind after proposal ca"
type textarea "x"
type input "Client confirmation of bind after proposal cal"
type textarea "x"
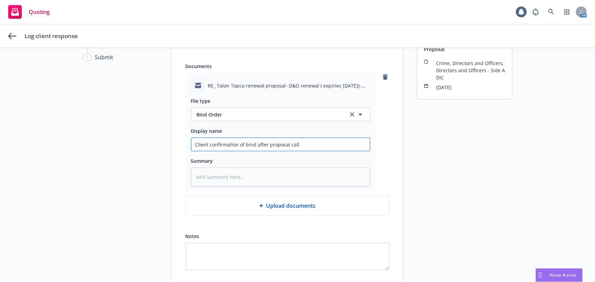
scroll to position [78, 0]
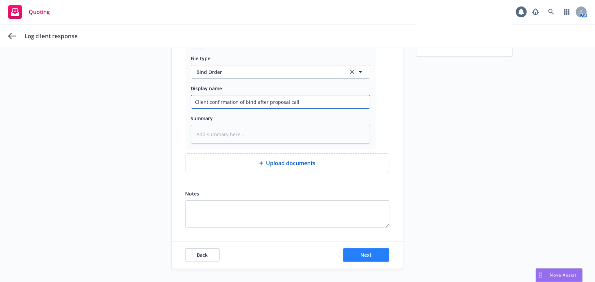
type input "Client confirmation of bind after proposal call"
click at [366, 250] on button "Next" at bounding box center [366, 255] width 46 height 14
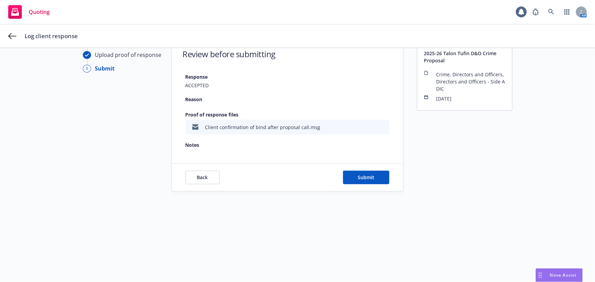
scroll to position [24, 0]
click at [354, 178] on button "Submit" at bounding box center [366, 178] width 46 height 14
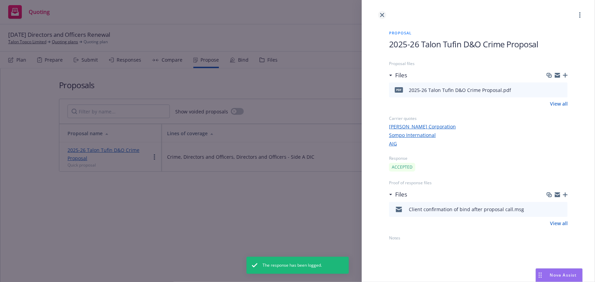
click at [382, 13] on icon "close" at bounding box center [382, 15] width 4 height 4
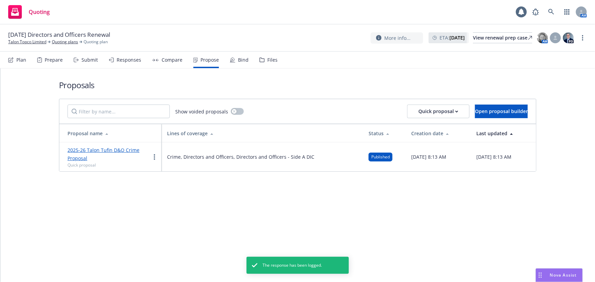
click at [238, 58] on div "Bind" at bounding box center [243, 59] width 11 height 5
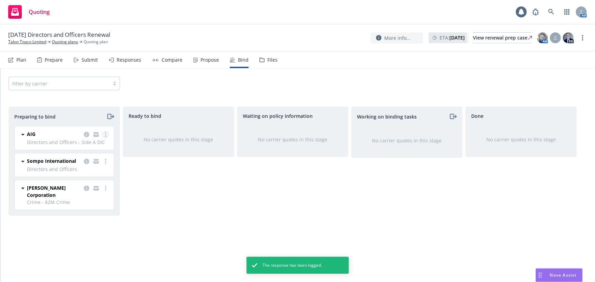
click at [108, 133] on link "more" at bounding box center [106, 135] width 8 height 8
click at [78, 176] on span "Move to done" at bounding box center [66, 175] width 47 height 6
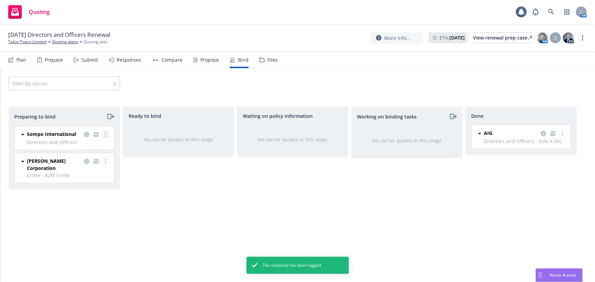
click at [109, 134] on link "more" at bounding box center [106, 135] width 8 height 8
click at [90, 163] on span "Log bind order" at bounding box center [68, 162] width 50 height 6
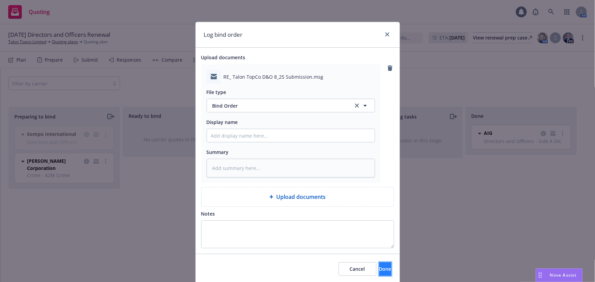
click at [380, 269] on button "Done" at bounding box center [385, 269] width 12 height 14
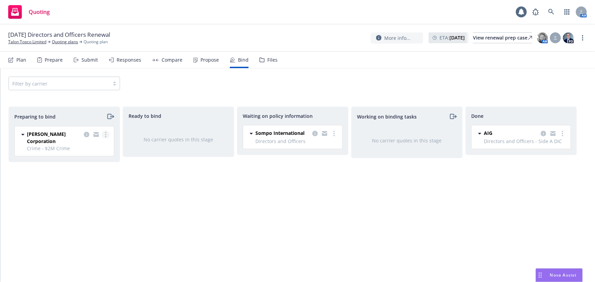
click at [109, 136] on link "more" at bounding box center [106, 135] width 8 height 8
click at [92, 167] on link "Log bind order" at bounding box center [76, 162] width 67 height 14
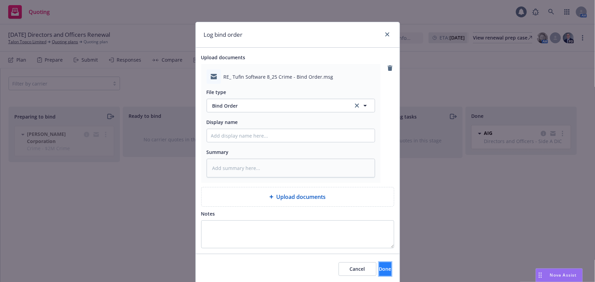
click at [379, 269] on span "Done" at bounding box center [385, 269] width 12 height 6
type textarea "x"
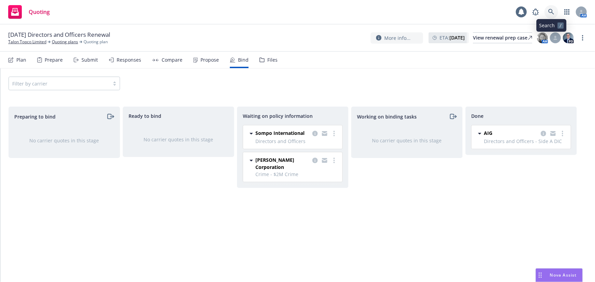
click at [555, 12] on link at bounding box center [551, 12] width 14 height 14
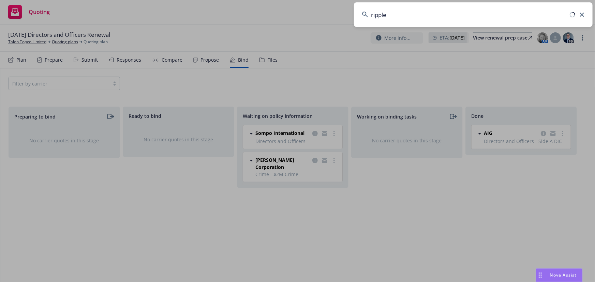
type input "ripple"
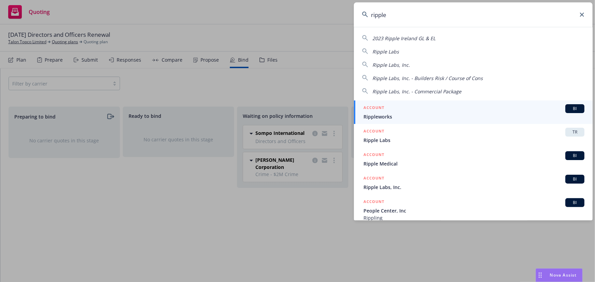
drag, startPoint x: 399, startPoint y: 143, endPoint x: 402, endPoint y: 138, distance: 5.2
click at [399, 143] on span "Ripple Labs" at bounding box center [473, 140] width 221 height 7
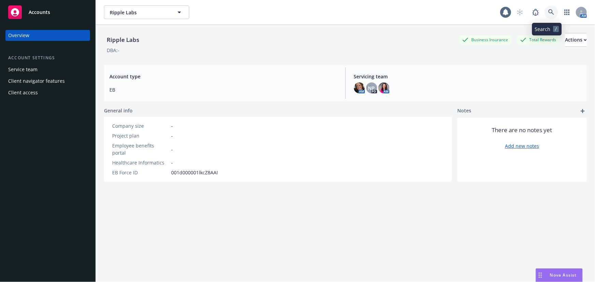
click at [548, 14] on icon at bounding box center [551, 12] width 6 height 6
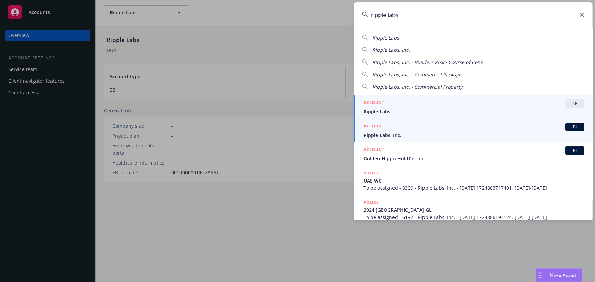
type input "ripple labs"
click at [432, 134] on span "Ripple Labs, Inc." at bounding box center [473, 135] width 221 height 7
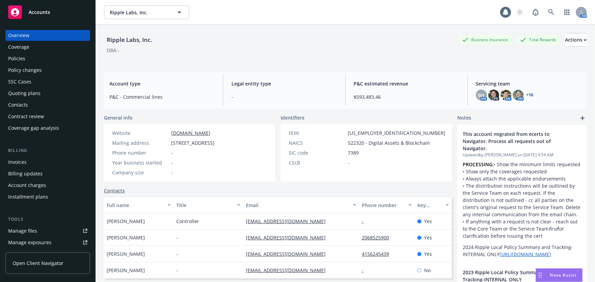
click at [37, 92] on div "Quoting plans" at bounding box center [24, 93] width 32 height 11
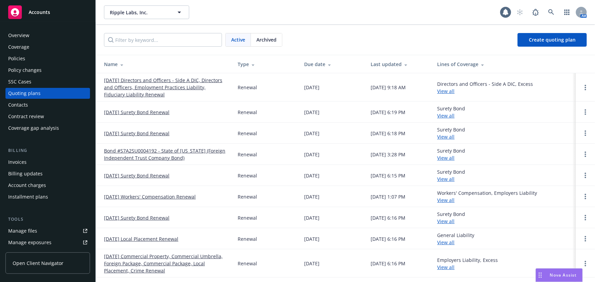
click at [179, 88] on link "[DATE] Directors and Officers - Side A DIC, Directors and Officers, Employment …" at bounding box center [165, 87] width 123 height 21
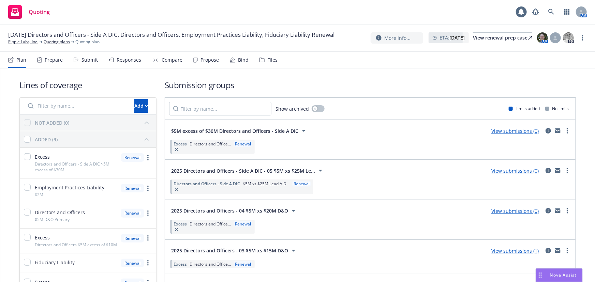
click at [92, 59] on div "Submit" at bounding box center [89, 59] width 16 height 5
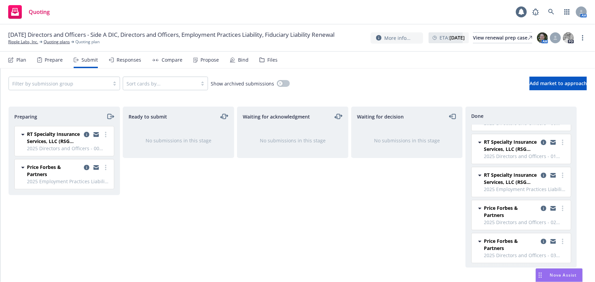
scroll to position [126, 0]
click at [533, 83] on span "Add market to approach" at bounding box center [557, 83] width 57 height 6
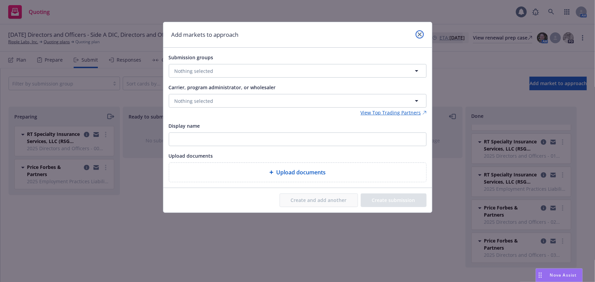
click at [418, 34] on icon "close" at bounding box center [420, 34] width 4 height 4
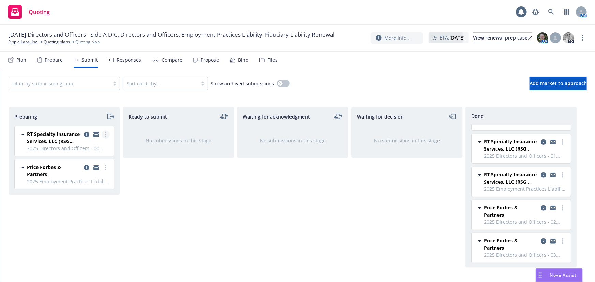
click at [107, 136] on link "more" at bounding box center [106, 135] width 8 height 8
click at [90, 133] on link "copy logging email" at bounding box center [86, 135] width 8 height 8
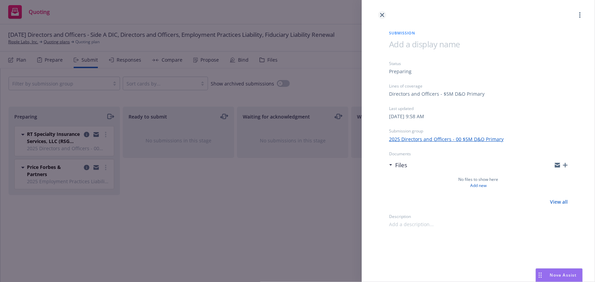
click at [384, 15] on link "close" at bounding box center [382, 15] width 8 height 8
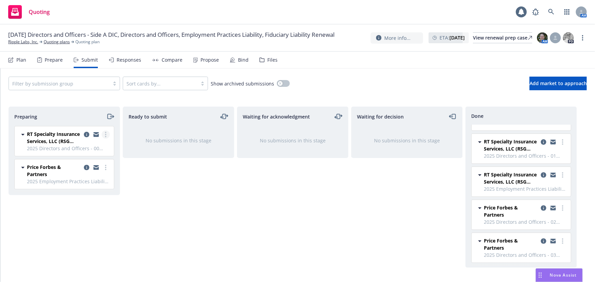
click at [107, 135] on link "more" at bounding box center [106, 135] width 8 height 8
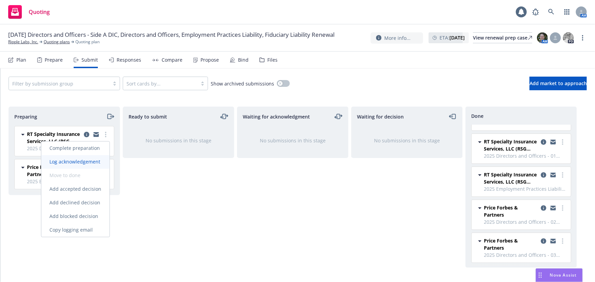
click at [99, 163] on span "Log acknowledgement" at bounding box center [74, 162] width 67 height 6
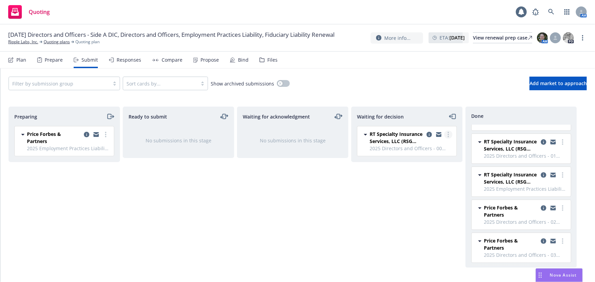
click at [448, 134] on circle "more" at bounding box center [447, 134] width 1 height 1
drag, startPoint x: 309, startPoint y: 215, endPoint x: 317, endPoint y: 208, distance: 10.4
click at [310, 215] on div "Waiting for acknowledgment No submissions in this stage" at bounding box center [292, 187] width 111 height 161
click at [562, 82] on span "Add market to approach" at bounding box center [557, 83] width 57 height 6
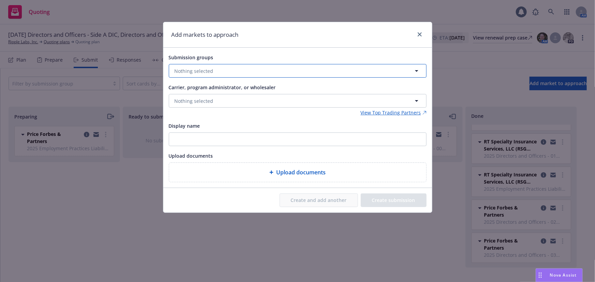
click at [223, 73] on button "Nothing selected" at bounding box center [298, 71] width 258 height 14
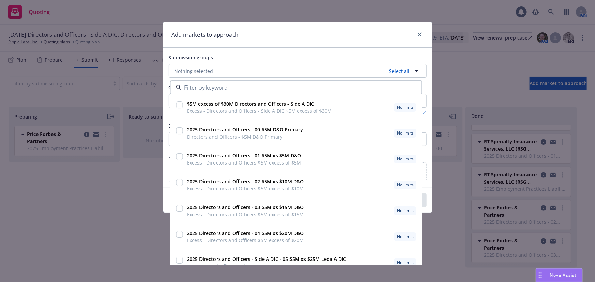
click at [179, 236] on input "checkbox" at bounding box center [179, 234] width 7 height 7
checkbox input "true"
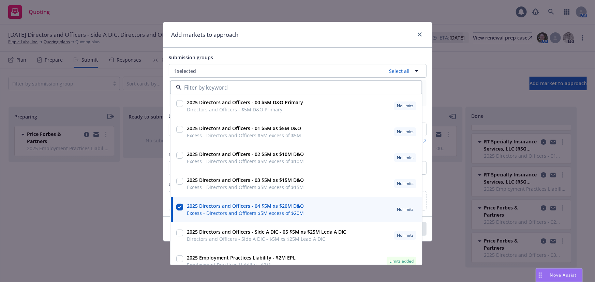
scroll to position [62, 0]
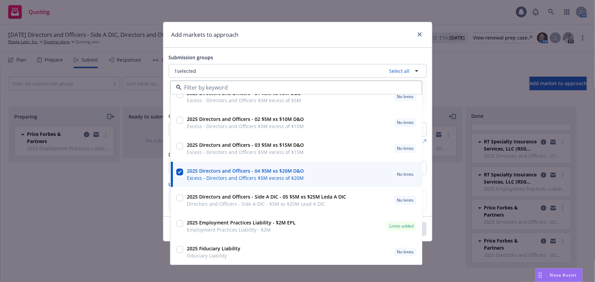
click at [351, 38] on div "Add markets to approach" at bounding box center [297, 35] width 269 height 26
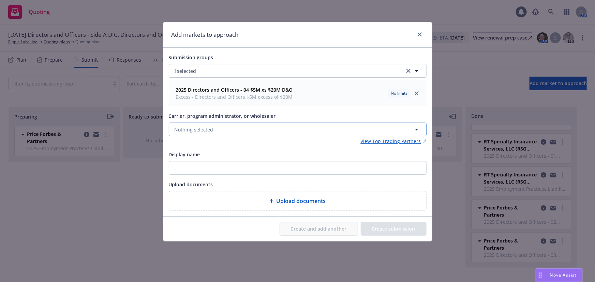
click at [251, 127] on button "Nothing selected" at bounding box center [298, 130] width 258 height 14
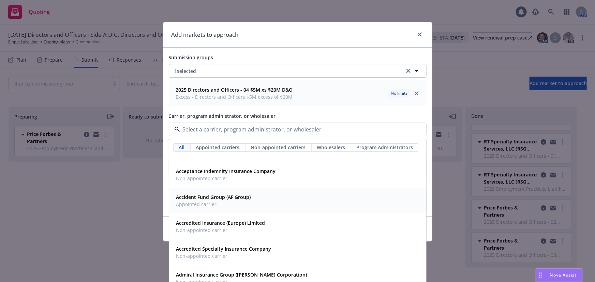
scroll to position [0, 0]
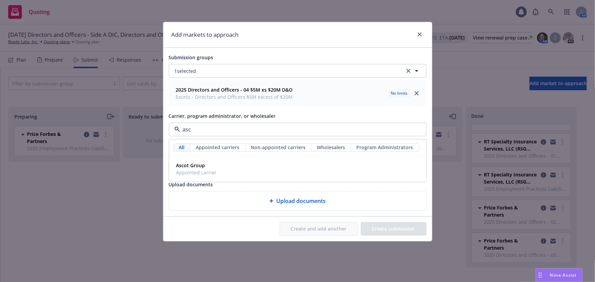
type input "asco"
click at [243, 175] on div "Ascot Group Appointed carrier" at bounding box center [297, 169] width 248 height 17
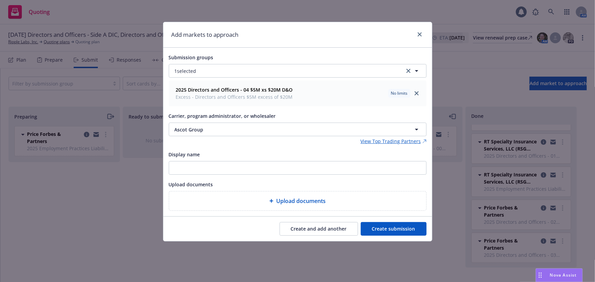
click at [396, 226] on button "Create submission" at bounding box center [394, 229] width 66 height 14
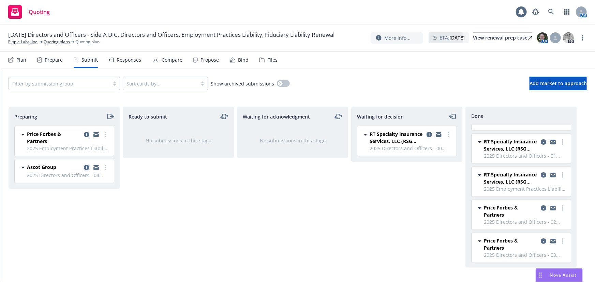
click at [88, 167] on icon "copy logging email" at bounding box center [86, 167] width 5 height 5
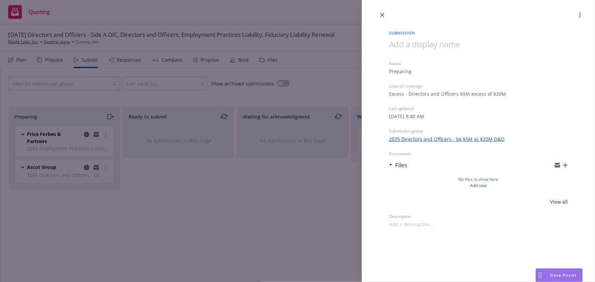
drag, startPoint x: 380, startPoint y: 14, endPoint x: 370, endPoint y: 14, distance: 9.9
click at [380, 14] on icon "close" at bounding box center [382, 15] width 4 height 4
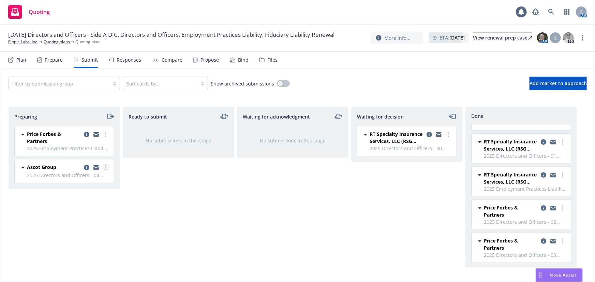
click at [107, 168] on link "more" at bounding box center [106, 168] width 8 height 8
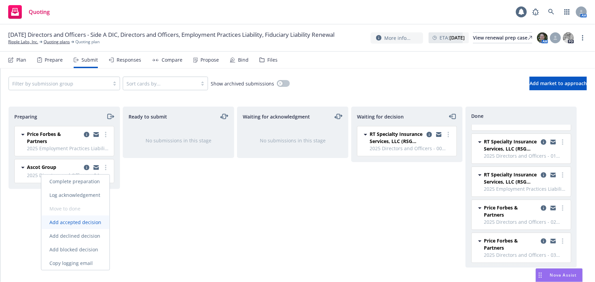
click at [91, 225] on span "Add accepted decision" at bounding box center [75, 222] width 68 height 6
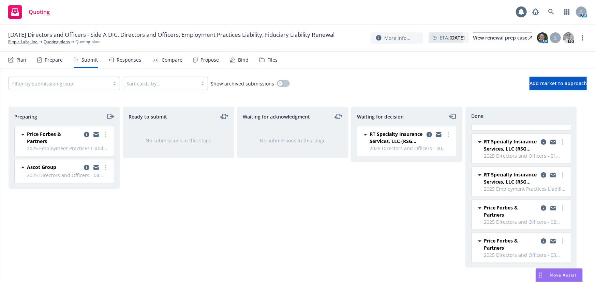
select select "12"
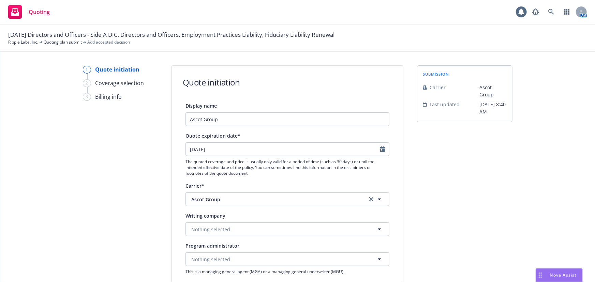
scroll to position [124, 0]
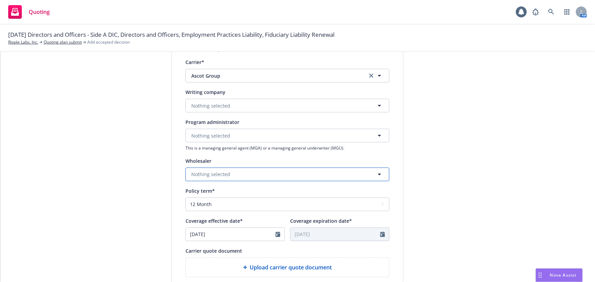
click at [221, 177] on span "Nothing selected" at bounding box center [210, 174] width 39 height 7
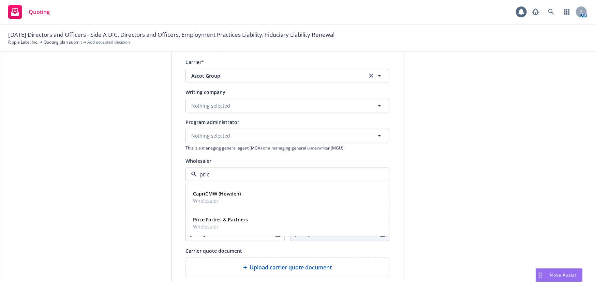
type input "price"
click at [244, 194] on strong "Price Forbes & Partners" at bounding box center [220, 194] width 55 height 6
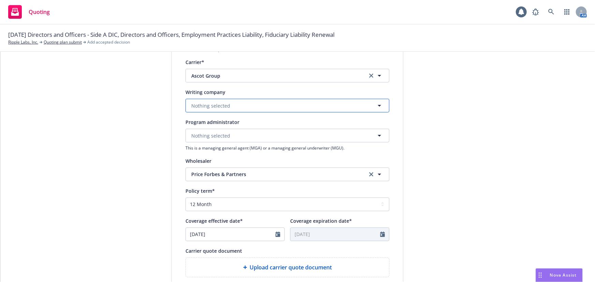
click at [264, 109] on button "Nothing selected" at bounding box center [287, 106] width 204 height 14
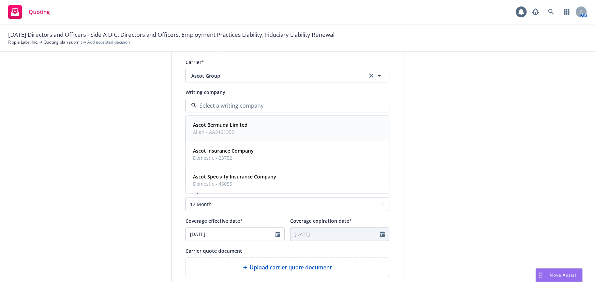
click at [258, 135] on div "Ascot Bermuda Limited Alien - AA3191352" at bounding box center [287, 128] width 194 height 17
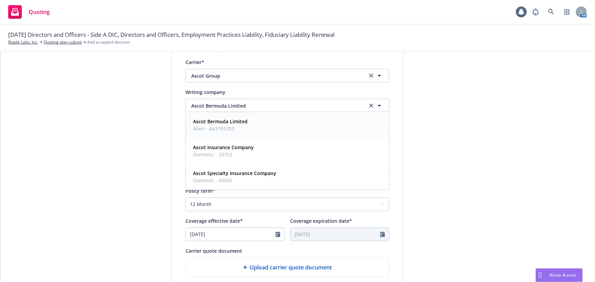
click at [443, 146] on div "submission Carrier Ascot Group Last updated [DATE] 8:40 AM" at bounding box center [464, 170] width 95 height 457
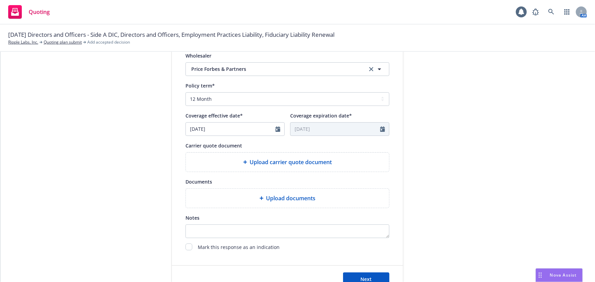
scroll to position [253, 0]
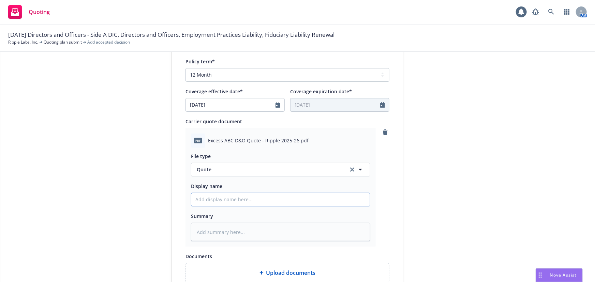
click at [215, 202] on input "Display name" at bounding box center [280, 199] width 179 height 13
type textarea "x"
type input "0"
type textarea "x"
type input "04"
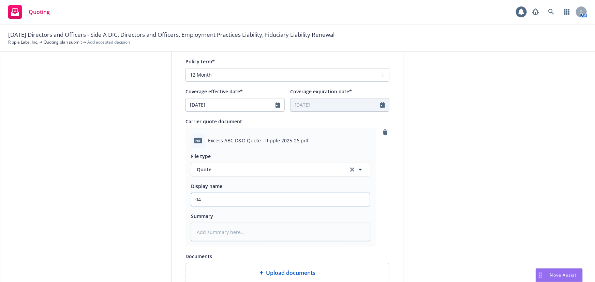
type textarea "x"
type input "04"
type textarea "x"
type input "04 D"
type textarea "x"
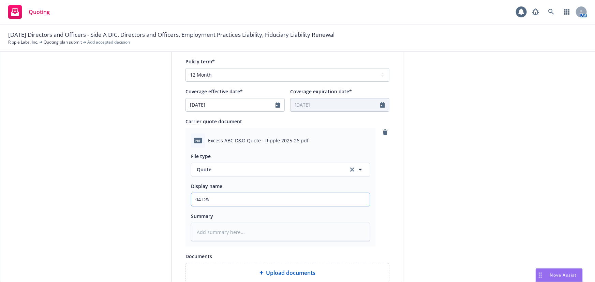
type input "04 D&O"
type textarea "x"
type input "04 D&O"
type textarea "x"
type input "04 D&O A"
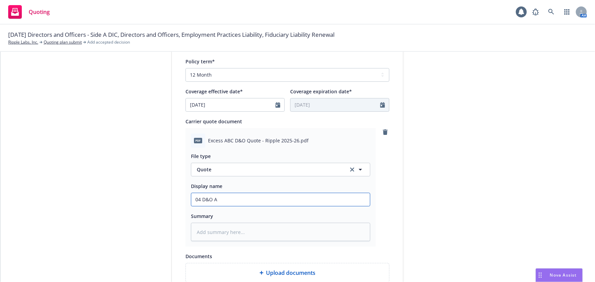
type textarea "x"
type input "04 D&O AS"
type textarea "x"
type input "04 D&O ASc"
type textarea "x"
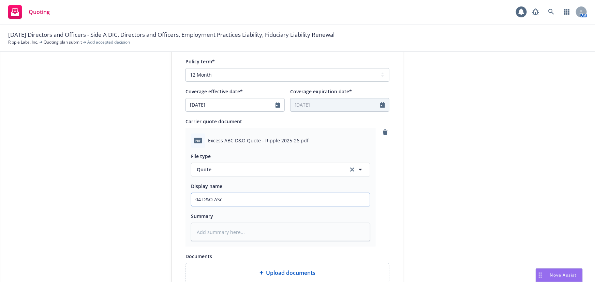
type input "04 D&O ASco"
type textarea "x"
type input "04 D&O AScot"
type textarea "x"
type input "04 D&O AScot"
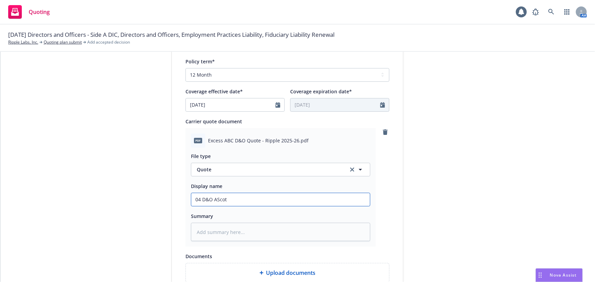
type textarea "x"
type input "04 D&O AScot"
type textarea "x"
type input "04 D&O ASco"
type textarea "x"
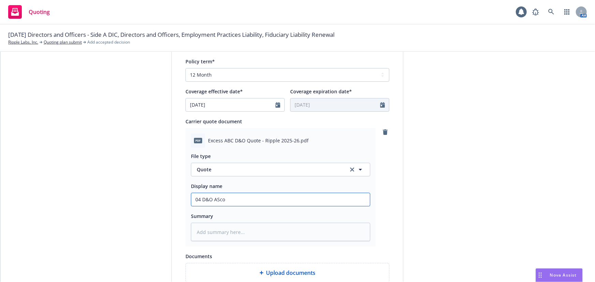
type input "04 D&O ASc"
type textarea "x"
type input "04 D&O AS"
type textarea "x"
type input "04 D&O A"
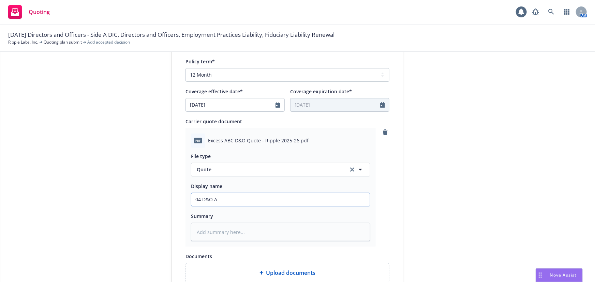
type textarea "x"
type input "04 D&O As"
type textarea "x"
type input "04 D&O Asc"
type textarea "x"
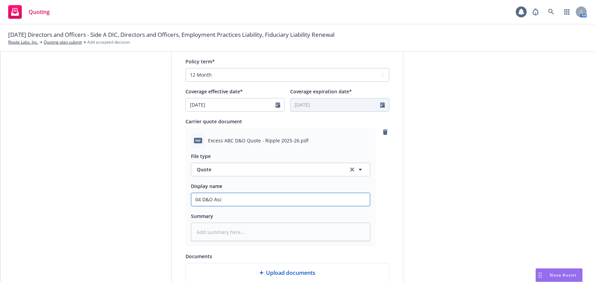
type input "04 D&O Asco"
type textarea "x"
type input "04 D&O Ascot"
type textarea "x"
type input "04 D&O Ascot"
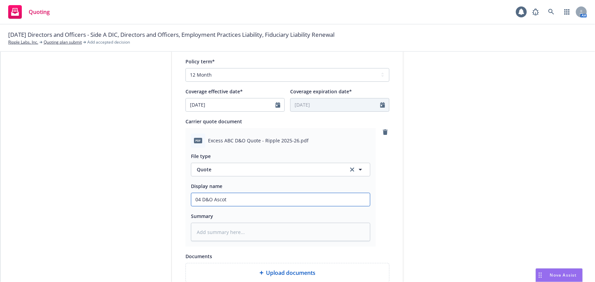
type textarea "x"
type input "04 D&O Ascot Be"
type textarea "x"
type input "04 D&O Ascot Ber"
type textarea "x"
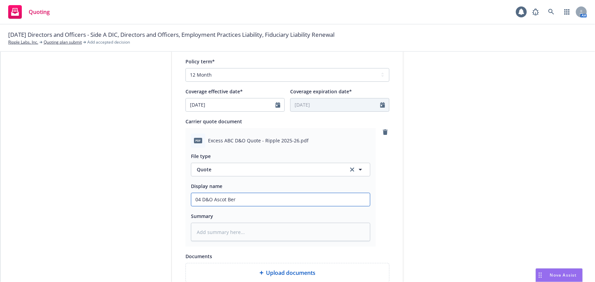
type input "04 D&O Ascot Berm"
type textarea "x"
type input "04 D&O Ascot Bermud"
type textarea "x"
type input "04 D&O Ascot Bermuda"
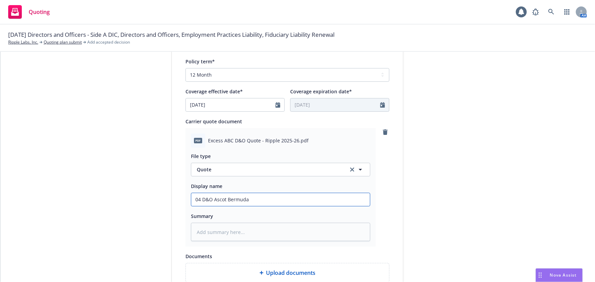
type textarea "x"
type input "04 D&O Ascot Bermuda $"
type textarea "x"
type input "04 D&O Ascot Bermuda $5"
type textarea "x"
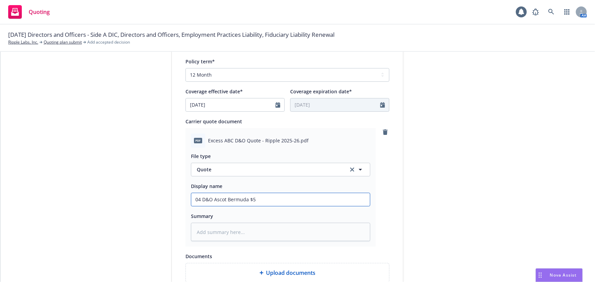
type input "04 D&O Ascot Bermuda $5M"
type textarea "x"
type input "04 D&O Ascot Bermuda $5M"
type textarea "x"
type input "04 D&O Ascot Bermuda $5M x"
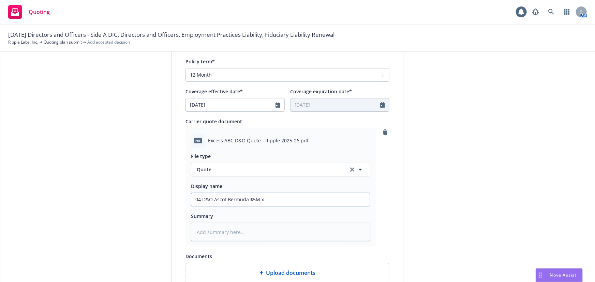
type textarea "x"
type input "04 D&O Ascot Bermuda $5M xs"
type textarea "x"
type input "04 D&O Ascot Bermuda $5M xs"
type textarea "x"
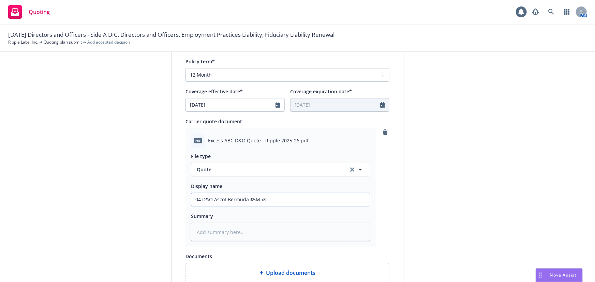
type input "04 D&O Ascot Bermuda $5M xs $"
type textarea "x"
type input "04 D&O Ascot Bermuda $5M xs $2"
type textarea "x"
type input "04 D&O Ascot Bermuda $5M xs $20"
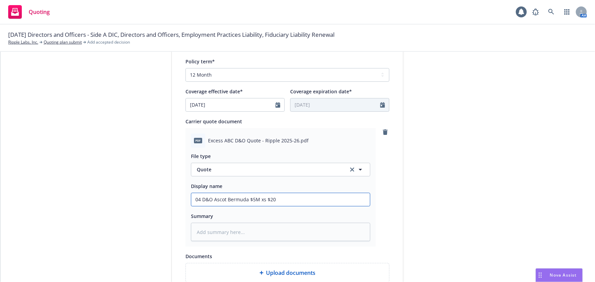
type textarea "x"
type input "04 D&O Ascot Bermuda $5M xs $20M"
type textarea "x"
type input "04 D&O Ascot Bermuda $5M xs $20M"
type textarea "x"
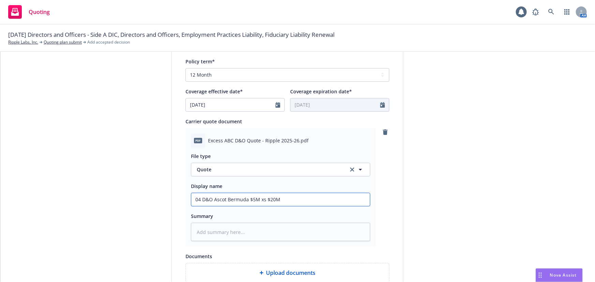
type input "04 D&O Ascot Bermuda $5M xs $20M Q"
type textarea "x"
type input "04 D&O Ascot Bermuda $5M xs $20M Qu"
type textarea "x"
type input "04 D&O Ascot Bermuda $5M xs $20M Quo"
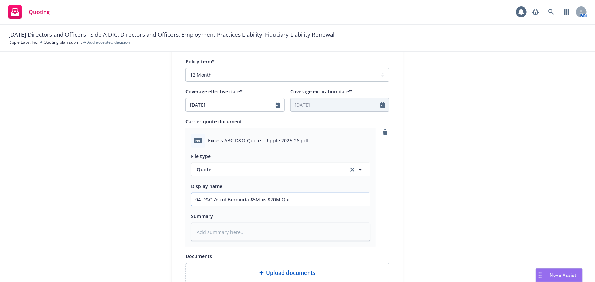
type textarea "x"
type input "04 D&O Ascot Bermuda $5M xs $20M Quot"
type textarea "x"
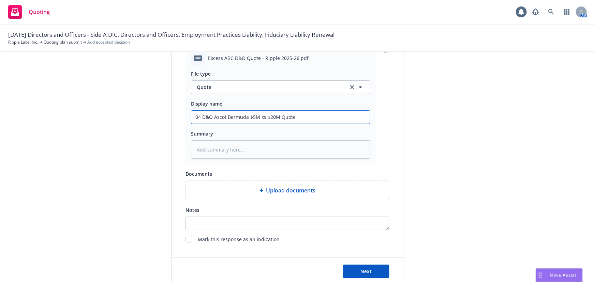
scroll to position [352, 0]
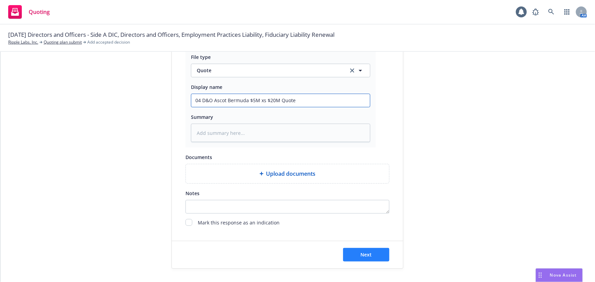
type input "04 D&O Ascot Bermuda $5M xs $20M Quote"
drag, startPoint x: 368, startPoint y: 255, endPoint x: 364, endPoint y: 247, distance: 8.8
click at [368, 255] on span "Next" at bounding box center [366, 255] width 11 height 6
type textarea "x"
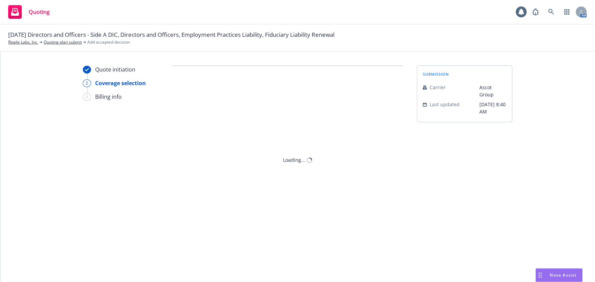
scroll to position [0, 0]
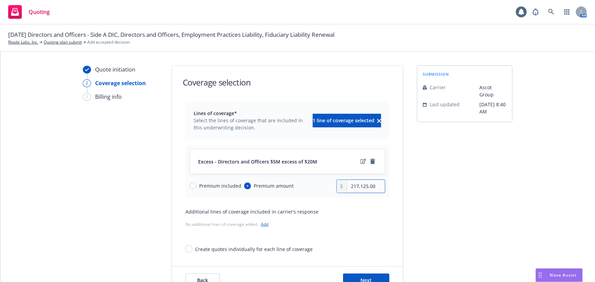
click at [360, 186] on input "217,125.00" at bounding box center [366, 186] width 38 height 13
type input "185,000.00"
click at [361, 161] on icon "edit" at bounding box center [363, 161] width 6 height 5
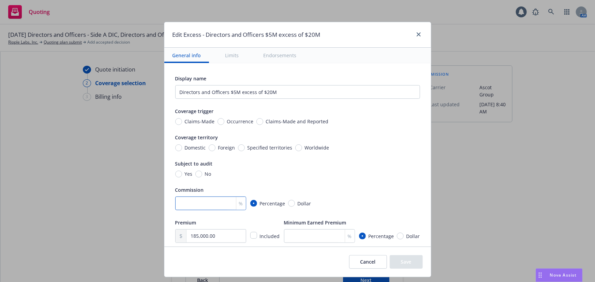
click at [201, 204] on input "number" at bounding box center [210, 204] width 71 height 14
type input "13.3"
click at [389, 188] on div "Commission" at bounding box center [297, 190] width 245 height 8
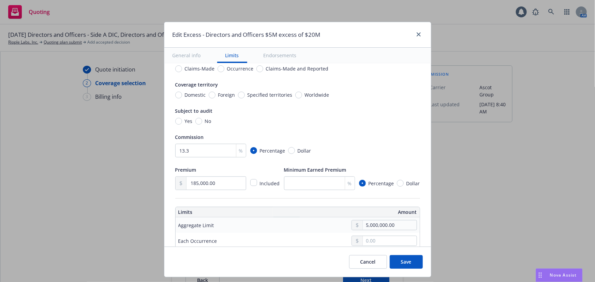
scroll to position [155, 0]
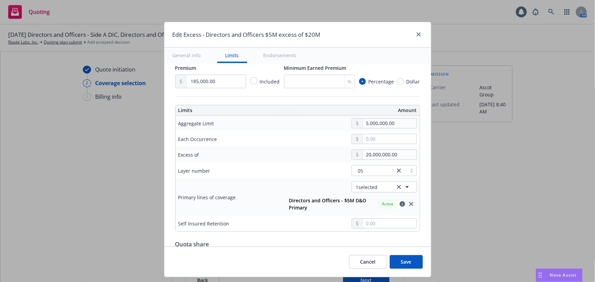
click at [409, 202] on icon "close" at bounding box center [411, 204] width 4 height 4
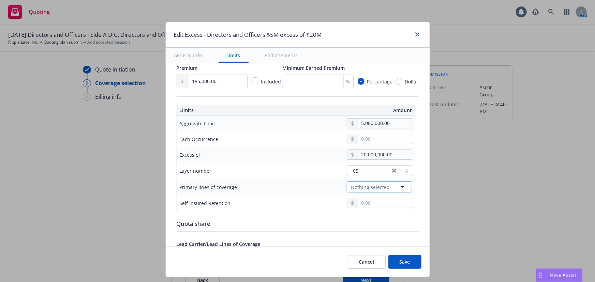
click at [402, 191] on button "Nothing selected" at bounding box center [379, 187] width 65 height 11
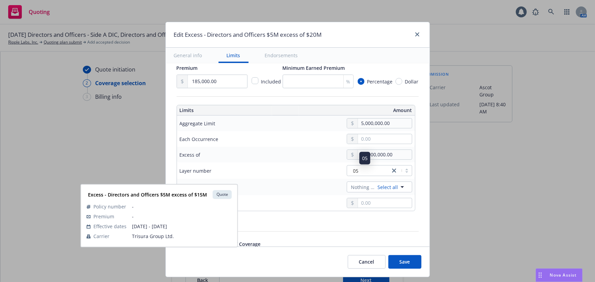
click at [368, 170] on div "05" at bounding box center [368, 170] width 36 height 7
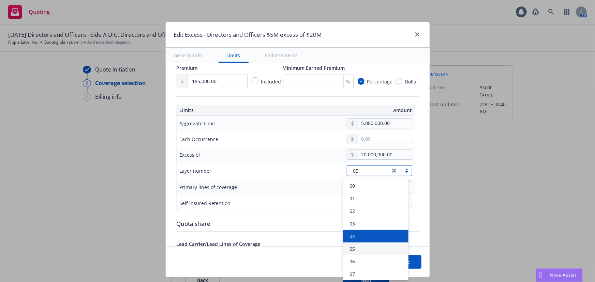
click at [369, 233] on div "04" at bounding box center [375, 236] width 57 height 7
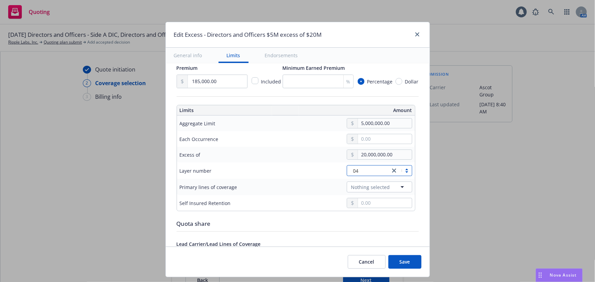
click at [266, 163] on td "Layer number" at bounding box center [228, 171] width 102 height 16
click at [398, 187] on icon "button" at bounding box center [402, 187] width 8 height 8
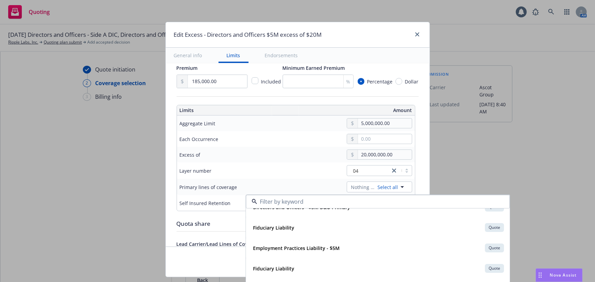
scroll to position [124, 0]
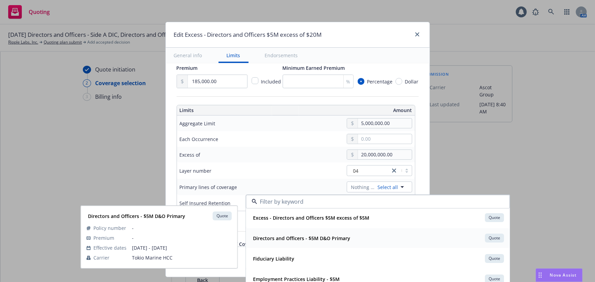
click at [340, 240] on strong "Directors and Officers - $5M D&O Primary" at bounding box center [301, 238] width 97 height 6
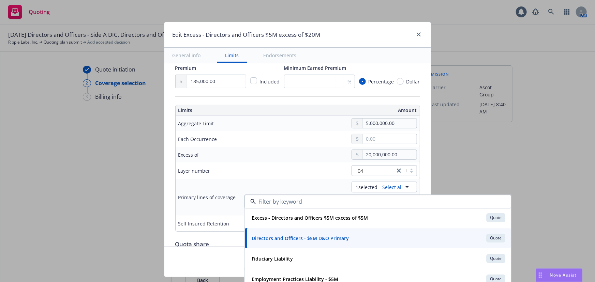
type input "Directors and Officers $5M excess of $20M"
click at [285, 141] on div at bounding box center [348, 139] width 136 height 10
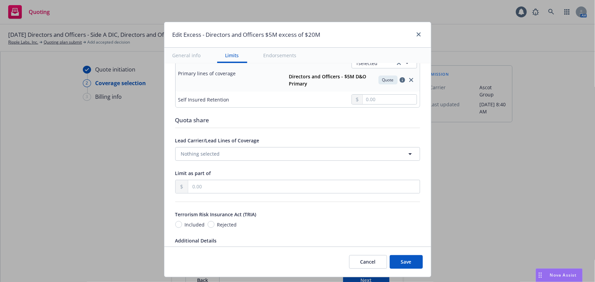
scroll to position [418, 0]
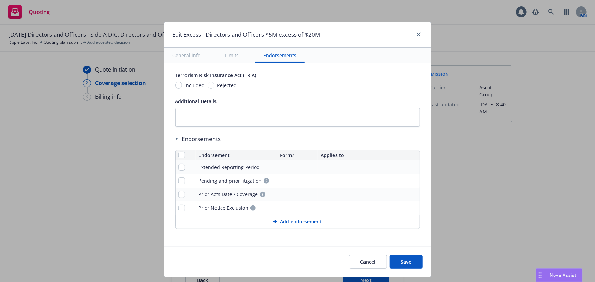
click at [412, 260] on button "Save" at bounding box center [406, 262] width 33 height 14
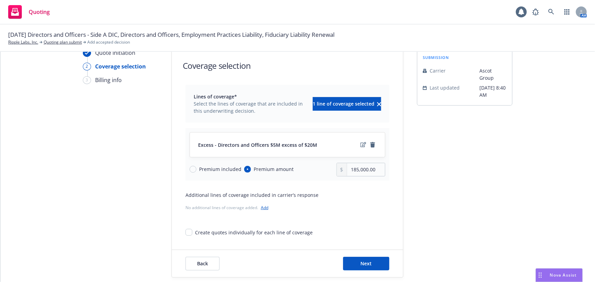
scroll to position [25, 0]
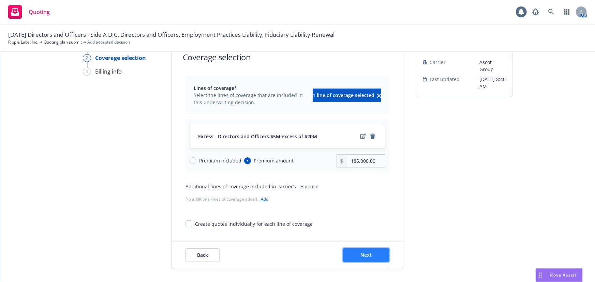
click at [367, 261] on button "Next" at bounding box center [366, 255] width 46 height 14
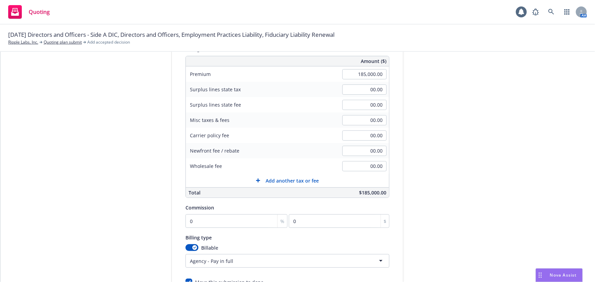
scroll to position [87, 0]
click at [215, 216] on input "0" at bounding box center [236, 221] width 102 height 14
type input "1"
type input "1850"
type input "13"
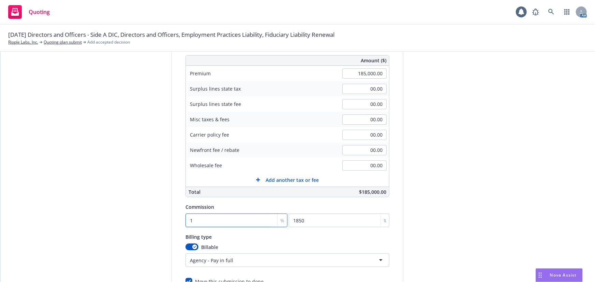
type input "24050"
type input "13.3"
type input "24605"
type input "13.3"
click at [530, 167] on div "Quote initiation Coverage selection 3 Billing info Add billing information Surp…" at bounding box center [298, 152] width 578 height 349
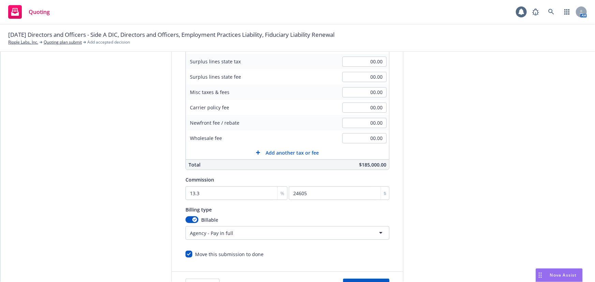
scroll to position [145, 0]
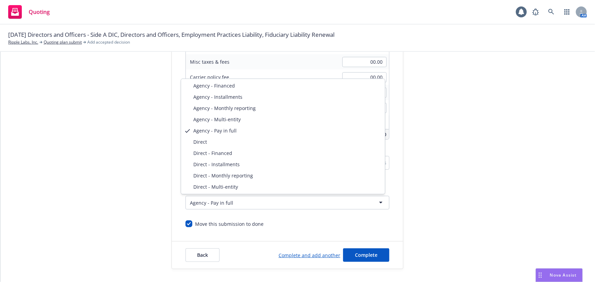
click at [195, 202] on html "Quoting 1 AM [DATE] Directors and Officers - Side A DIC, Directors and Officers…" at bounding box center [297, 141] width 595 height 282
select select "DIRECT"
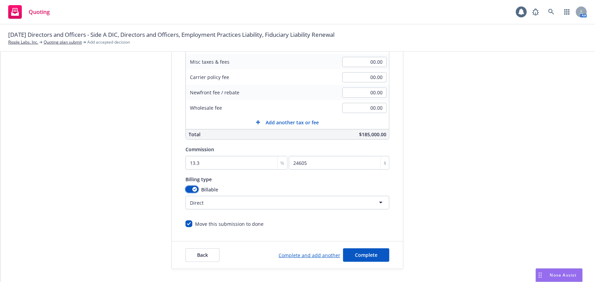
click at [193, 189] on icon "button" at bounding box center [194, 189] width 3 height 2
click at [444, 226] on div "submission Carrier Ascot Group Last updated [DATE] 8:40 AM" at bounding box center [464, 95] width 95 height 349
click at [192, 190] on button "button" at bounding box center [191, 189] width 13 height 7
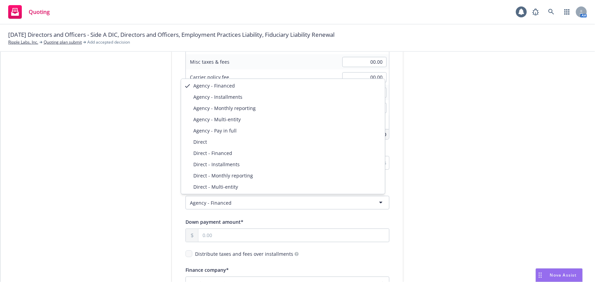
click at [202, 206] on html "Quoting 1 AM [DATE] Directors and Officers - Side A DIC, Directors and Officers…" at bounding box center [297, 141] width 595 height 282
select select "DIRECT"
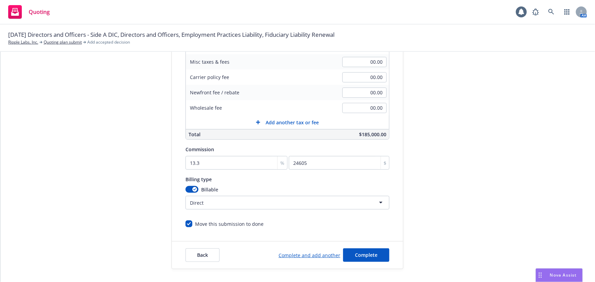
click at [446, 231] on div "submission Carrier Ascot Group Last updated [DATE] 8:40 AM" at bounding box center [464, 95] width 95 height 349
click at [358, 256] on span "Complete" at bounding box center [366, 255] width 22 height 6
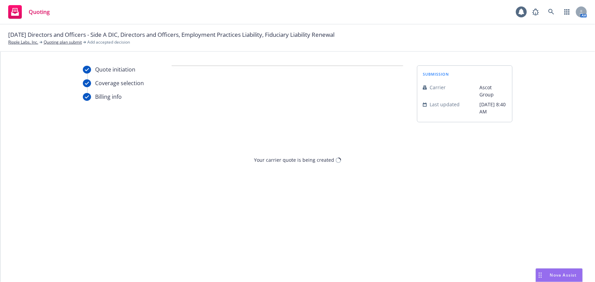
scroll to position [0, 0]
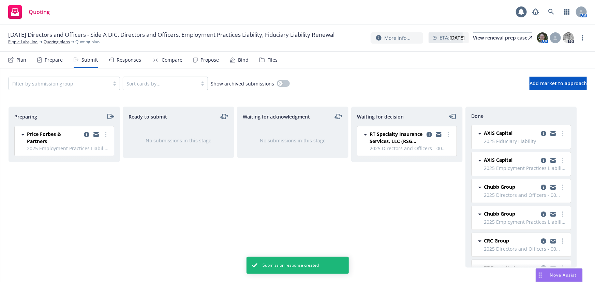
click at [431, 216] on div "Waiting for decision RT Specialty Insurance Services, LLC (RSG Specialty, LLC) …" at bounding box center [406, 187] width 111 height 161
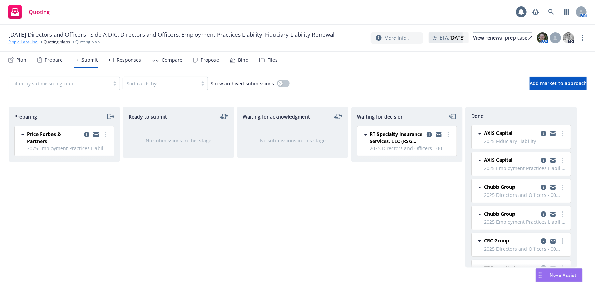
click at [25, 45] on link "Ripple Labs, Inc." at bounding box center [23, 42] width 30 height 6
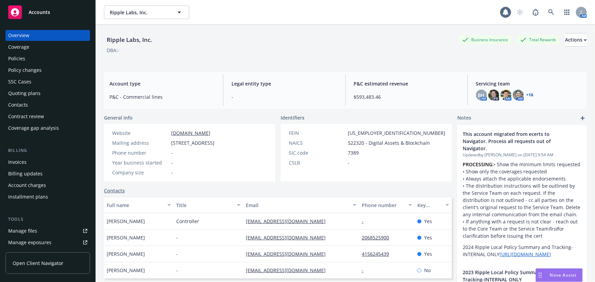
click at [33, 60] on div "Policies" at bounding box center [47, 58] width 79 height 11
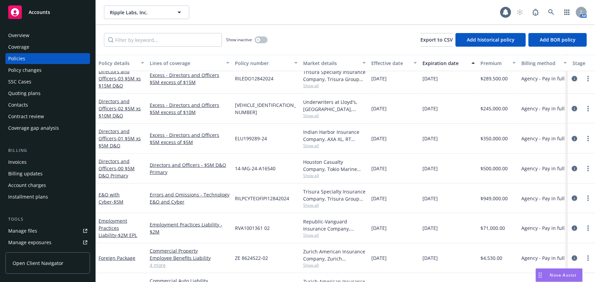
scroll to position [186, 0]
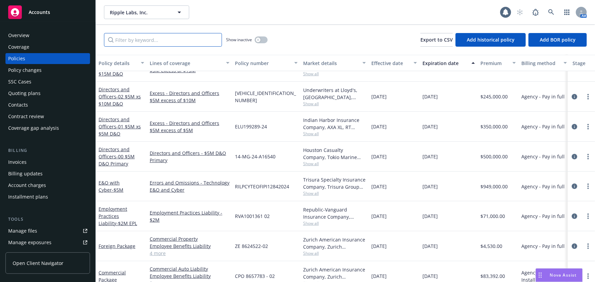
click at [189, 39] on input "Filter by keyword..." at bounding box center [163, 40] width 118 height 14
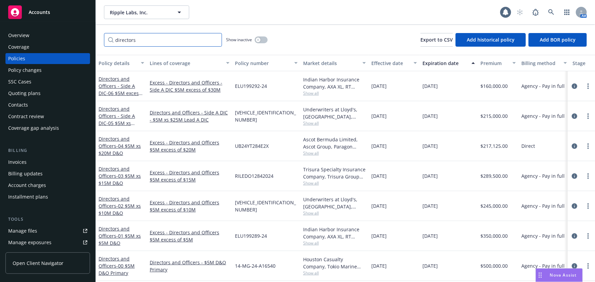
scroll to position [3, 0]
type input "directors"
click at [125, 263] on span "- 00 $5M D&O Primary" at bounding box center [116, 270] width 36 height 14
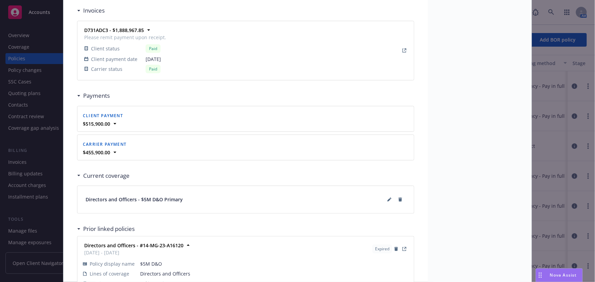
scroll to position [680, 0]
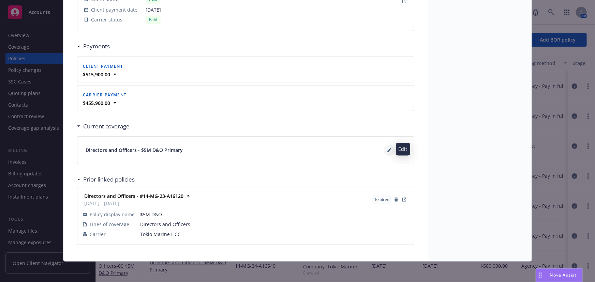
click at [384, 146] on button at bounding box center [389, 150] width 11 height 11
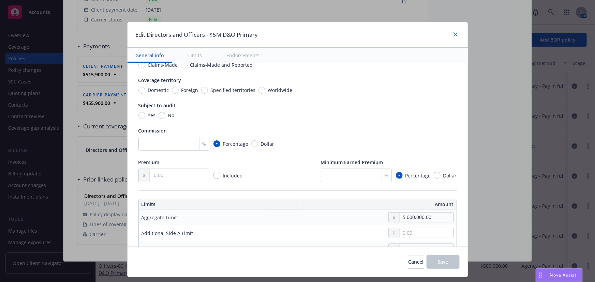
scroll to position [0, 0]
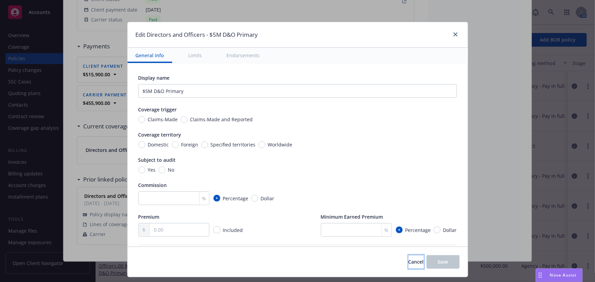
click at [413, 266] on button "Cancel" at bounding box center [415, 262] width 15 height 14
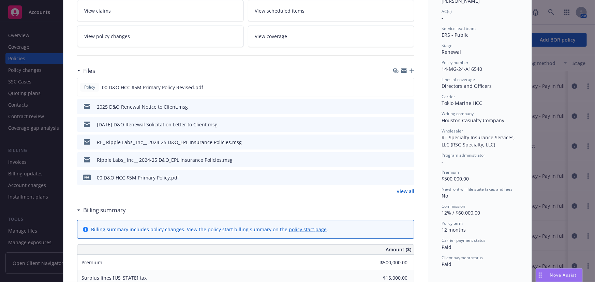
scroll to position [122, 0]
drag, startPoint x: 470, startPoint y: 179, endPoint x: 441, endPoint y: 182, distance: 29.9
click at [441, 182] on div "Premium $500,000.00" at bounding box center [479, 176] width 76 height 13
copy span "500,000.00"
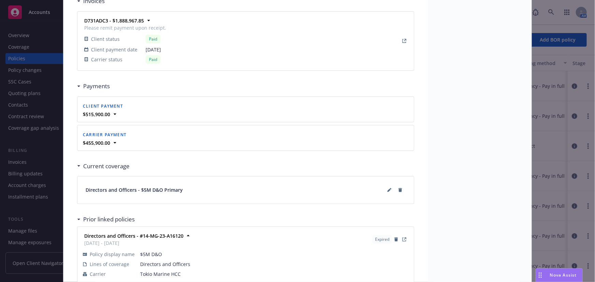
scroll to position [680, 0]
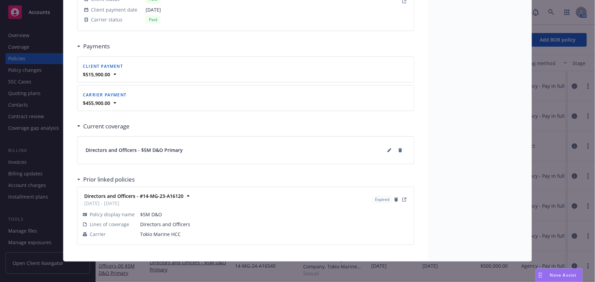
drag, startPoint x: 385, startPoint y: 150, endPoint x: 334, endPoint y: 153, distance: 51.2
click at [334, 153] on div "Directors and Officers - $5M D&O Primary" at bounding box center [246, 150] width 320 height 11
click at [388, 150] on icon at bounding box center [389, 150] width 4 height 4
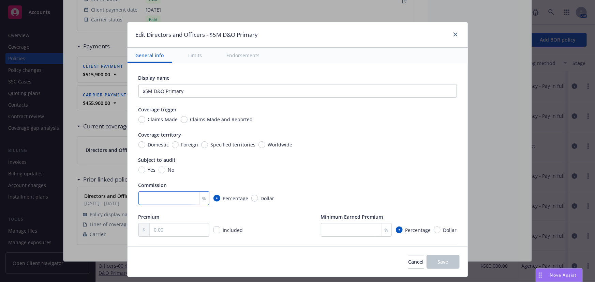
click at [156, 202] on input "number" at bounding box center [173, 199] width 71 height 14
type input "12"
click at [163, 224] on input "text" at bounding box center [179, 230] width 59 height 13
paste input "500,000.00"
type input "500,000.00"
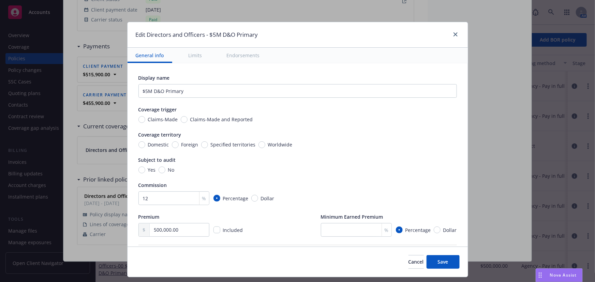
click at [321, 220] on div "Minimum Earned Premium" at bounding box center [352, 216] width 62 height 7
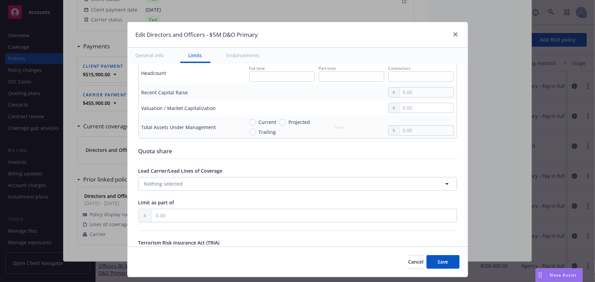
scroll to position [535, 0]
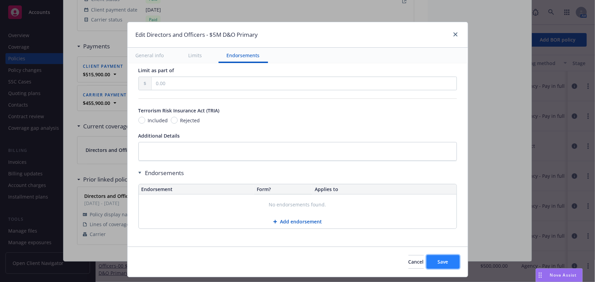
click at [437, 258] on button "Save" at bounding box center [442, 262] width 33 height 14
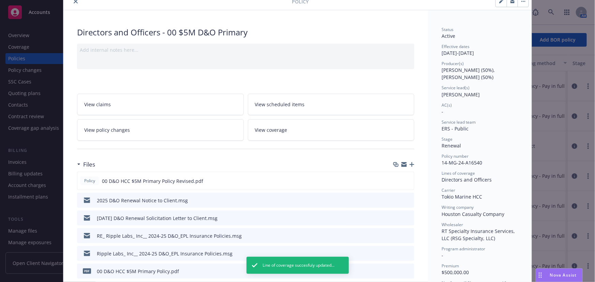
scroll to position [0, 0]
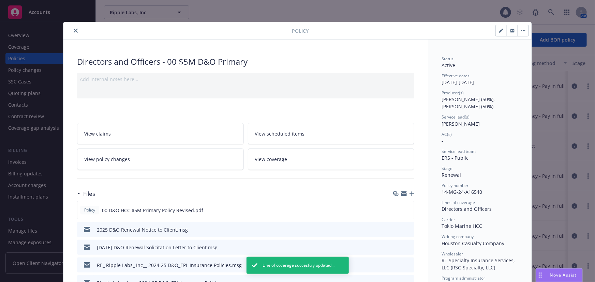
click at [74, 31] on icon "close" at bounding box center [76, 31] width 4 height 4
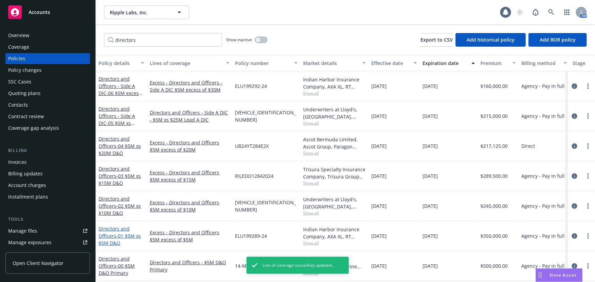
click at [129, 233] on span "- 01 $5M xs $5M D&O" at bounding box center [119, 240] width 42 height 14
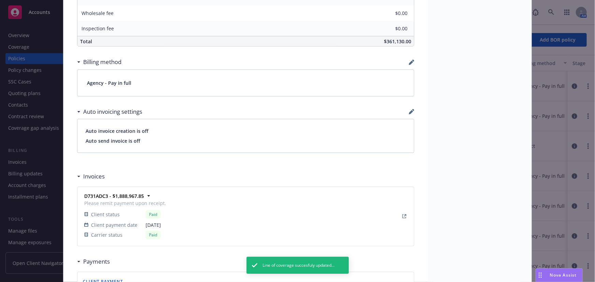
scroll to position [620, 0]
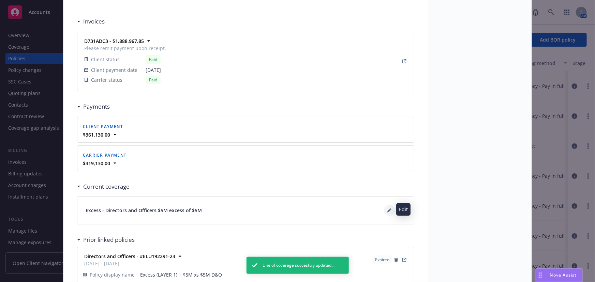
click at [387, 209] on icon at bounding box center [389, 211] width 4 height 4
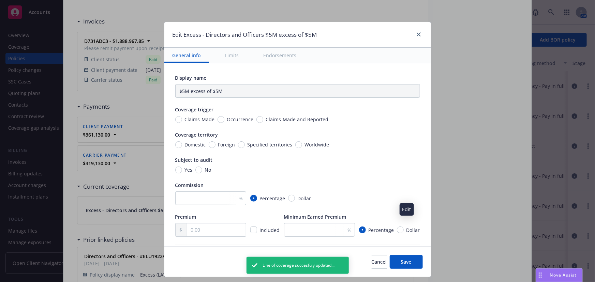
type input "Directors and Officers $5M excess of $5M"
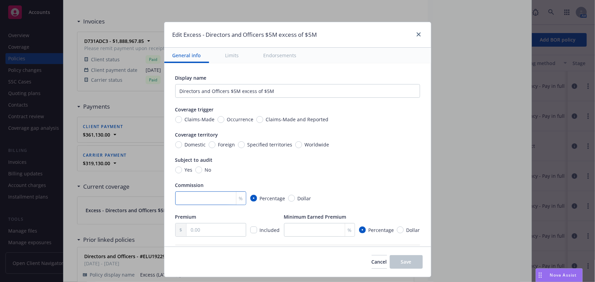
click at [199, 202] on input "number" at bounding box center [210, 199] width 71 height 14
type input "12"
click at [200, 232] on input "text" at bounding box center [215, 230] width 59 height 13
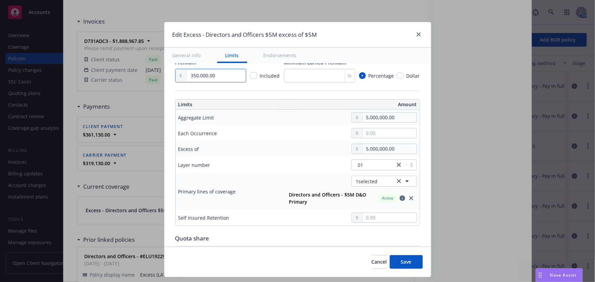
scroll to position [100, 0]
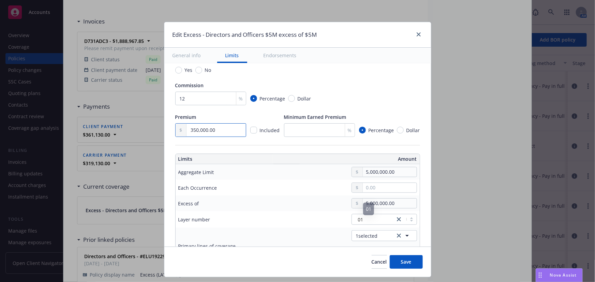
type input "350,000.00"
click at [411, 270] on div "Cancel Save" at bounding box center [297, 262] width 267 height 30
click at [413, 260] on button "Save" at bounding box center [406, 262] width 33 height 14
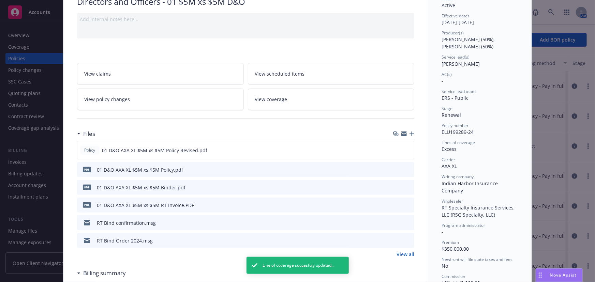
scroll to position [0, 0]
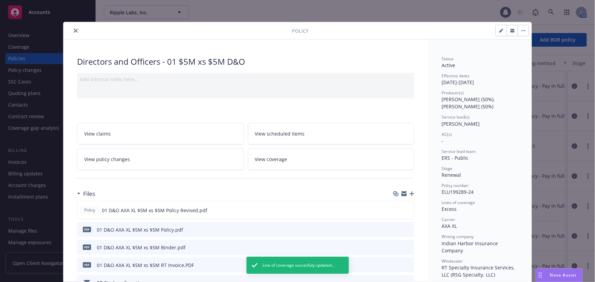
click at [74, 30] on icon "close" at bounding box center [76, 31] width 4 height 4
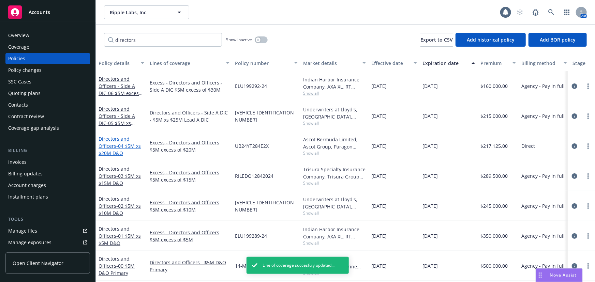
click at [130, 143] on span "- 04 $5M xs $20M D&O" at bounding box center [119, 150] width 42 height 14
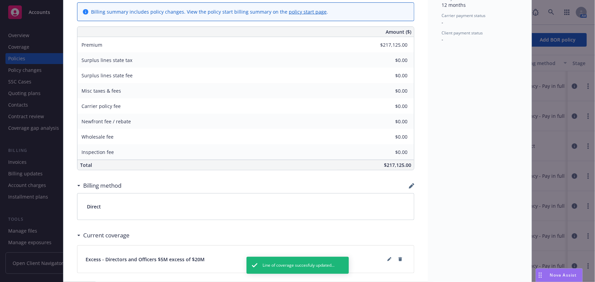
scroll to position [450, 0]
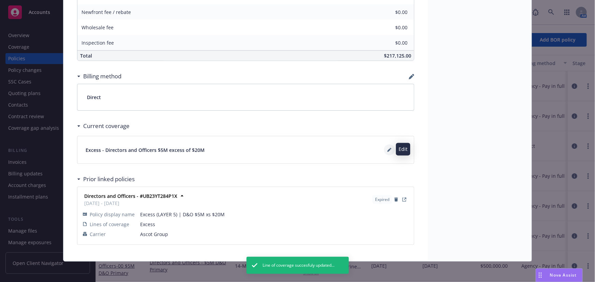
click at [387, 150] on icon at bounding box center [389, 150] width 4 height 4
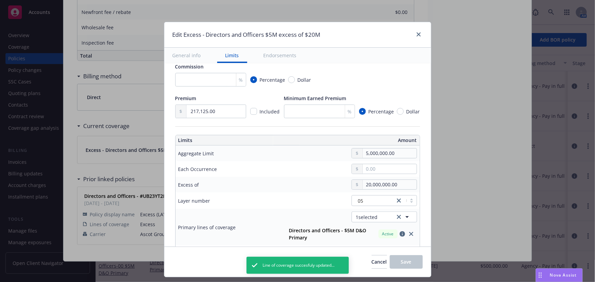
scroll to position [155, 0]
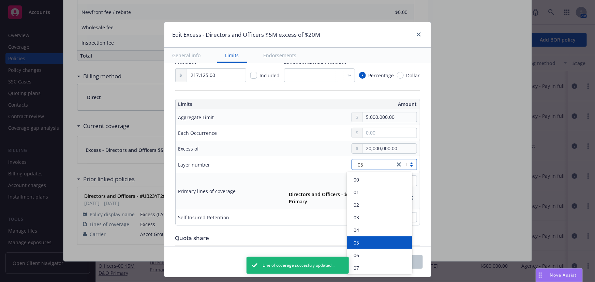
click at [397, 164] on icon "close" at bounding box center [399, 165] width 4 height 4
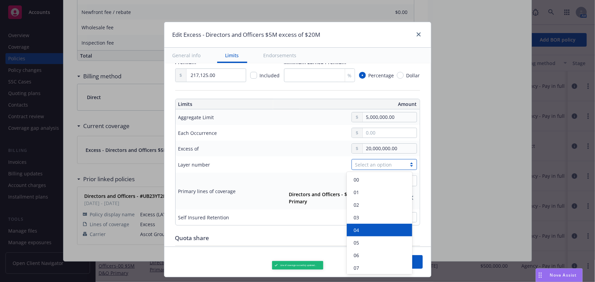
click at [366, 226] on div "04" at bounding box center [379, 230] width 65 height 13
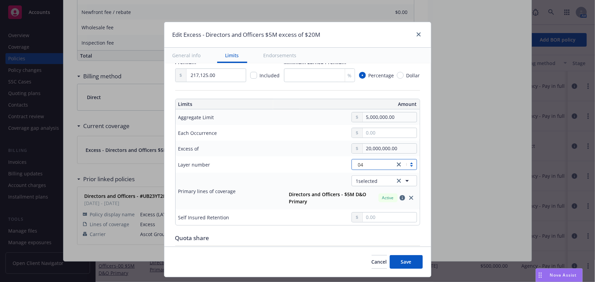
click at [280, 146] on div "20,000,000.00" at bounding box center [348, 148] width 136 height 10
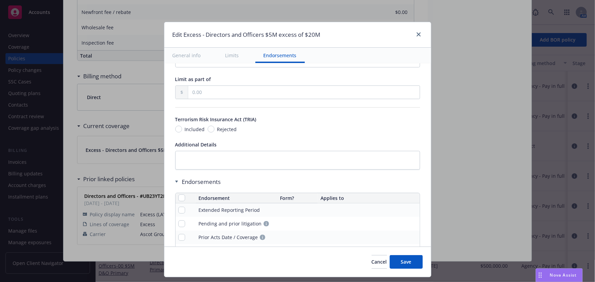
scroll to position [408, 0]
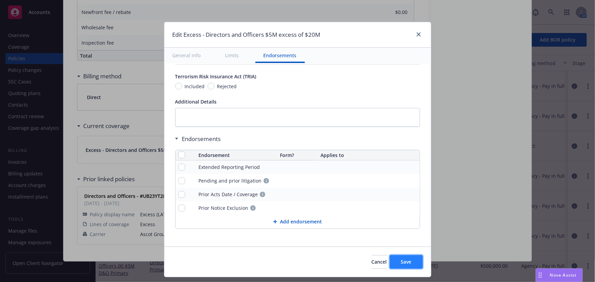
click at [405, 259] on span "Save" at bounding box center [406, 262] width 11 height 6
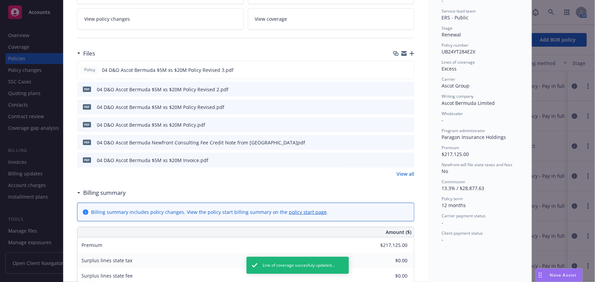
scroll to position [0, 0]
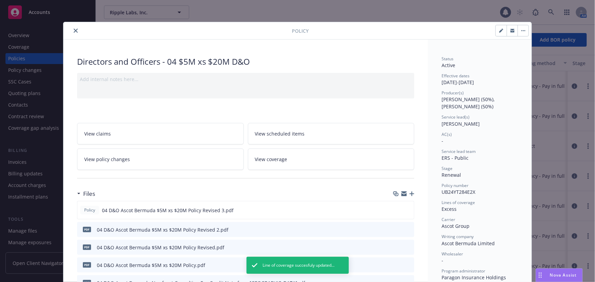
click at [75, 31] on icon "close" at bounding box center [76, 31] width 4 height 4
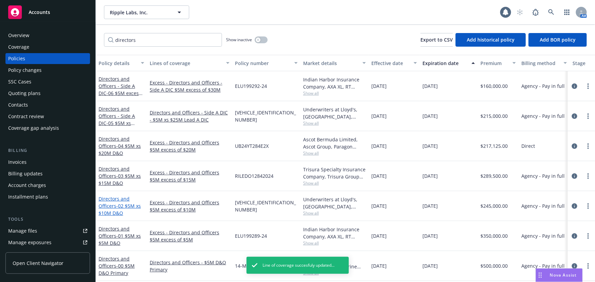
click at [133, 203] on span "- 02 $5M xs $10M D&O" at bounding box center [119, 210] width 42 height 14
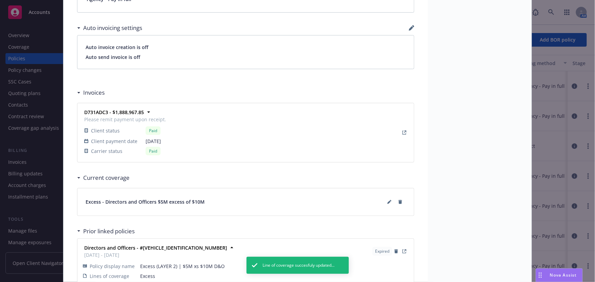
scroll to position [600, 0]
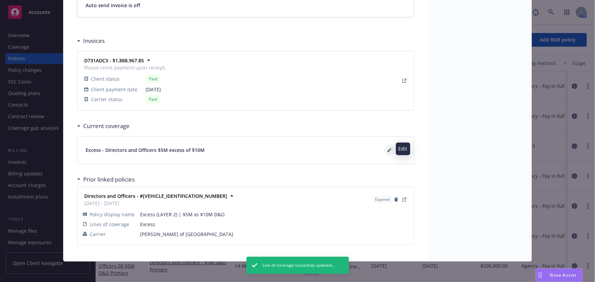
click at [388, 149] on icon at bounding box center [388, 150] width 3 height 3
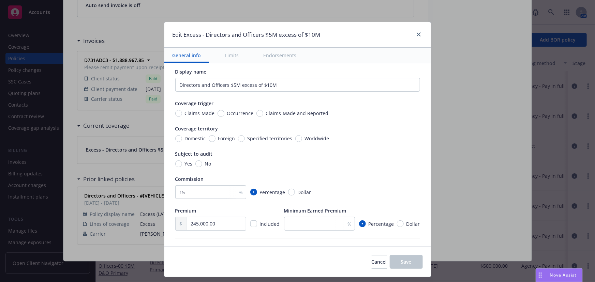
scroll to position [0, 0]
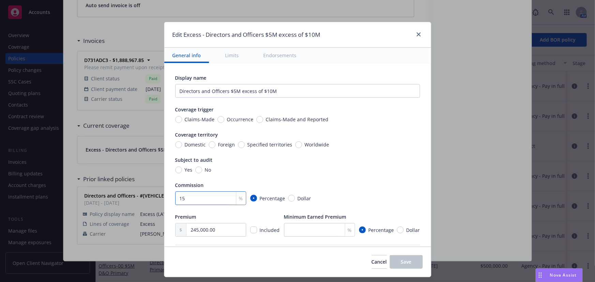
click at [204, 198] on input "15" at bounding box center [210, 199] width 71 height 14
type input "13.3"
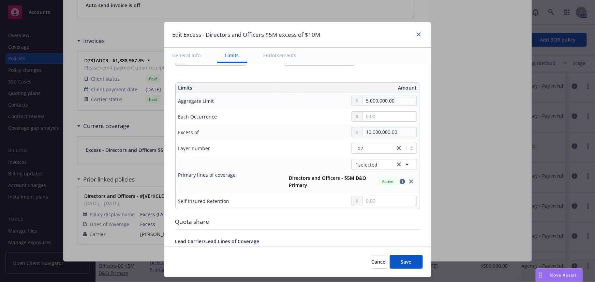
scroll to position [217, 0]
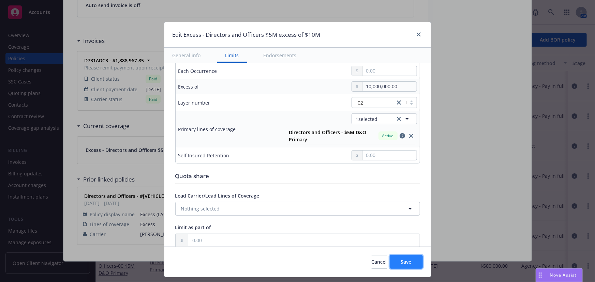
click at [404, 262] on span "Save" at bounding box center [406, 262] width 11 height 6
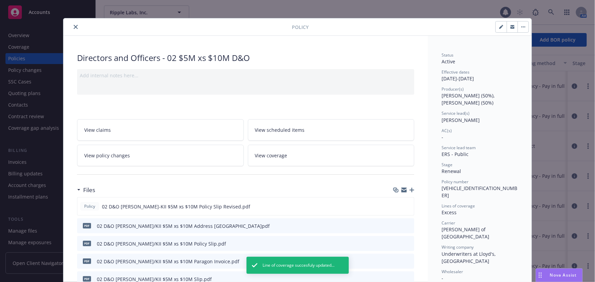
scroll to position [0, 0]
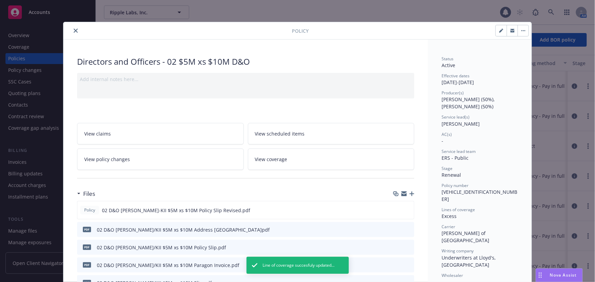
drag, startPoint x: 74, startPoint y: 31, endPoint x: 75, endPoint y: 26, distance: 5.2
click at [74, 31] on icon "close" at bounding box center [76, 31] width 4 height 4
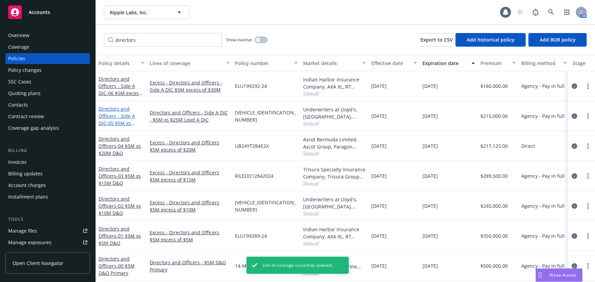
click at [126, 120] on span "- 05 $5M xs $25M Leda A DIC" at bounding box center [117, 127] width 39 height 14
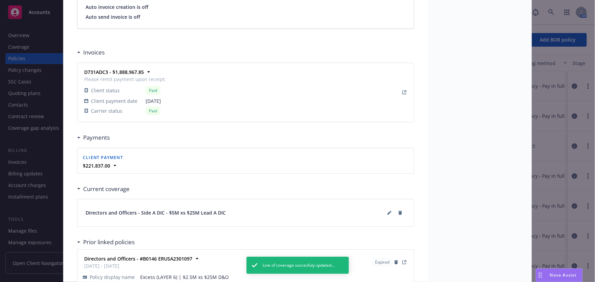
scroll to position [651, 0]
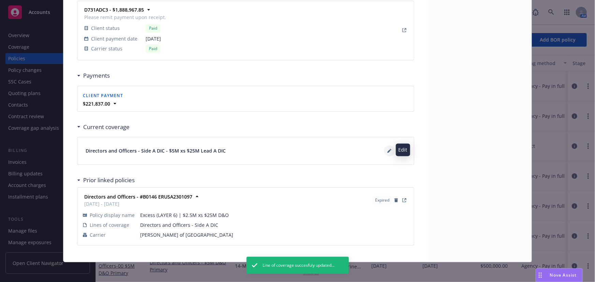
click at [388, 150] on icon at bounding box center [389, 151] width 4 height 4
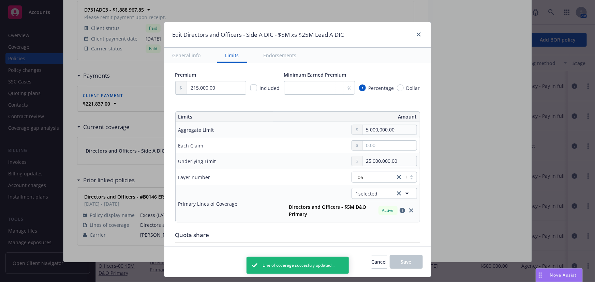
scroll to position [155, 0]
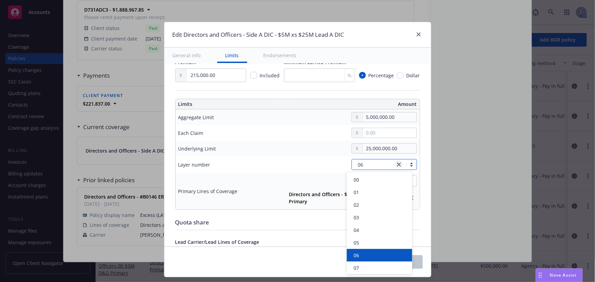
click at [397, 163] on icon "close" at bounding box center [399, 165] width 4 height 4
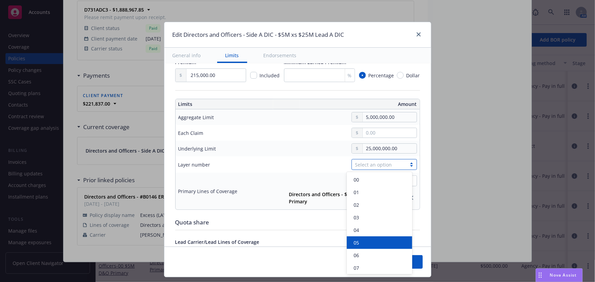
click at [366, 238] on div "05" at bounding box center [379, 243] width 65 height 13
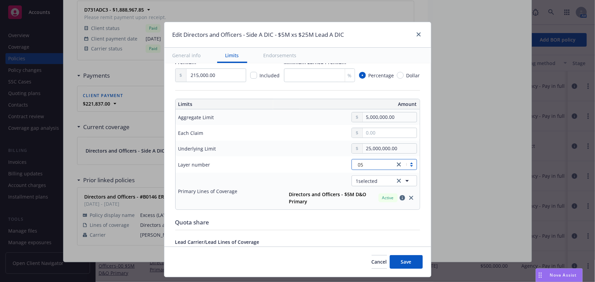
click at [280, 150] on div "25,000,000.00" at bounding box center [348, 148] width 136 height 10
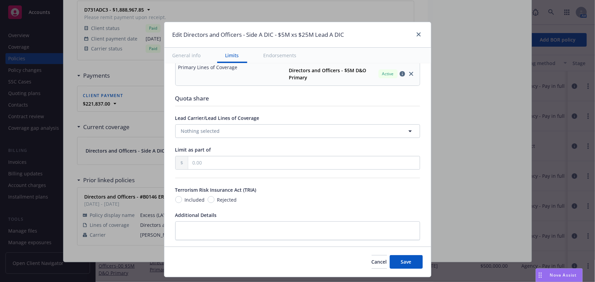
scroll to position [358, 0]
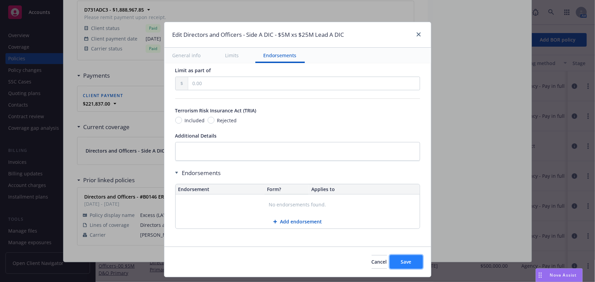
click at [410, 262] on span "Save" at bounding box center [406, 262] width 11 height 6
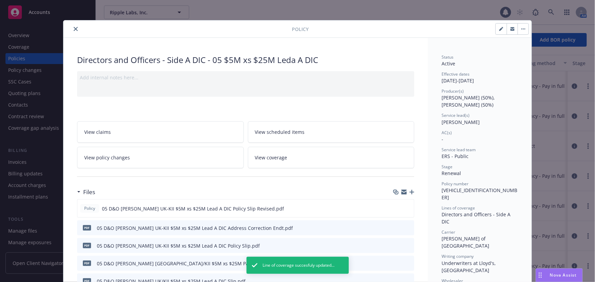
scroll to position [0, 0]
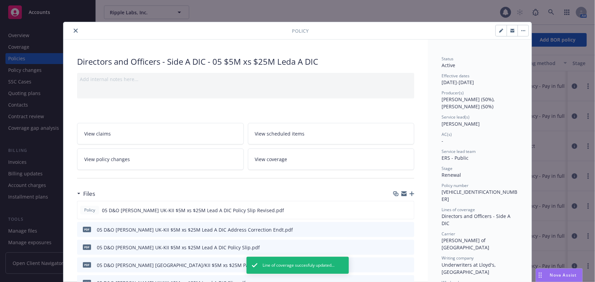
click at [74, 30] on icon "close" at bounding box center [76, 31] width 4 height 4
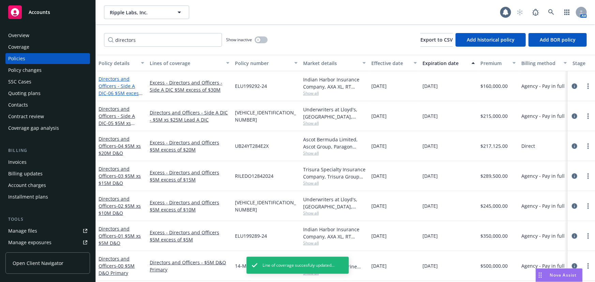
click at [120, 85] on link "Directors and Officers - Side A DIC - 06 $5M excess of $30M Side A DIC" at bounding box center [119, 90] width 43 height 28
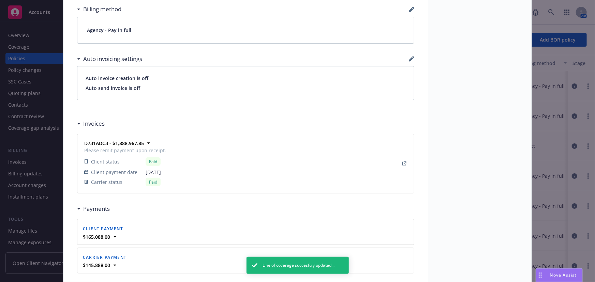
scroll to position [620, 0]
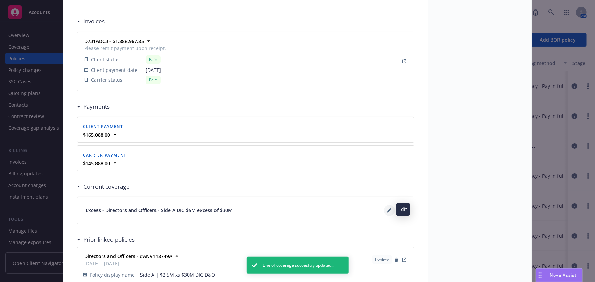
click at [387, 209] on icon at bounding box center [389, 211] width 4 height 4
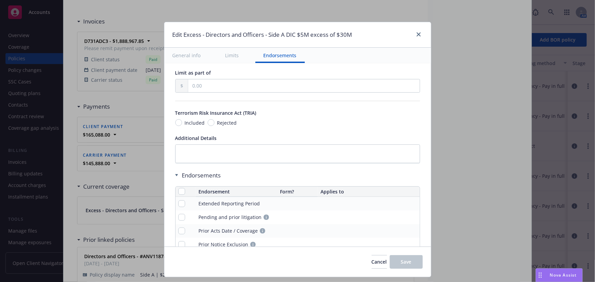
scroll to position [408, 0]
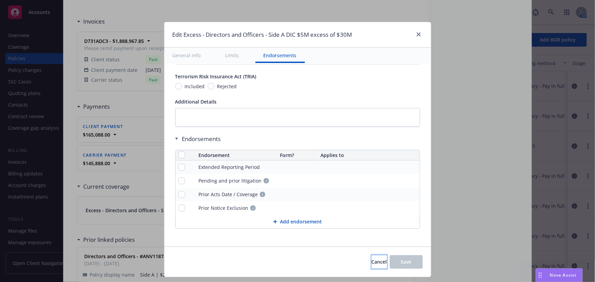
drag, startPoint x: 362, startPoint y: 266, endPoint x: 359, endPoint y: 261, distance: 6.1
click at [371, 265] on button "Cancel" at bounding box center [378, 262] width 15 height 14
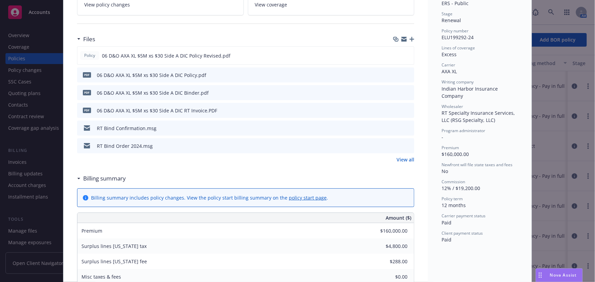
scroll to position [0, 0]
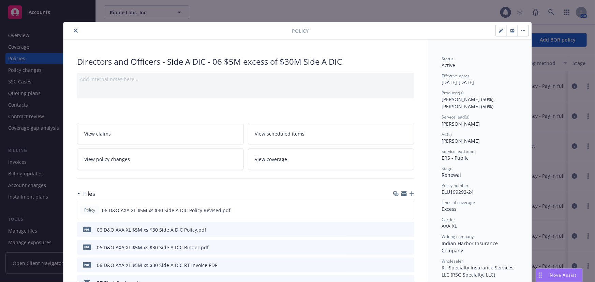
click at [69, 30] on div at bounding box center [179, 31] width 226 height 8
click at [74, 31] on icon "close" at bounding box center [76, 31] width 4 height 4
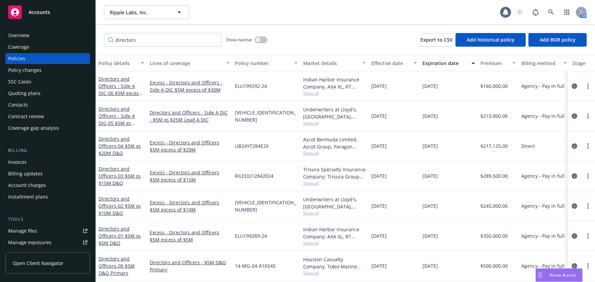
scroll to position [3, 0]
